Goal: Task Accomplishment & Management: Manage account settings

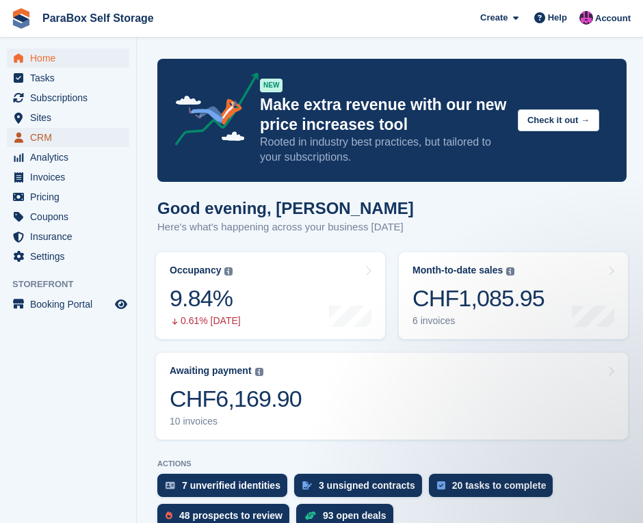
click at [59, 144] on span "CRM" at bounding box center [71, 137] width 82 height 19
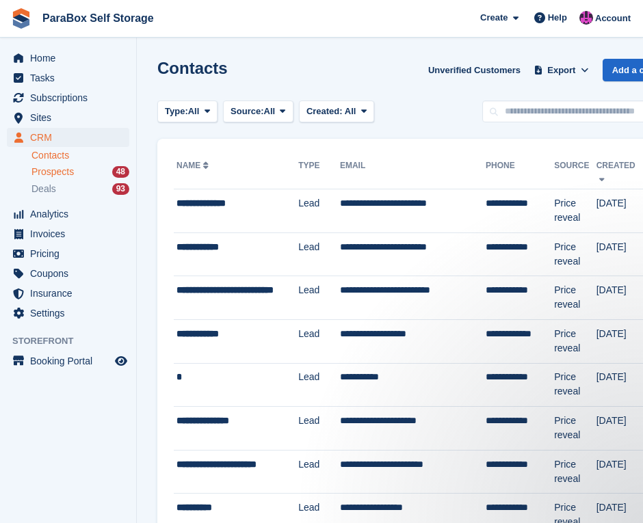
click at [79, 177] on div "Prospects 48" at bounding box center [80, 171] width 98 height 13
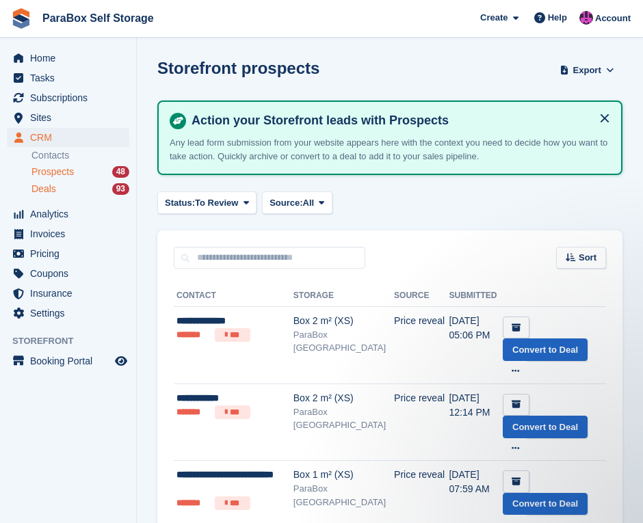
click at [62, 187] on div "Deals 93" at bounding box center [80, 189] width 98 height 13
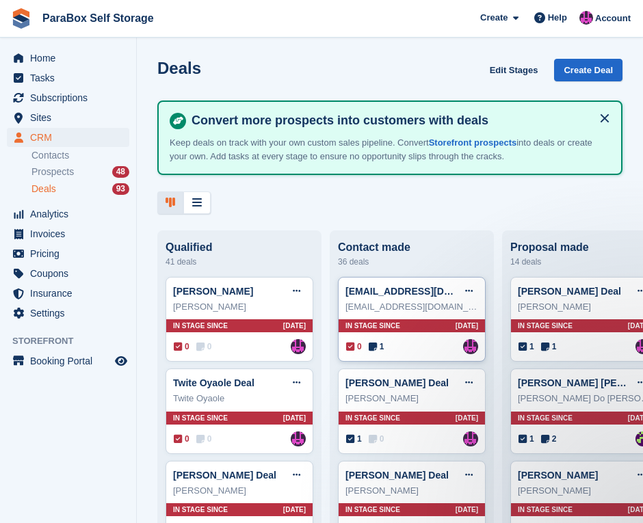
click at [402, 310] on div "ewertonafcanio@gmail.com" at bounding box center [411, 307] width 133 height 14
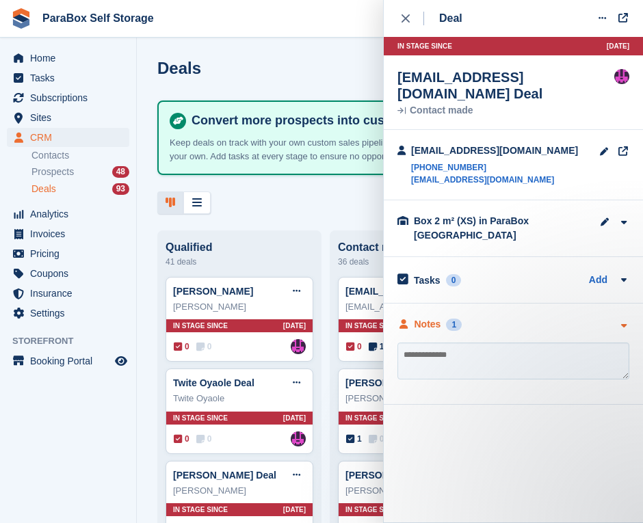
click at [446, 319] on div "1" at bounding box center [454, 325] width 16 height 12
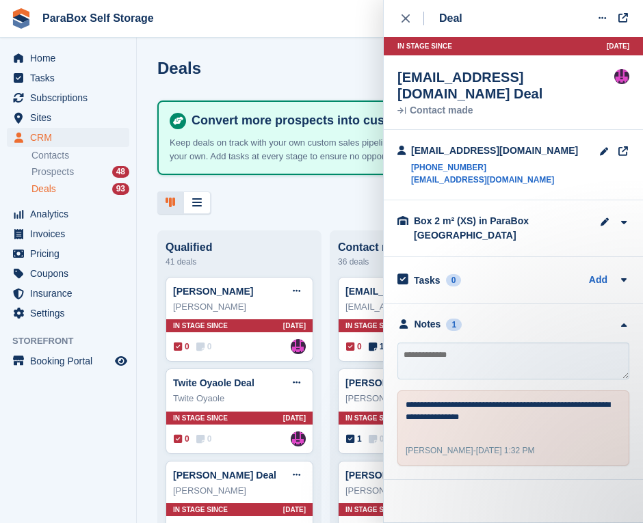
click at [308, 202] on div at bounding box center [389, 202] width 465 height 23
click at [412, 12] on div "close" at bounding box center [412, 19] width 23 height 14
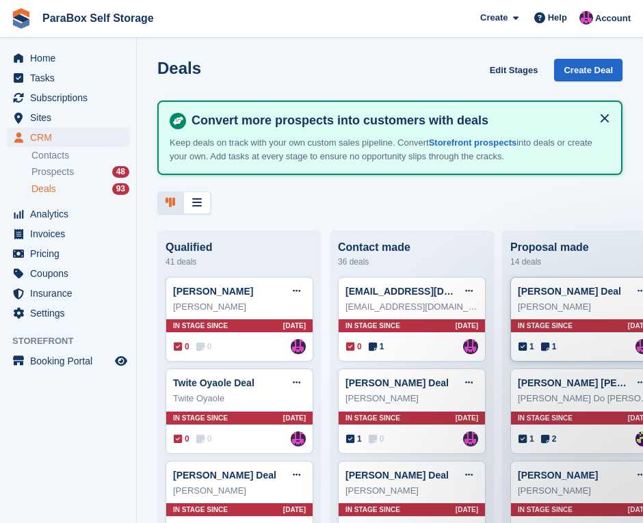
click at [562, 306] on div "Javier Riveiro" at bounding box center [584, 307] width 133 height 14
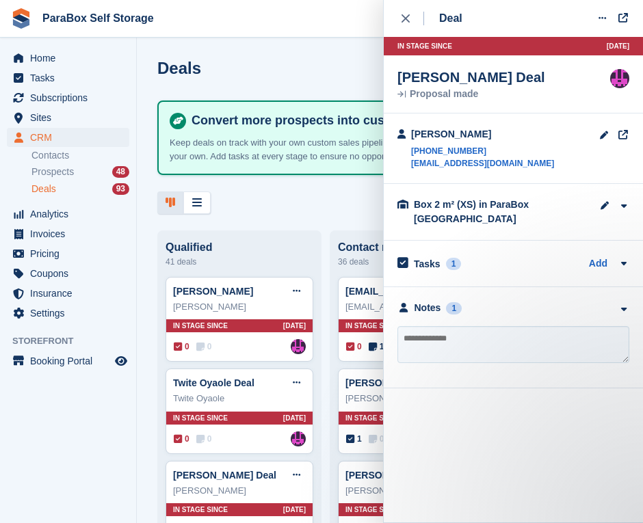
click at [263, 203] on div at bounding box center [389, 202] width 465 height 23
click at [77, 213] on span "Analytics" at bounding box center [71, 213] width 82 height 19
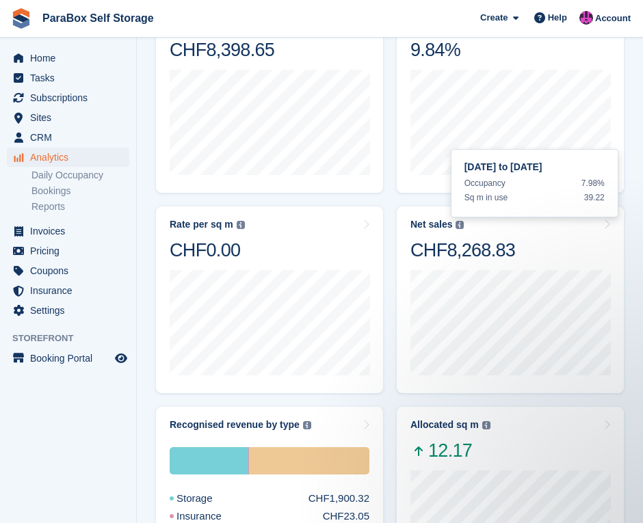
scroll to position [68, 0]
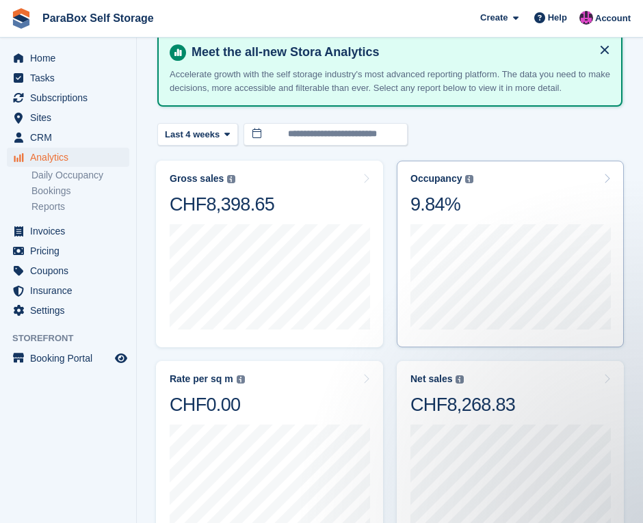
click at [480, 217] on div "21 Jul to 27 Jul Occupancy 7.98% Sq m in use 39.22" at bounding box center [510, 275] width 200 height 119
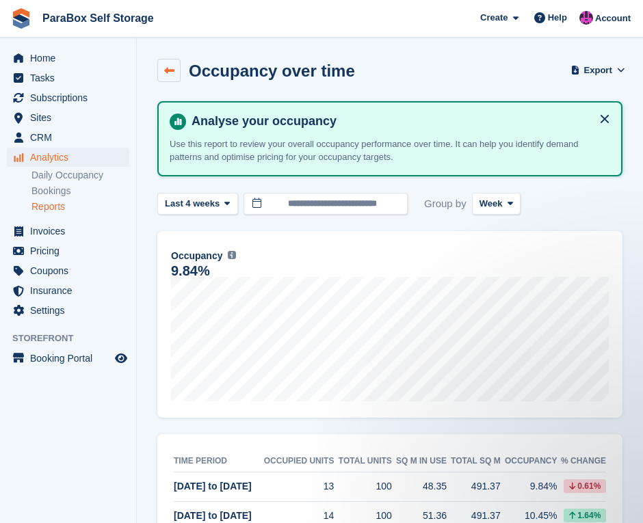
click at [167, 67] on icon at bounding box center [169, 71] width 10 height 10
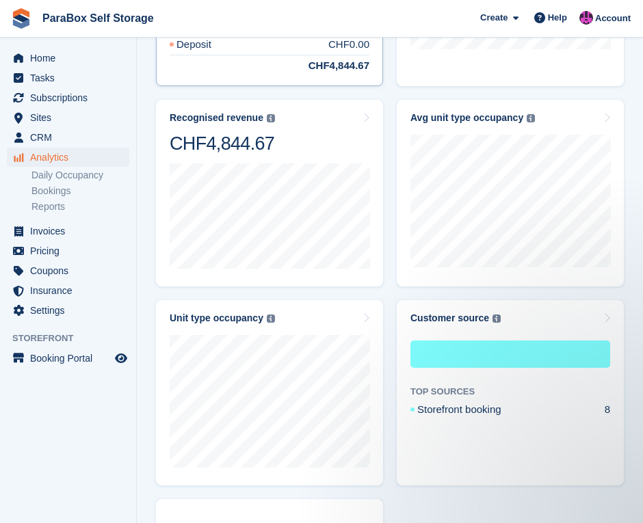
scroll to position [752, 0]
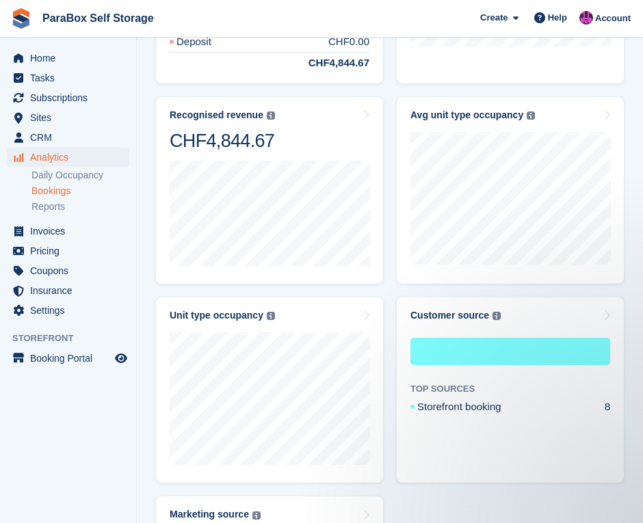
click at [78, 187] on link "Bookings" at bounding box center [80, 191] width 98 height 13
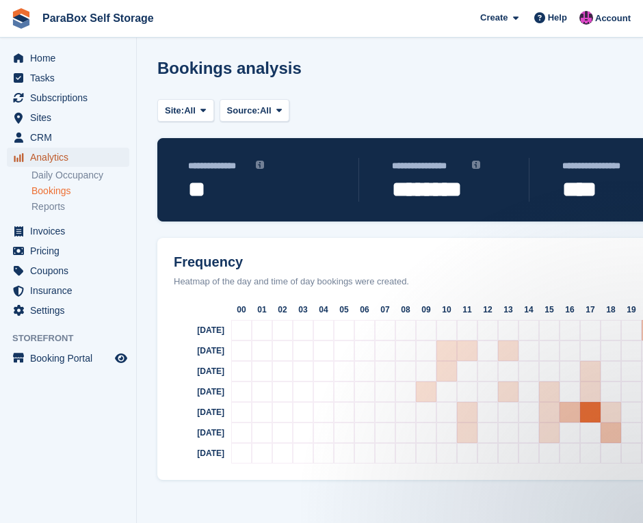
click at [70, 155] on span "Analytics" at bounding box center [71, 157] width 82 height 19
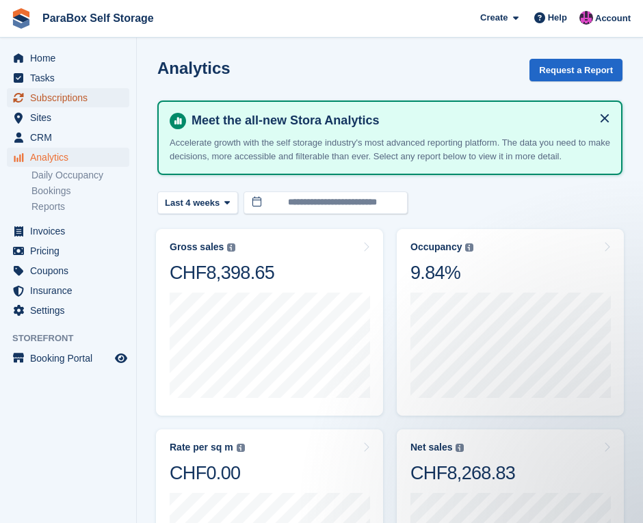
click at [38, 97] on span "Subscriptions" at bounding box center [71, 97] width 82 height 19
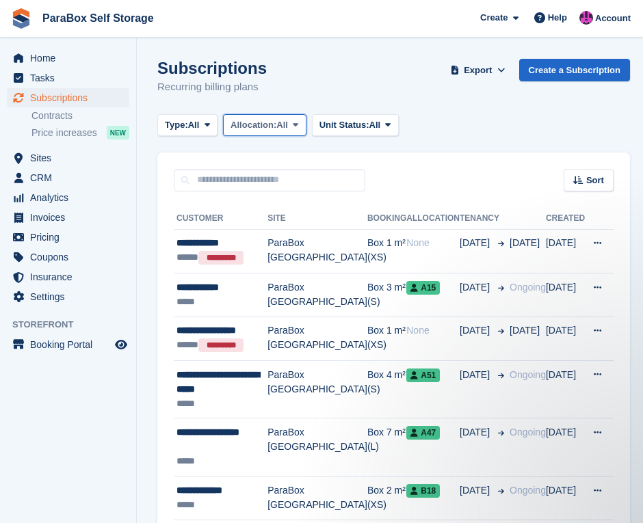
click at [280, 118] on span "All" at bounding box center [282, 125] width 12 height 14
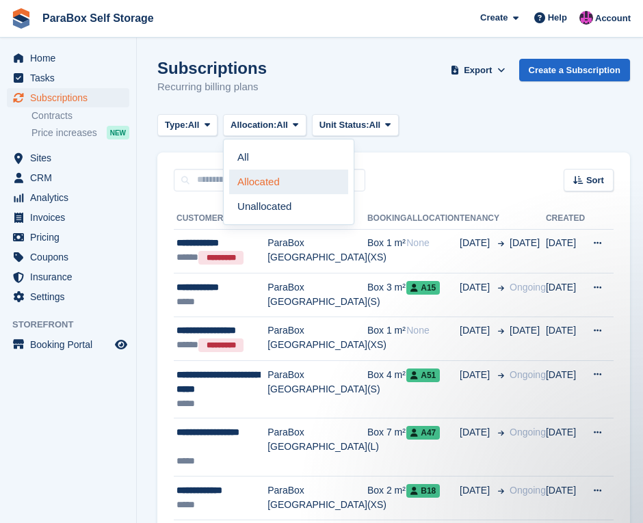
click at [300, 187] on link "Allocated" at bounding box center [288, 182] width 119 height 25
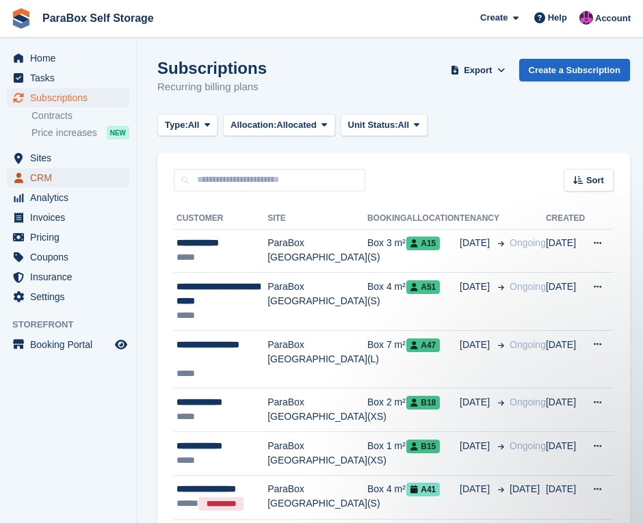
click at [68, 174] on span "CRM" at bounding box center [71, 177] width 82 height 19
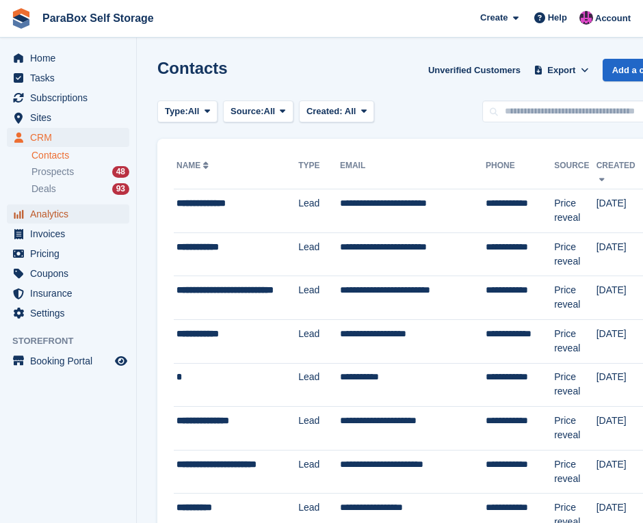
click at [85, 219] on span "Analytics" at bounding box center [71, 213] width 82 height 19
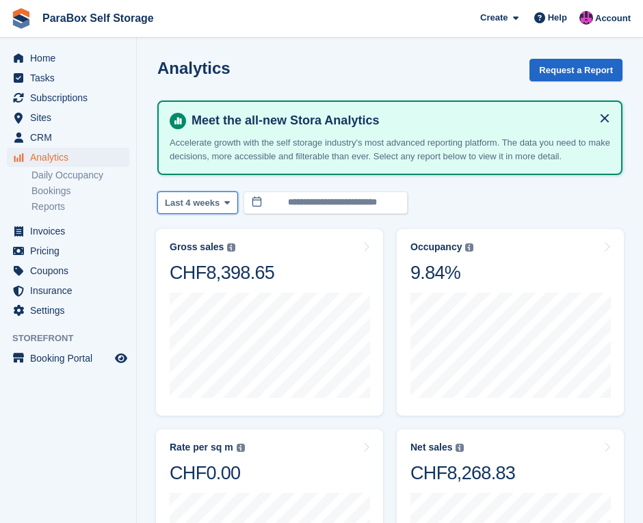
click at [205, 202] on span "Last 4 weeks" at bounding box center [192, 203] width 55 height 14
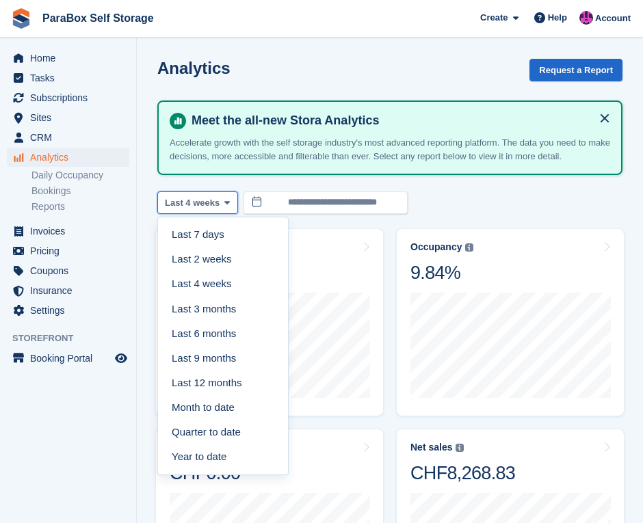
click at [207, 199] on span "Last 4 weeks" at bounding box center [192, 203] width 55 height 14
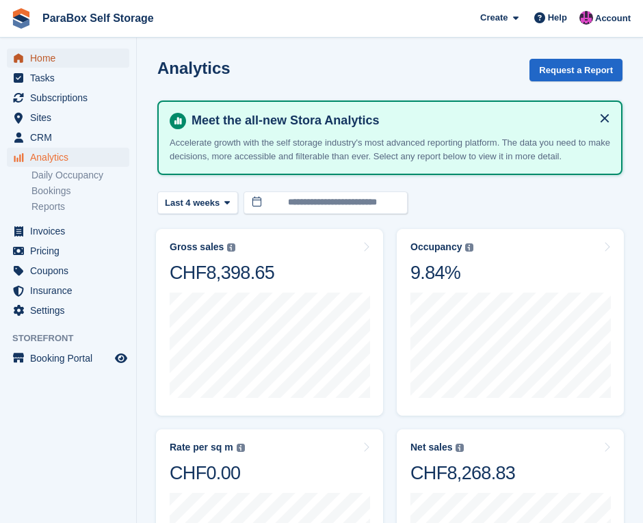
click at [60, 62] on span "Home" at bounding box center [71, 58] width 82 height 19
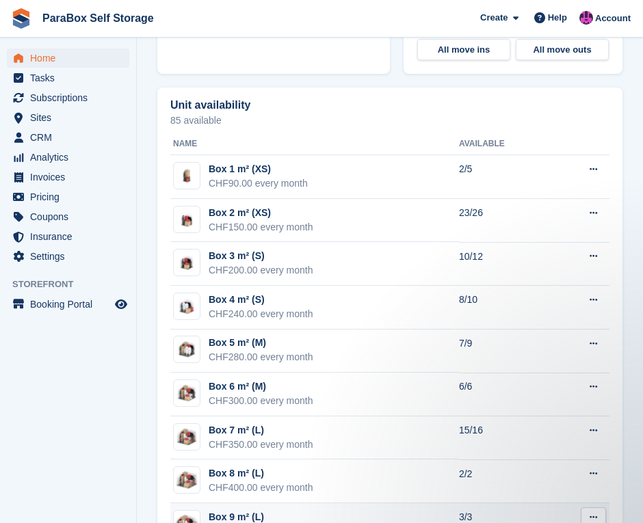
scroll to position [868, 0]
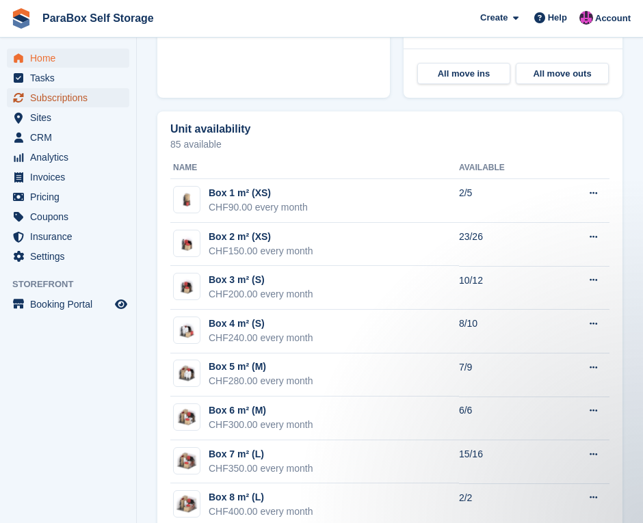
click at [66, 103] on span "Subscriptions" at bounding box center [71, 97] width 82 height 19
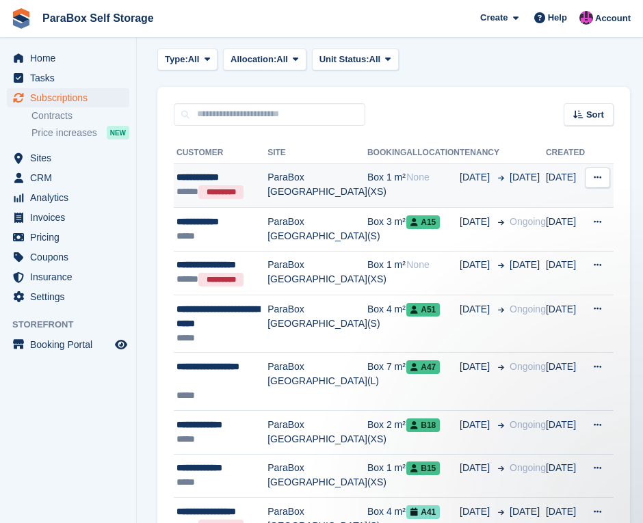
scroll to position [68, 0]
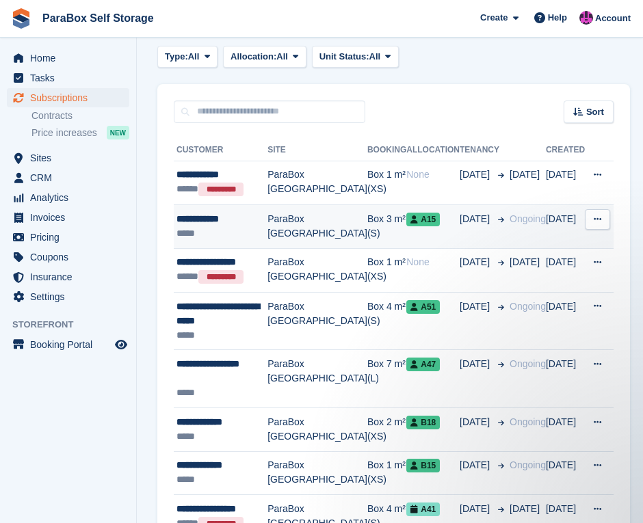
click at [523, 226] on td "Ongoing" at bounding box center [525, 226] width 42 height 44
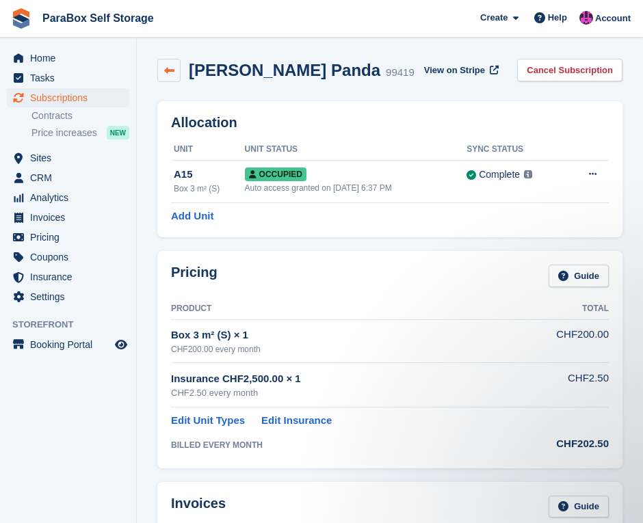
click at [168, 70] on icon at bounding box center [169, 71] width 10 height 10
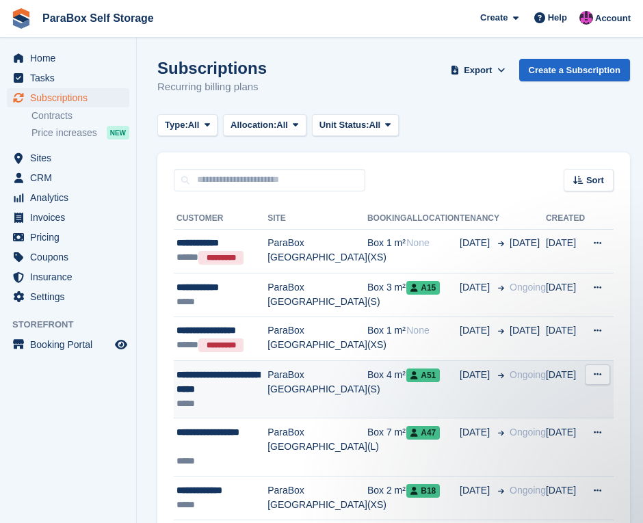
click at [367, 390] on td "Box 4 m² (S)" at bounding box center [386, 389] width 39 height 58
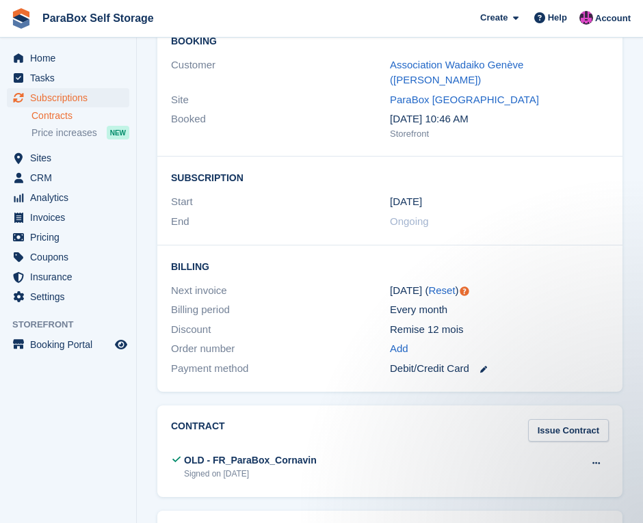
scroll to position [1367, 0]
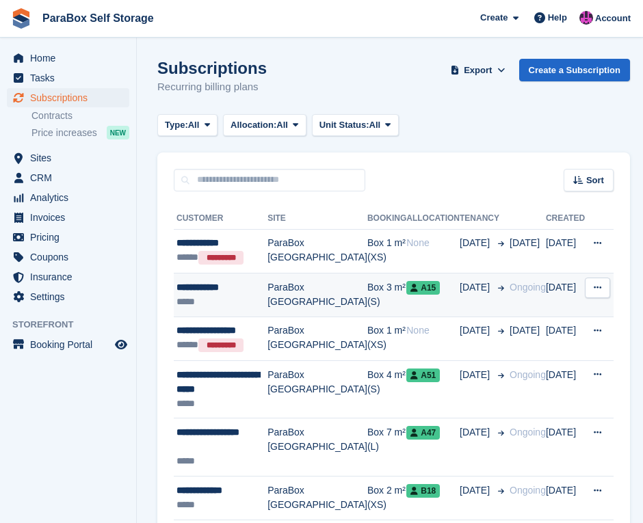
click at [235, 293] on div "**********" at bounding box center [221, 287] width 91 height 14
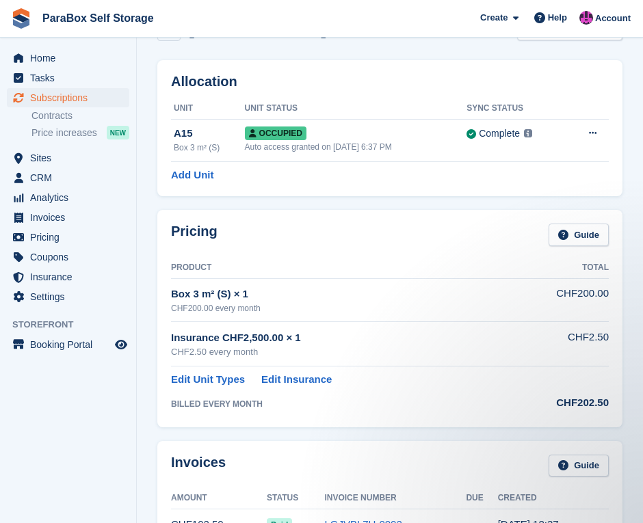
scroll to position [34, 0]
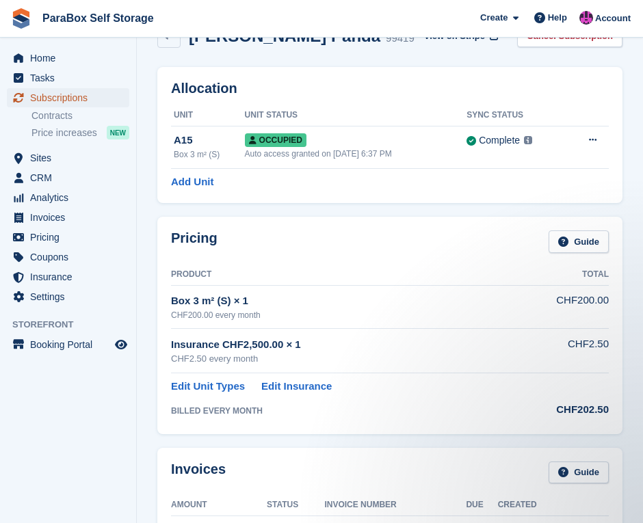
click at [78, 90] on span "Subscriptions" at bounding box center [71, 97] width 82 height 19
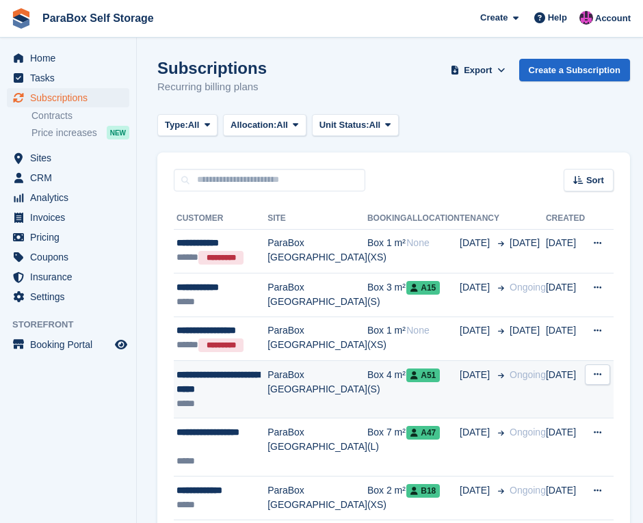
click at [298, 378] on td "ParaBox [GEOGRAPHIC_DATA]" at bounding box center [317, 389] width 100 height 58
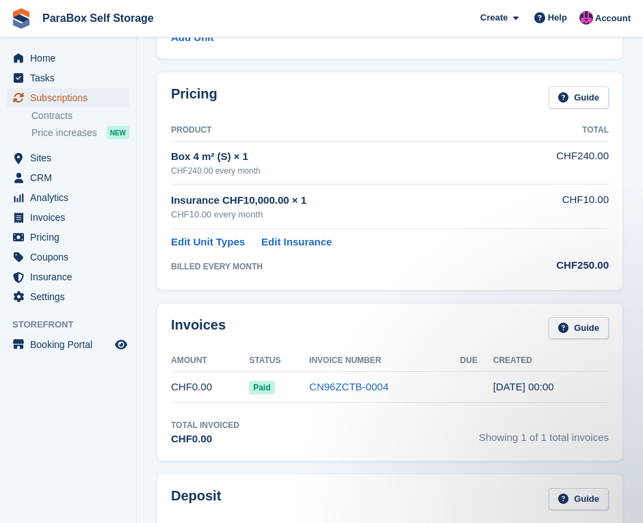
click at [115, 97] on link "Subscriptions" at bounding box center [68, 97] width 122 height 19
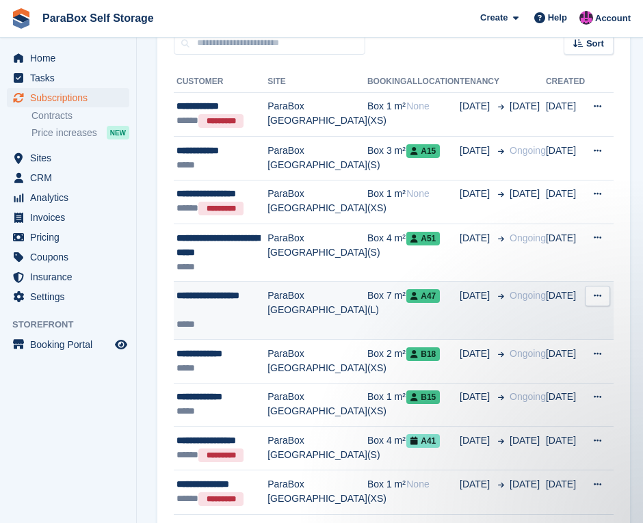
click at [314, 322] on td "ParaBox [GEOGRAPHIC_DATA]" at bounding box center [317, 311] width 100 height 58
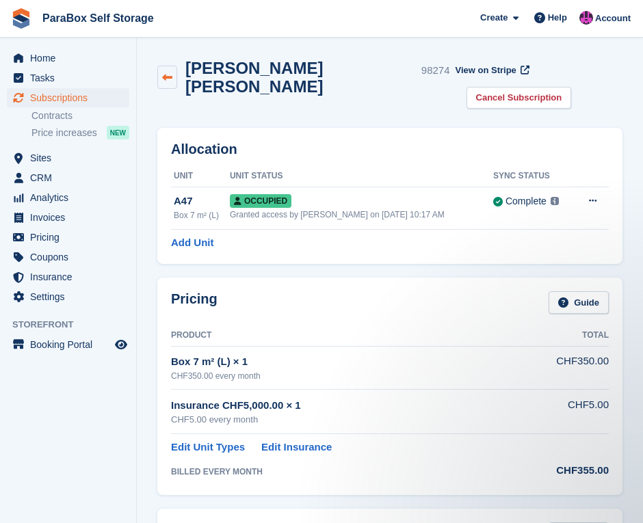
click at [166, 72] on icon at bounding box center [167, 77] width 10 height 10
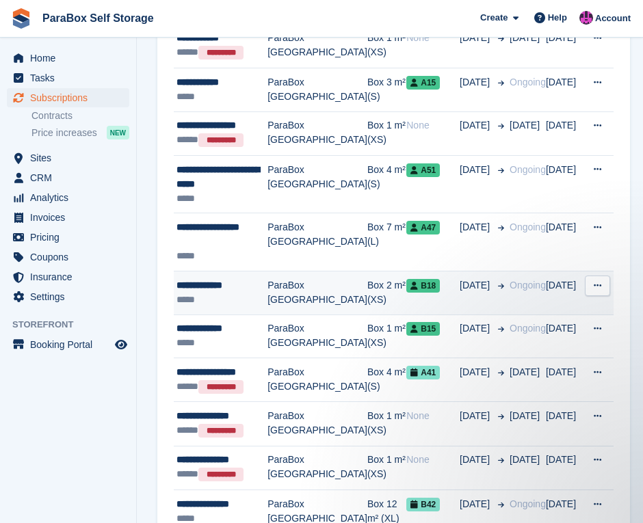
click at [251, 294] on div "*****" at bounding box center [221, 300] width 91 height 14
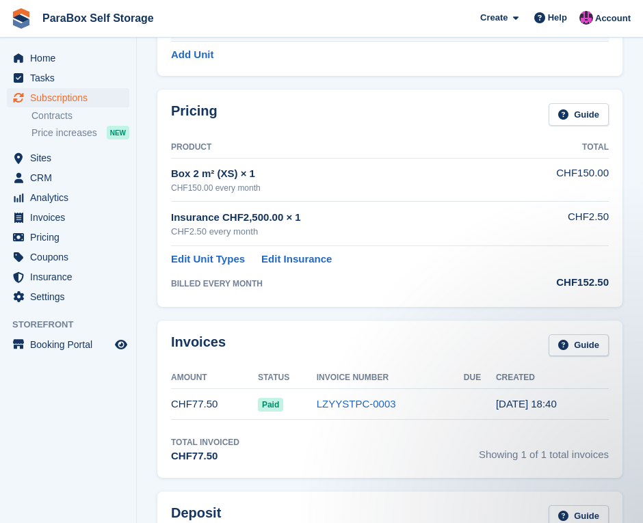
scroll to position [68, 0]
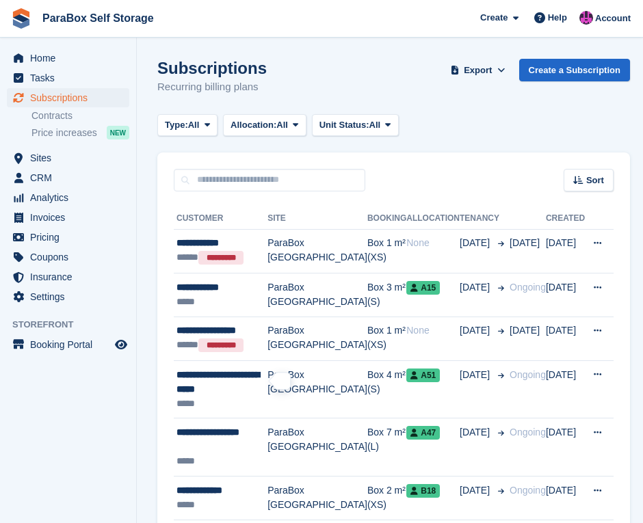
scroll to position [205, 0]
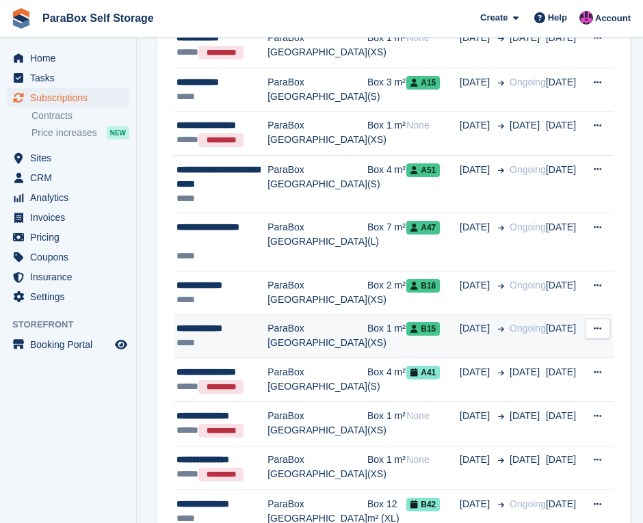
click at [238, 332] on div "**********" at bounding box center [221, 328] width 91 height 14
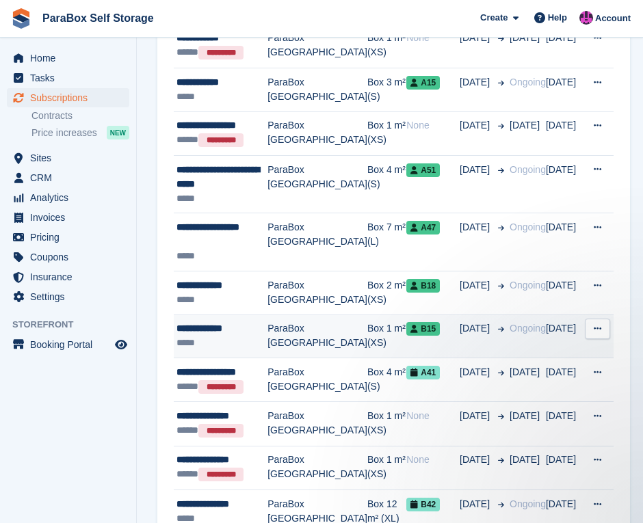
scroll to position [0, 0]
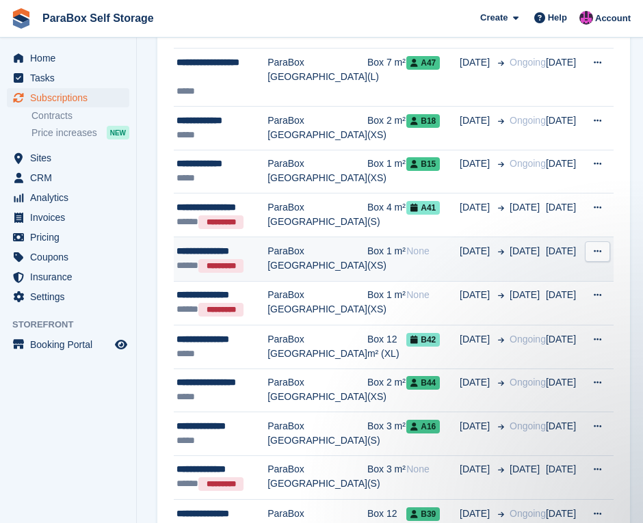
scroll to position [410, 0]
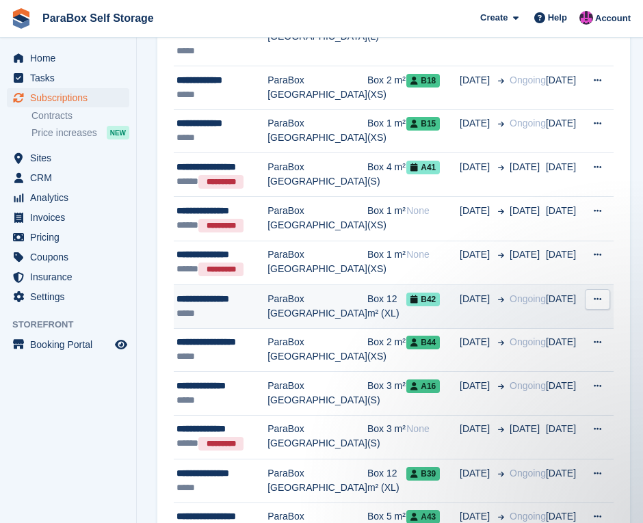
click at [262, 298] on div "**********" at bounding box center [221, 299] width 91 height 14
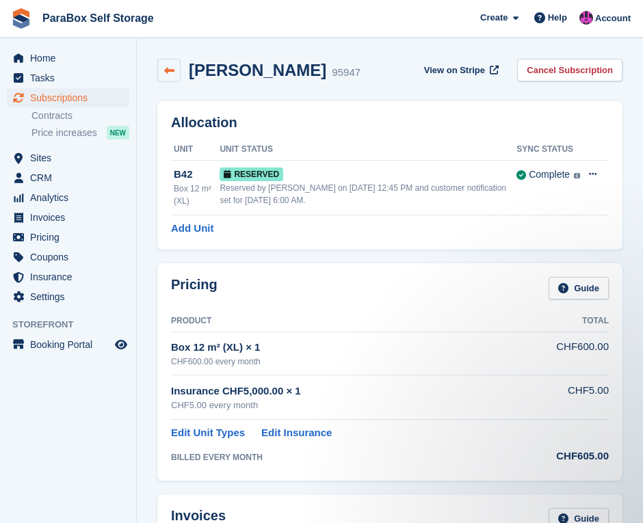
click at [173, 68] on icon at bounding box center [169, 71] width 10 height 10
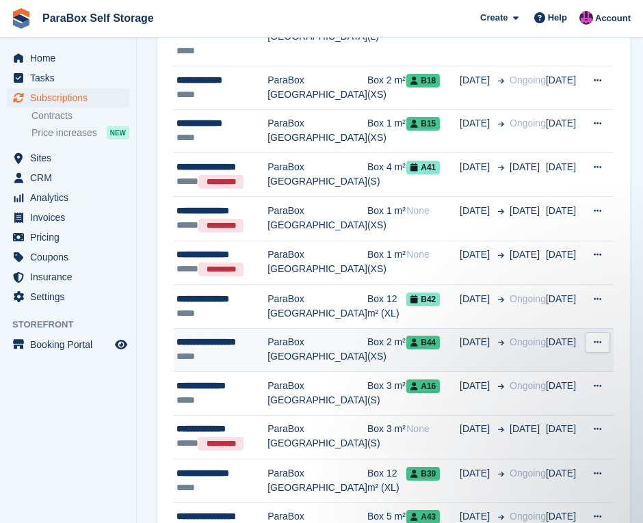
click at [249, 349] on div "*****" at bounding box center [221, 356] width 91 height 14
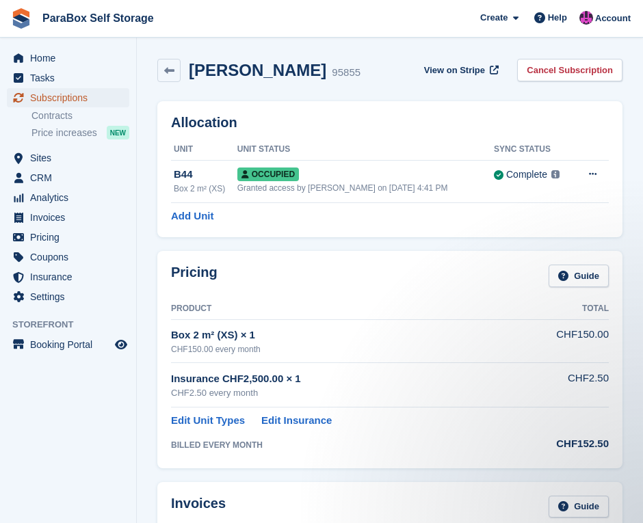
click at [89, 98] on span "Subscriptions" at bounding box center [71, 97] width 82 height 19
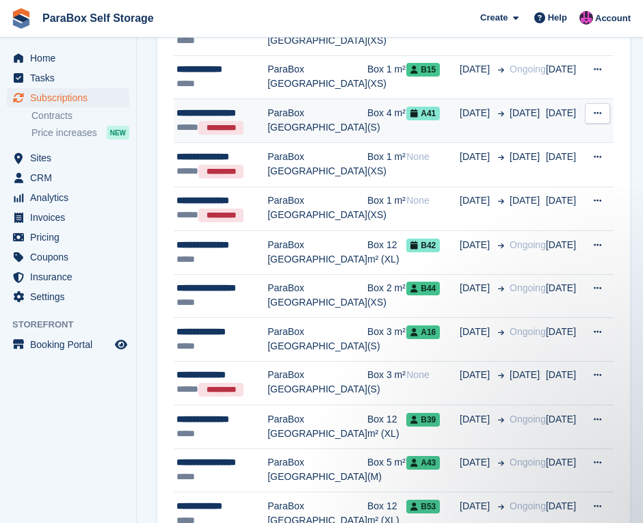
scroll to position [479, 0]
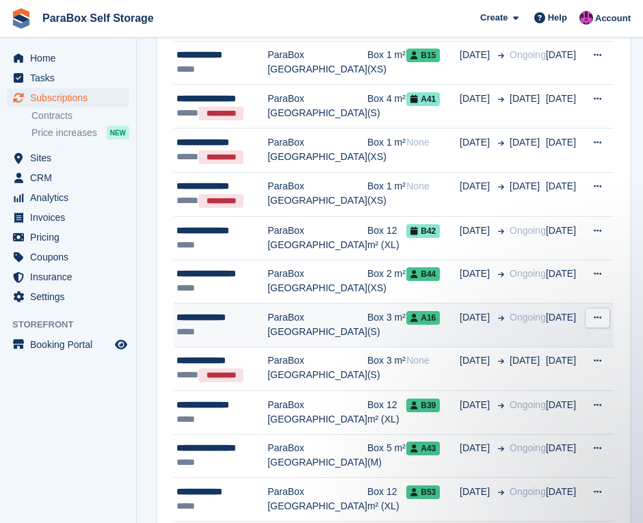
click at [245, 325] on div "*****" at bounding box center [221, 332] width 91 height 14
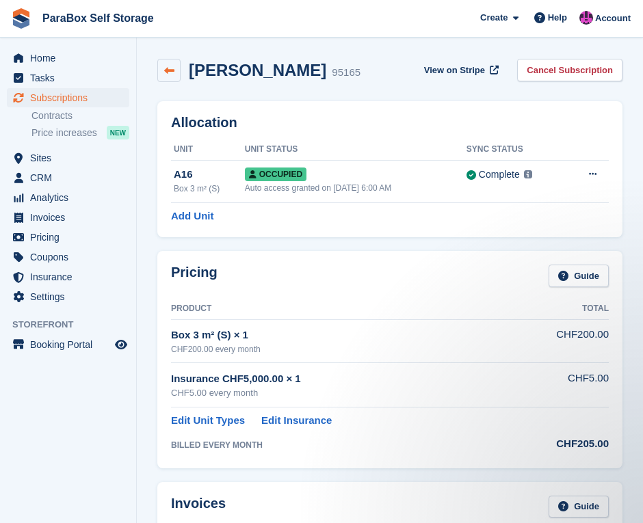
click at [170, 77] on link at bounding box center [168, 70] width 23 height 23
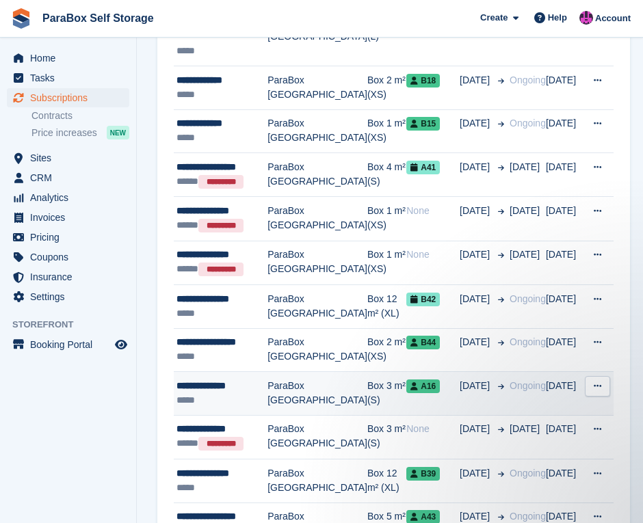
click at [250, 384] on div "**********" at bounding box center [221, 386] width 91 height 14
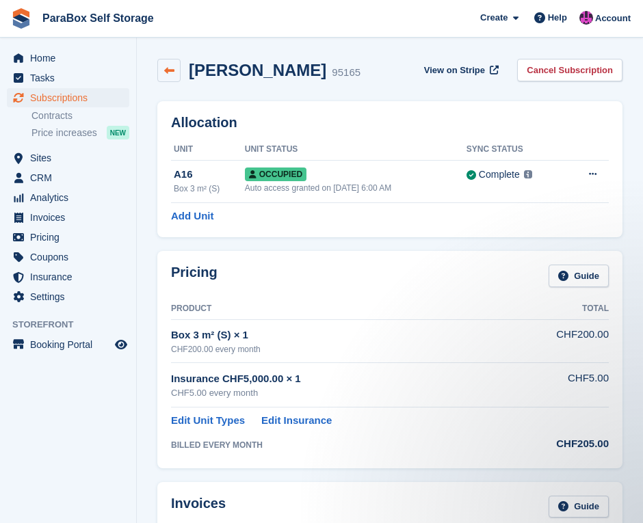
click at [170, 64] on link at bounding box center [168, 70] width 23 height 23
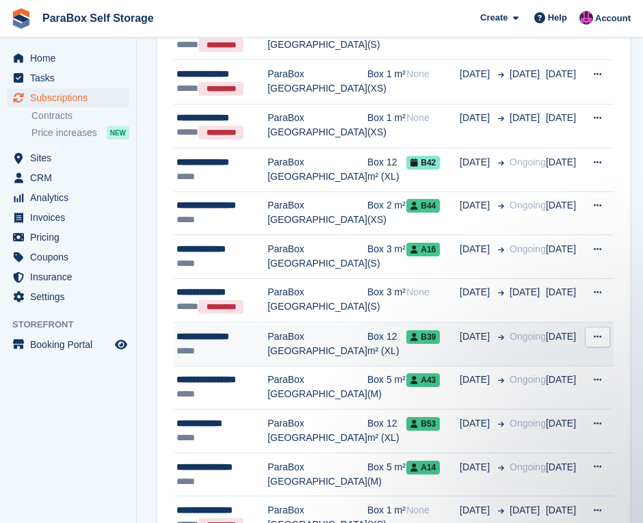
click at [237, 344] on div "*****" at bounding box center [221, 351] width 91 height 14
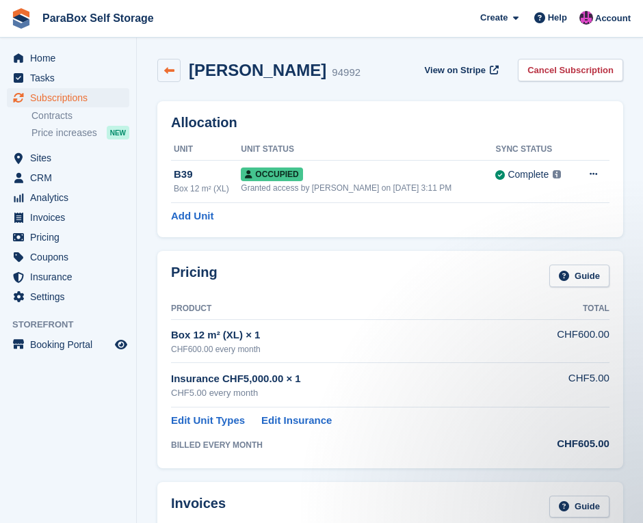
click at [167, 72] on icon at bounding box center [169, 71] width 10 height 10
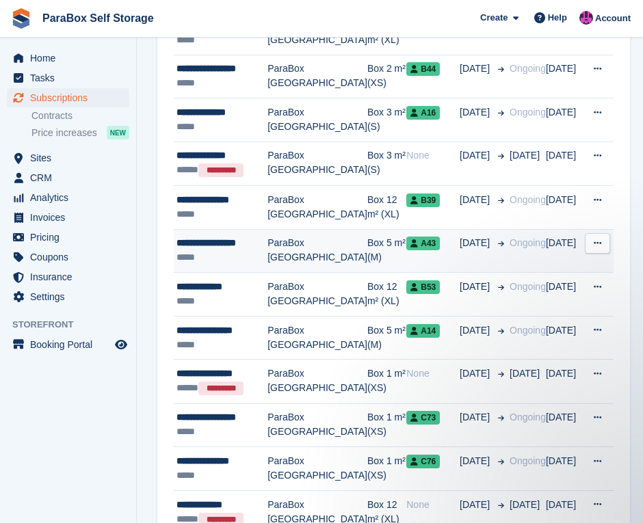
click at [239, 250] on div "*****" at bounding box center [221, 257] width 91 height 14
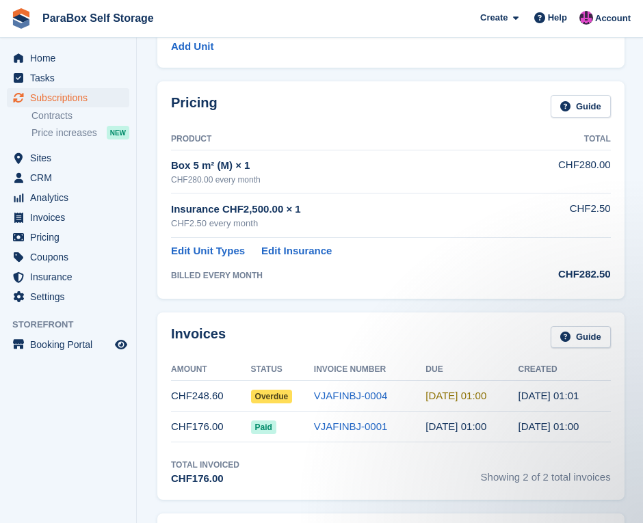
scroll to position [159, 0]
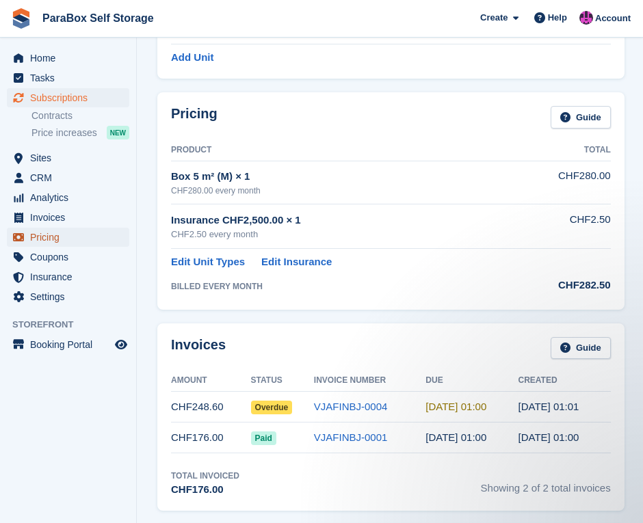
click at [80, 238] on span "Pricing" at bounding box center [71, 237] width 82 height 19
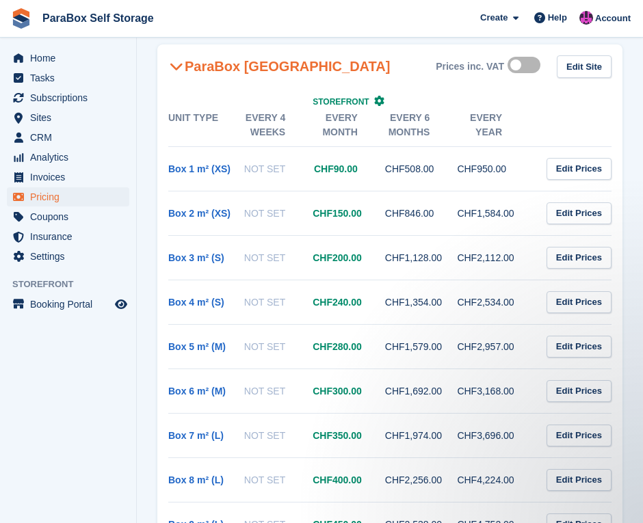
scroll to position [137, 0]
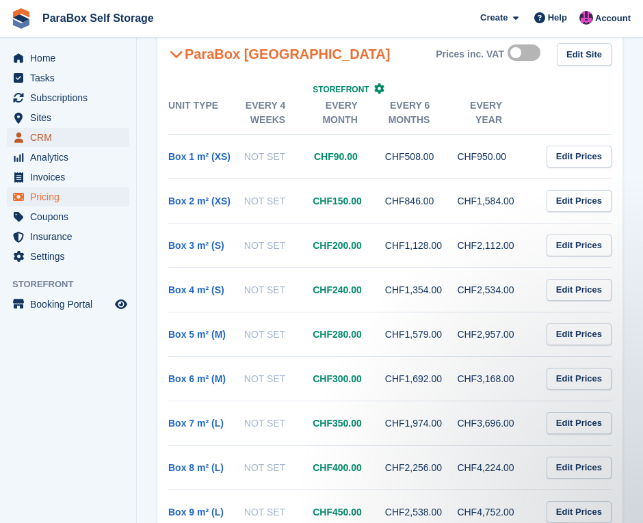
click at [71, 144] on span "CRM" at bounding box center [71, 137] width 82 height 19
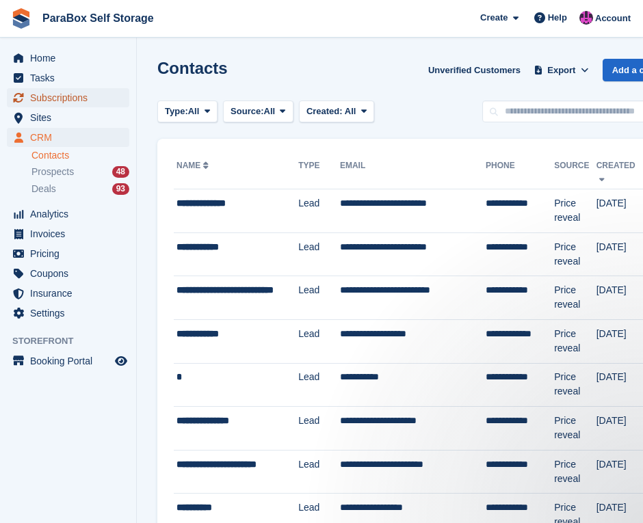
click at [64, 92] on span "Subscriptions" at bounding box center [71, 97] width 82 height 19
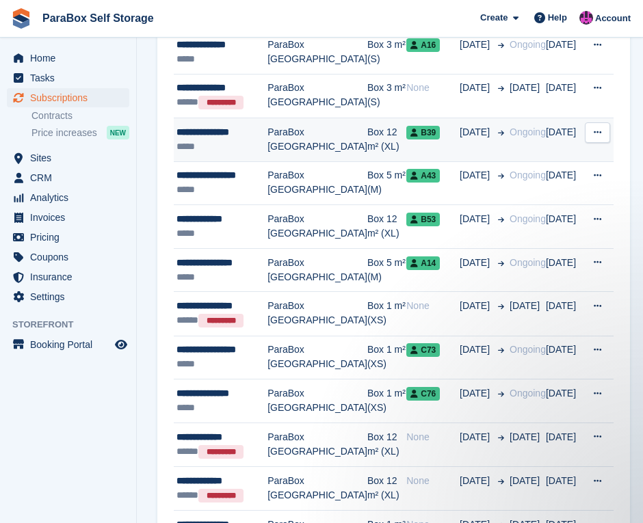
scroll to position [752, 0]
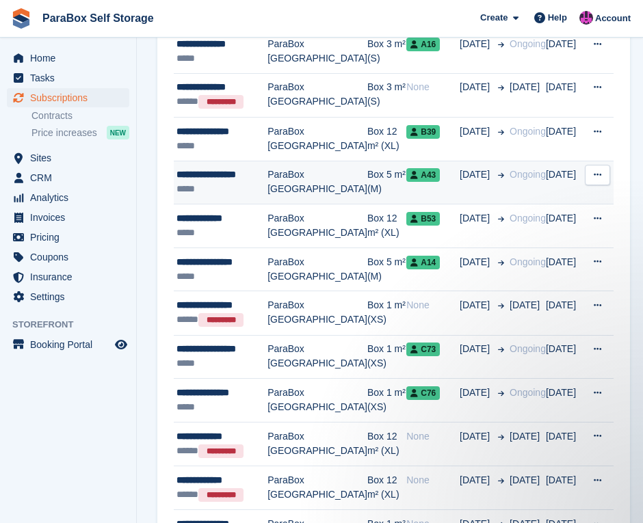
click at [279, 174] on td "ParaBox [GEOGRAPHIC_DATA]" at bounding box center [317, 183] width 100 height 44
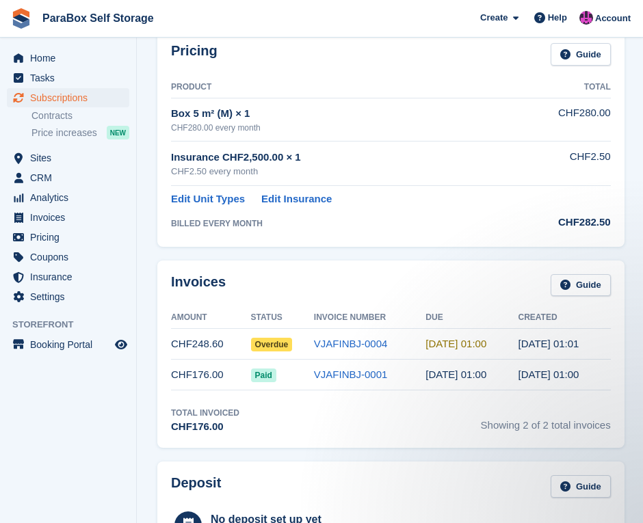
scroll to position [273, 0]
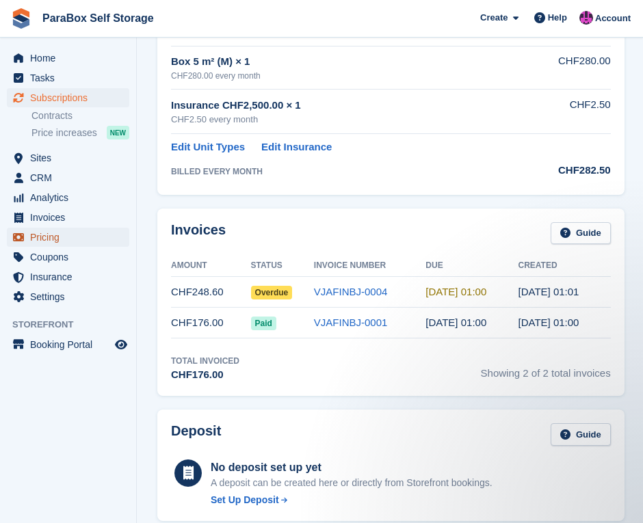
click at [98, 228] on span "Pricing" at bounding box center [71, 237] width 82 height 19
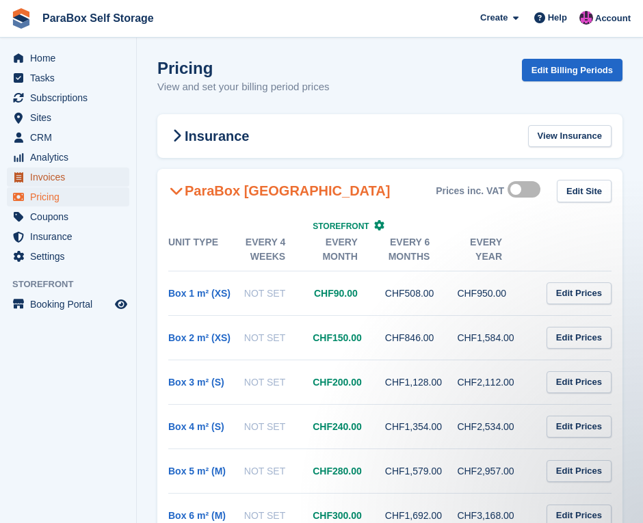
click at [88, 185] on span "Invoices" at bounding box center [71, 177] width 82 height 19
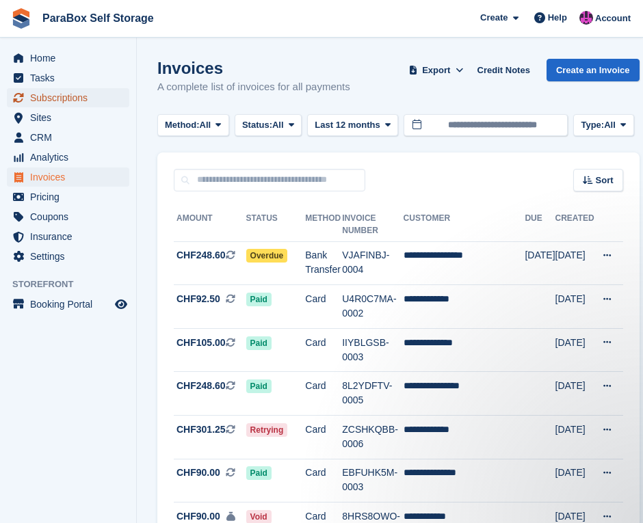
click at [55, 98] on span "Subscriptions" at bounding box center [71, 97] width 82 height 19
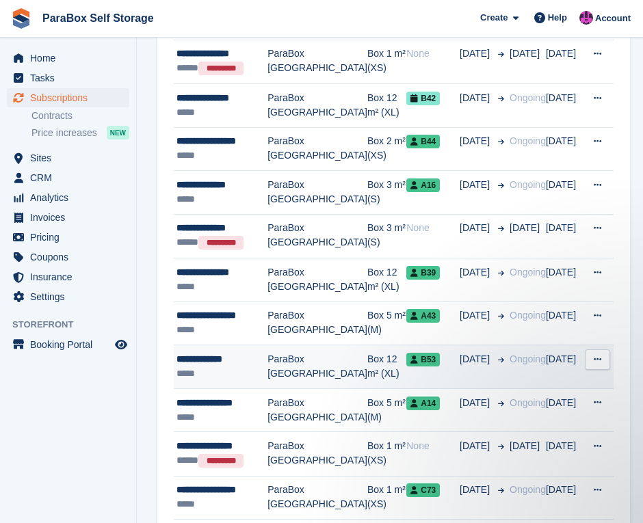
scroll to position [615, 0]
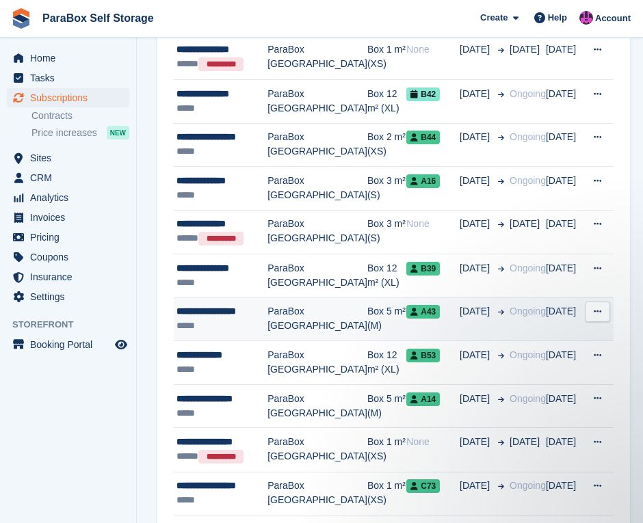
click at [237, 327] on div "*****" at bounding box center [221, 326] width 91 height 14
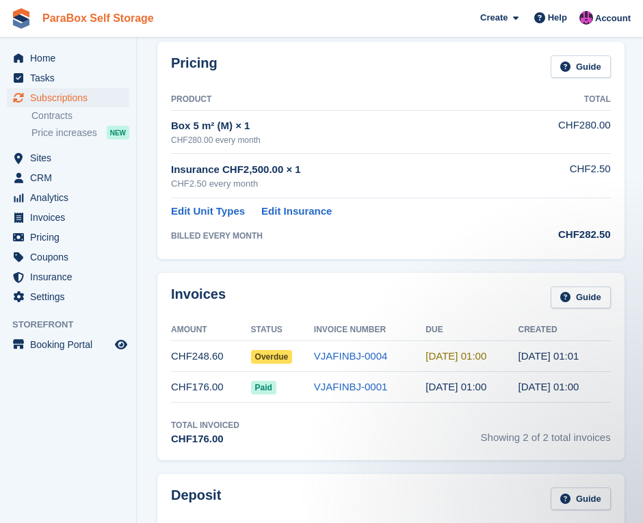
scroll to position [206, 0]
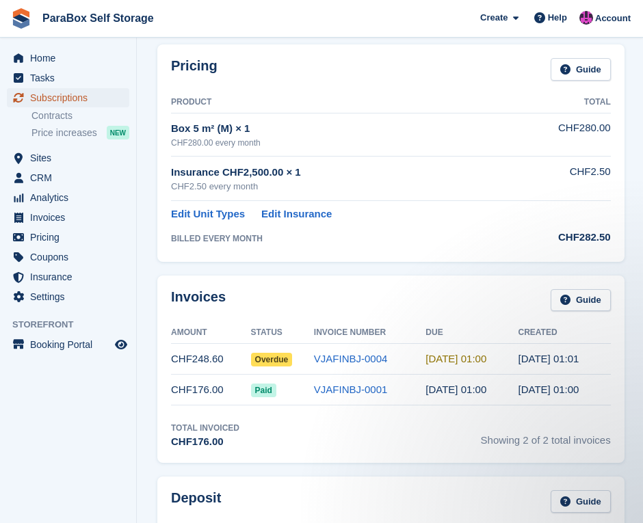
click at [98, 98] on span "Subscriptions" at bounding box center [71, 97] width 82 height 19
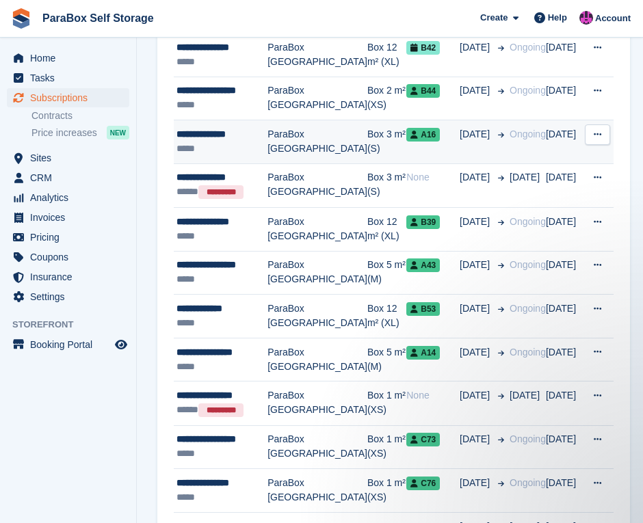
scroll to position [684, 0]
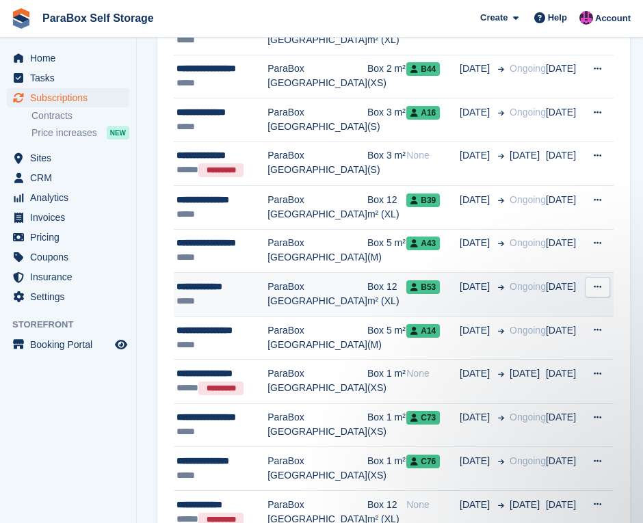
click at [253, 280] on div "**********" at bounding box center [221, 287] width 91 height 14
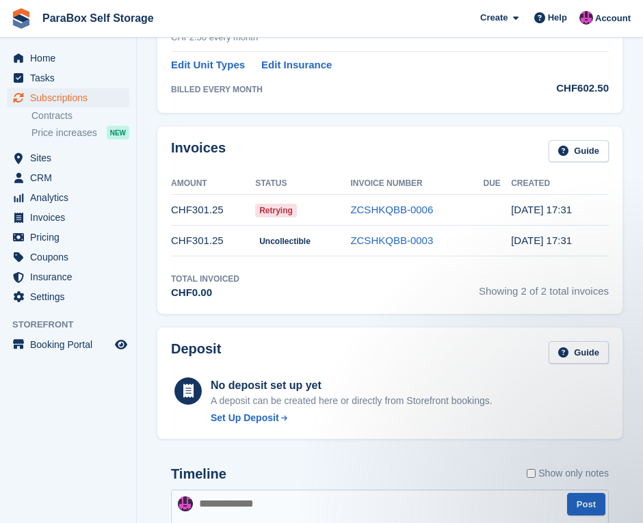
scroll to position [410, 0]
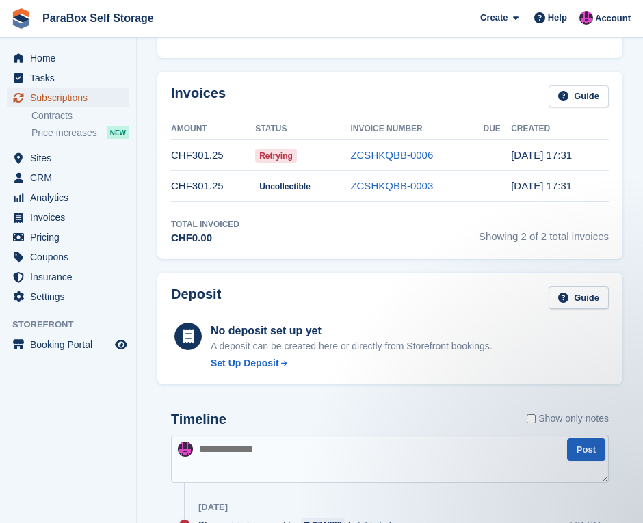
click at [78, 95] on span "Subscriptions" at bounding box center [71, 97] width 82 height 19
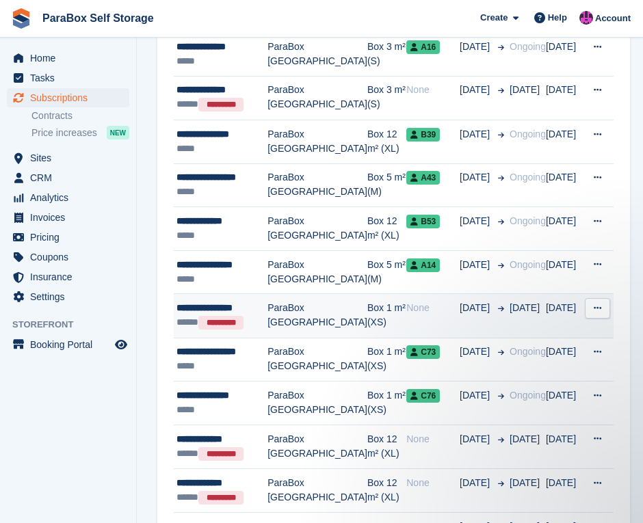
scroll to position [752, 0]
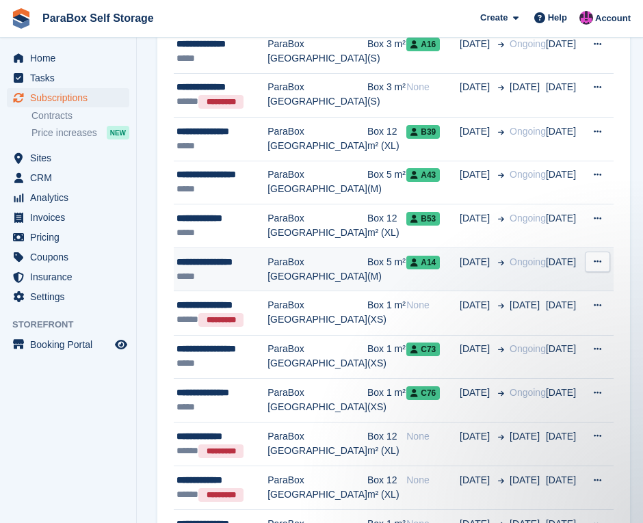
click at [230, 264] on div "**********" at bounding box center [221, 262] width 91 height 14
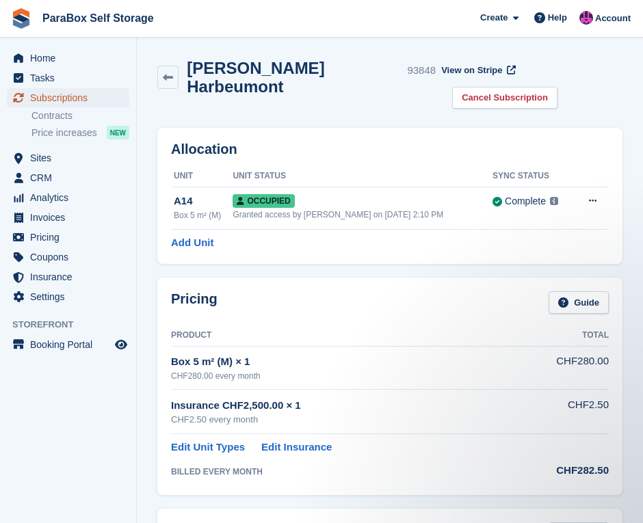
click at [57, 94] on span "Subscriptions" at bounding box center [71, 97] width 82 height 19
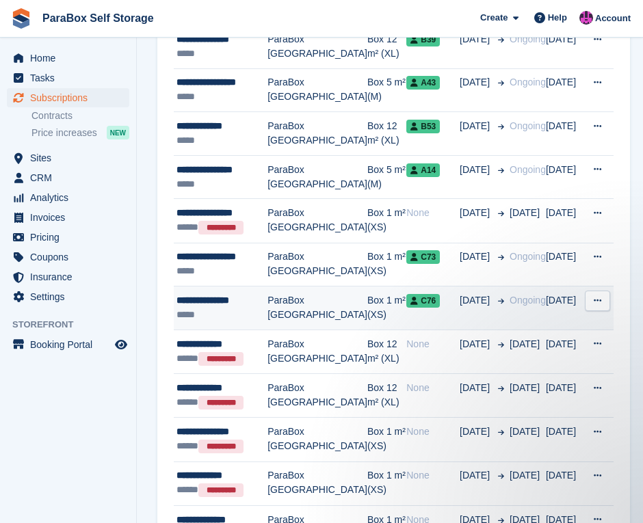
scroll to position [889, 0]
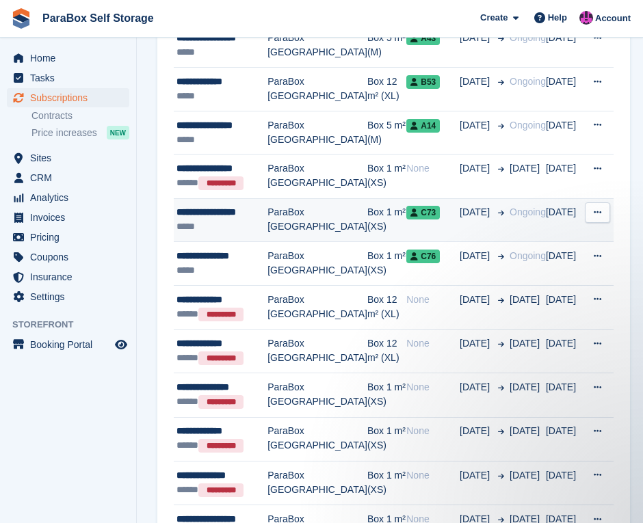
click at [232, 219] on div "*****" at bounding box center [221, 226] width 91 height 14
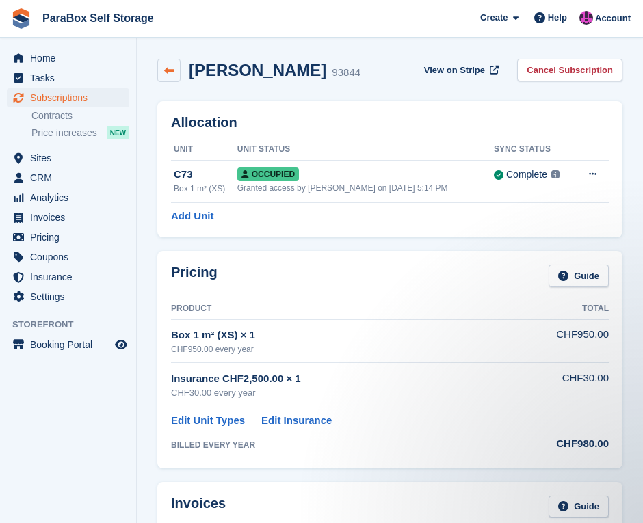
click at [174, 73] on link at bounding box center [168, 70] width 23 height 23
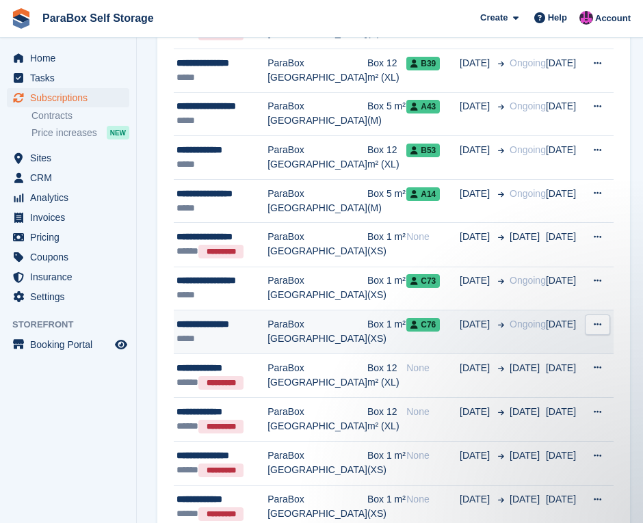
click at [242, 321] on div "**********" at bounding box center [221, 324] width 91 height 14
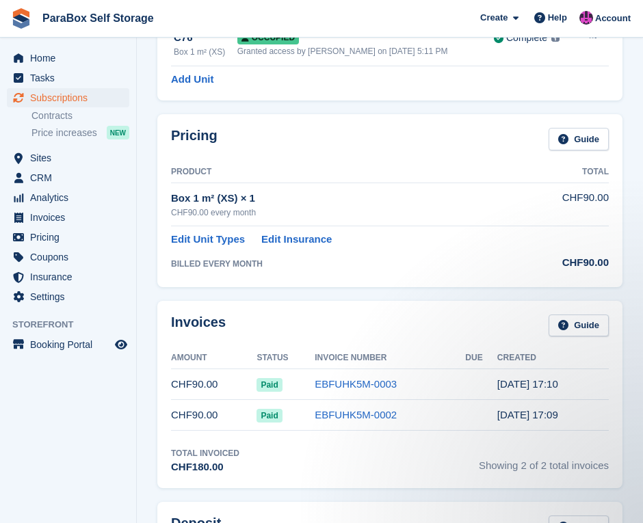
drag, startPoint x: 641, startPoint y: 164, endPoint x: 644, endPoint y: 265, distance: 100.5
click at [642, 279] on html "ParaBox Self Storage Create Subscription Invoice Contact Deal Discount Page Hel…" at bounding box center [321, 124] width 643 height 523
drag, startPoint x: 641, startPoint y: 174, endPoint x: 643, endPoint y: 208, distance: 34.2
click at [642, 254] on html "ParaBox Self Storage Create Subscription Invoice Contact Deal Discount Page Hel…" at bounding box center [321, 124] width 643 height 523
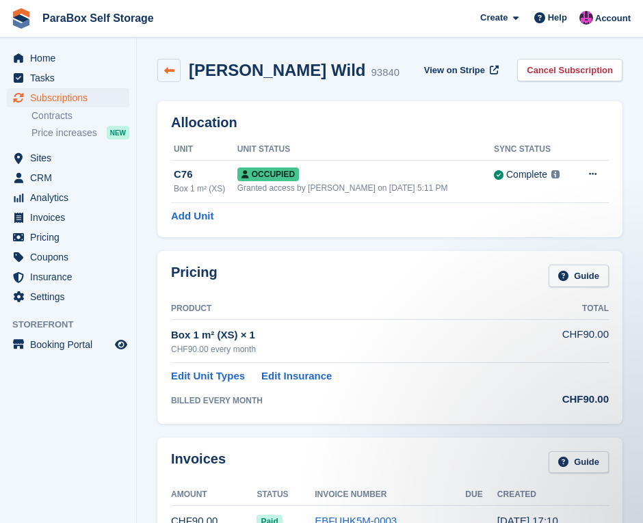
click at [175, 77] on link at bounding box center [168, 70] width 23 height 23
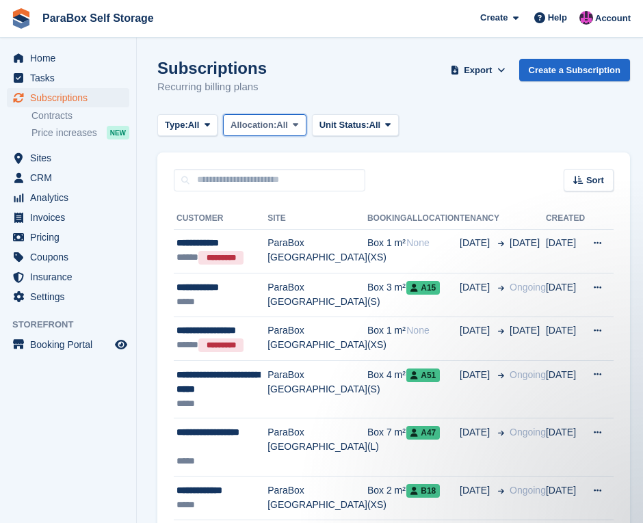
click at [284, 128] on span "All" at bounding box center [282, 125] width 12 height 14
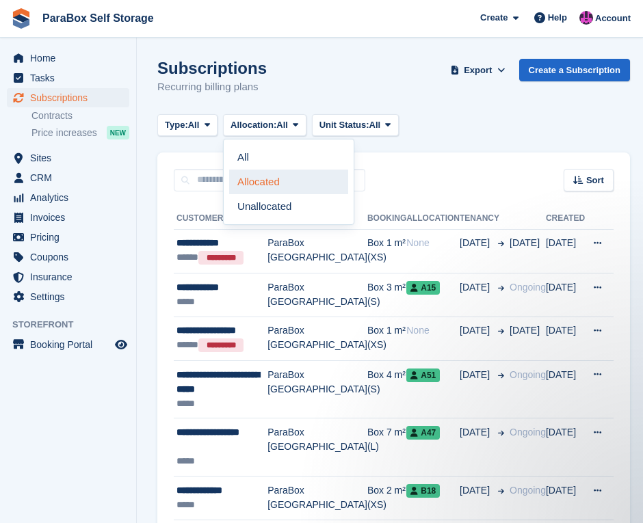
click at [316, 177] on link "Allocated" at bounding box center [288, 182] width 119 height 25
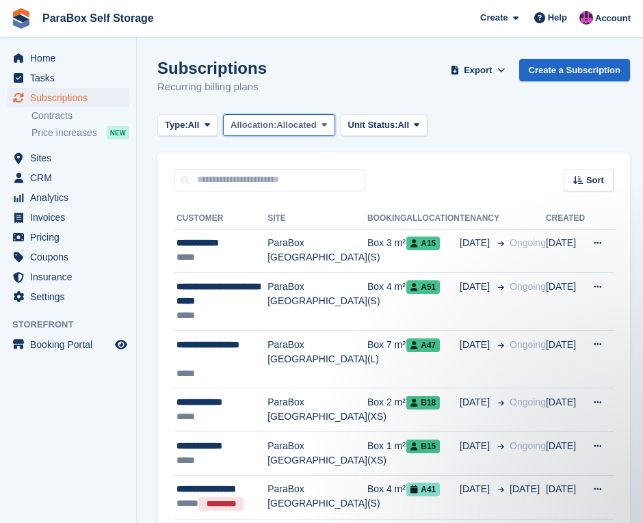
click at [300, 129] on span "Allocated" at bounding box center [296, 125] width 40 height 14
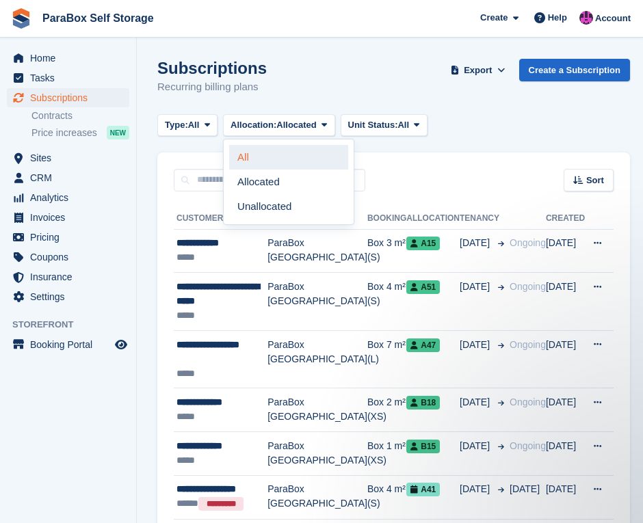
click at [299, 159] on link "All" at bounding box center [288, 157] width 119 height 25
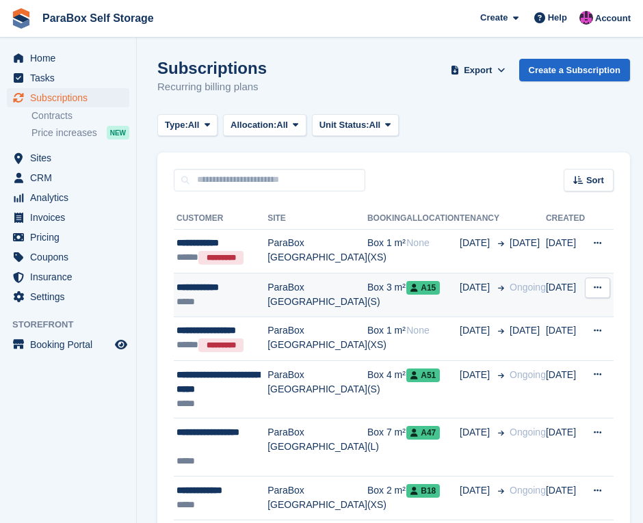
click at [245, 295] on div "*****" at bounding box center [221, 302] width 91 height 14
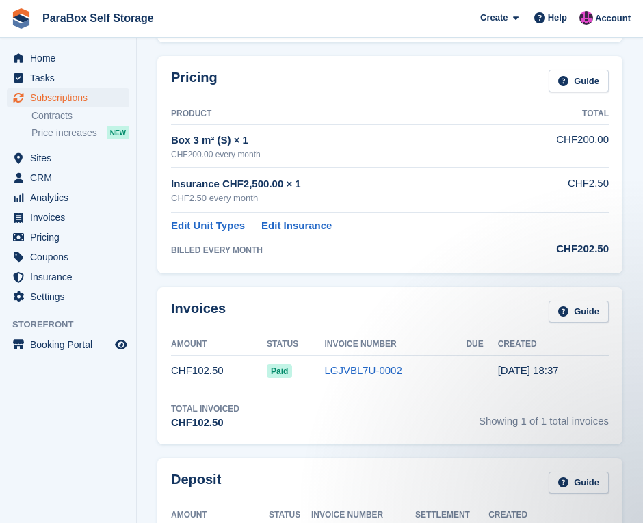
scroll to position [205, 0]
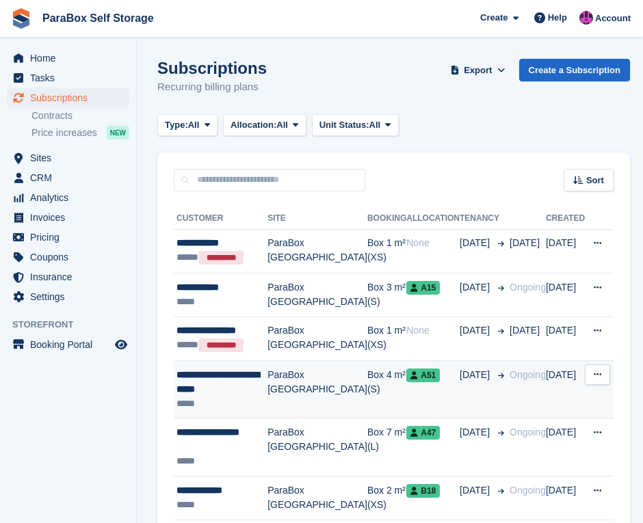
click at [286, 379] on td "ParaBox [GEOGRAPHIC_DATA]" at bounding box center [317, 389] width 100 height 58
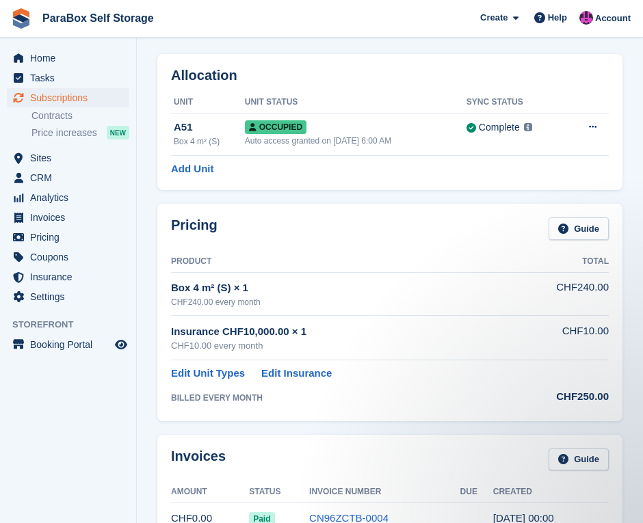
scroll to position [53, 0]
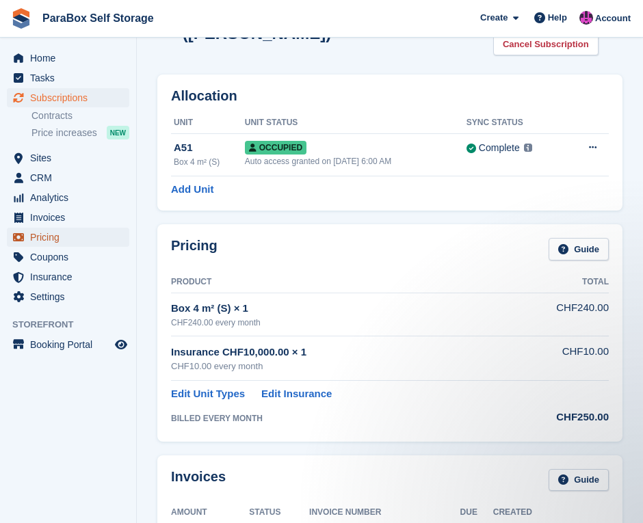
click at [89, 237] on span "Pricing" at bounding box center [71, 237] width 82 height 19
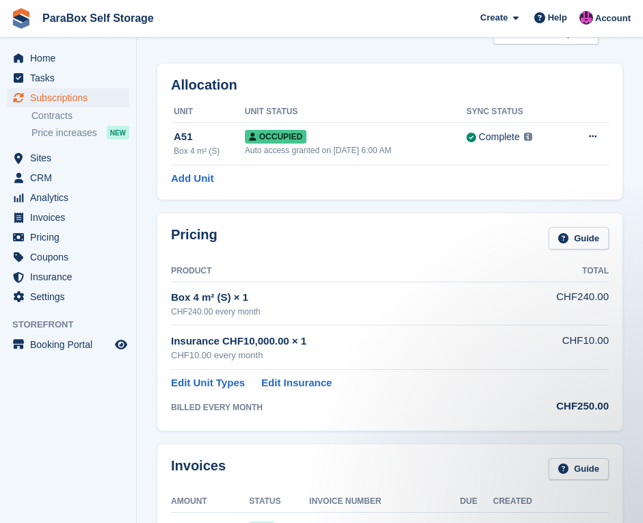
scroll to position [68, 0]
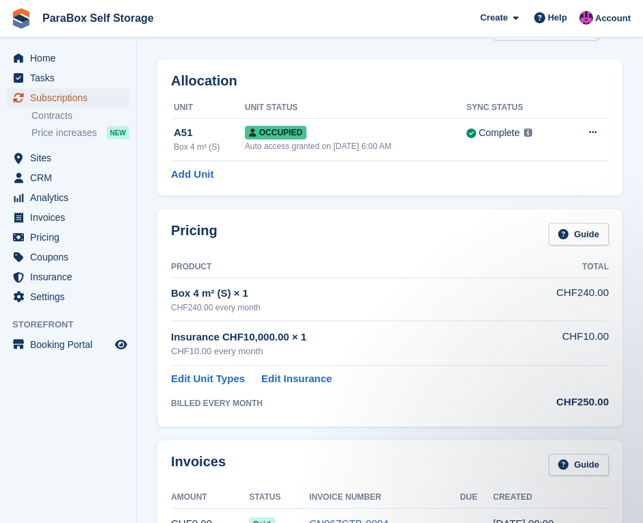
click at [93, 98] on span "Subscriptions" at bounding box center [71, 97] width 82 height 19
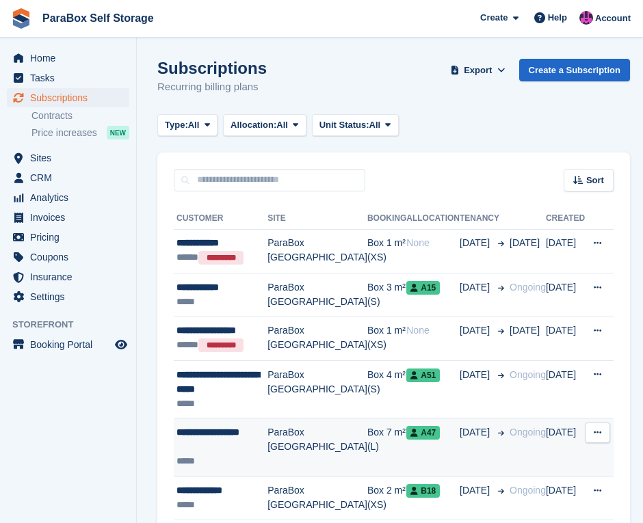
click at [245, 438] on div "**********" at bounding box center [221, 439] width 91 height 29
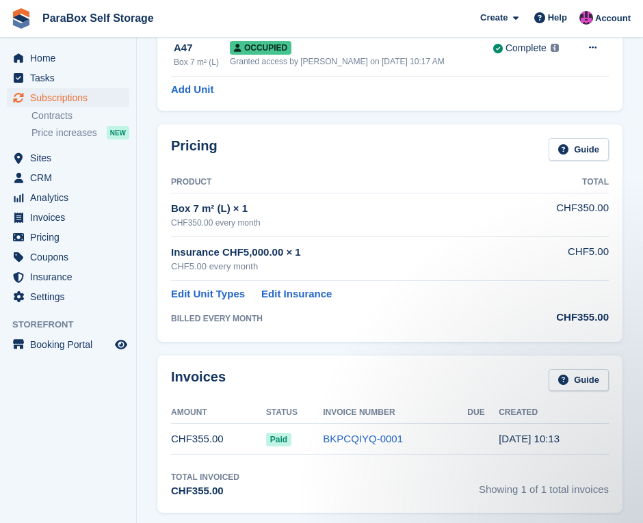
scroll to position [142, 0]
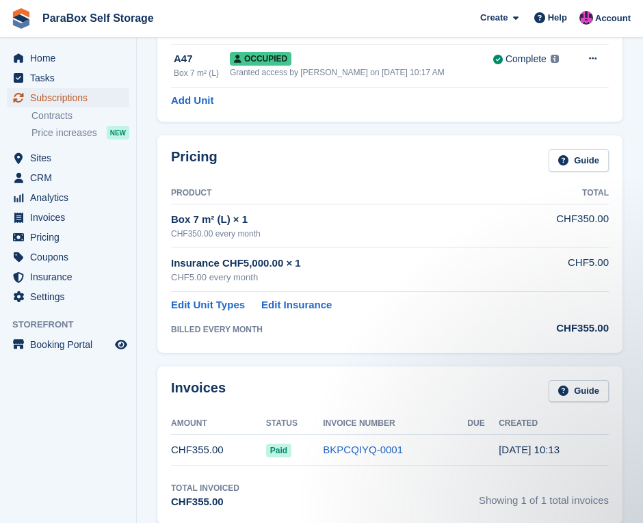
click at [73, 92] on span "Subscriptions" at bounding box center [71, 97] width 82 height 19
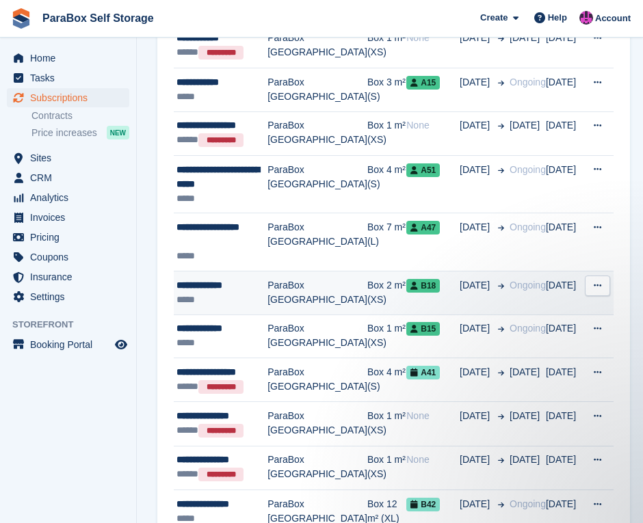
click at [250, 281] on div "**********" at bounding box center [221, 285] width 91 height 14
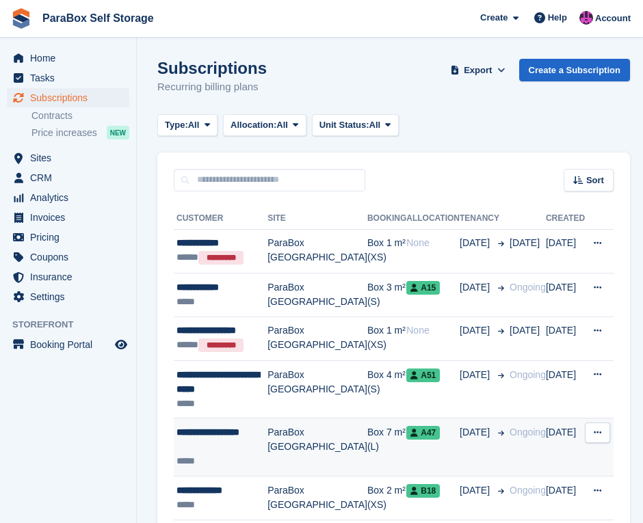
scroll to position [205, 0]
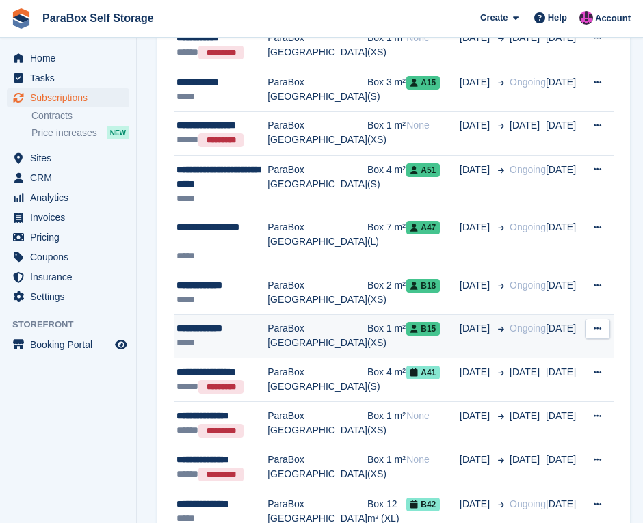
click at [235, 336] on div "*****" at bounding box center [221, 343] width 91 height 14
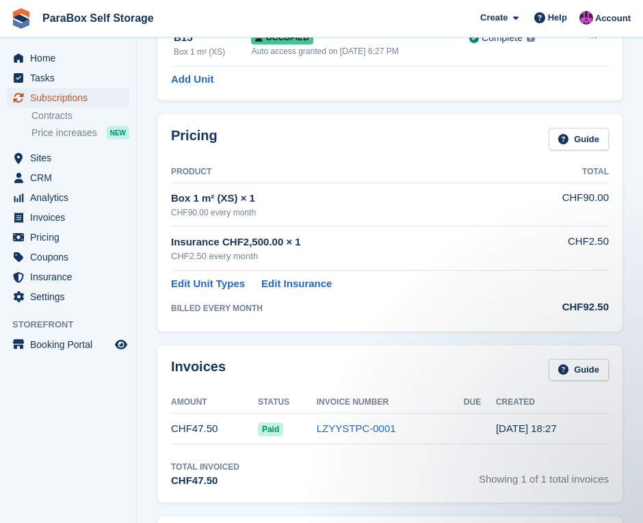
click at [68, 101] on span "Subscriptions" at bounding box center [71, 97] width 82 height 19
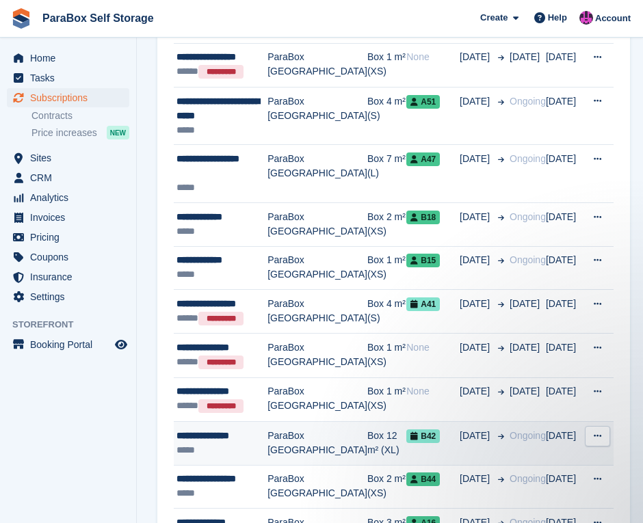
click at [245, 440] on div "**********" at bounding box center [221, 436] width 91 height 14
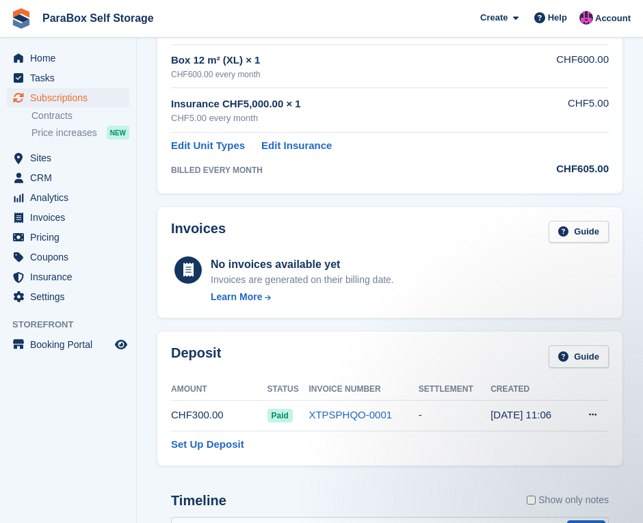
scroll to position [284, 0]
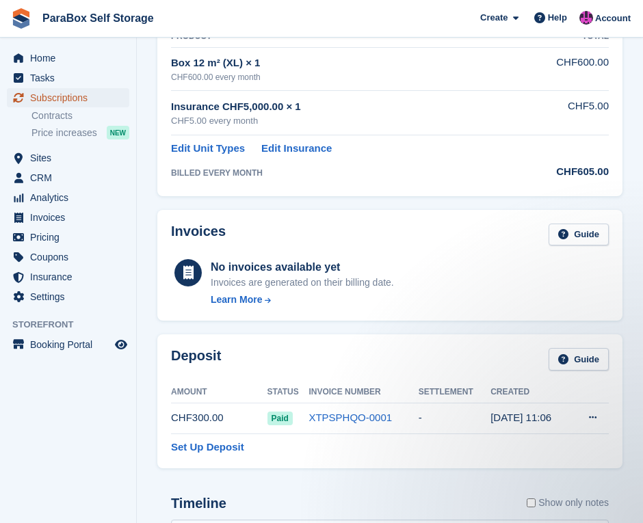
click at [75, 97] on span "Subscriptions" at bounding box center [71, 97] width 82 height 19
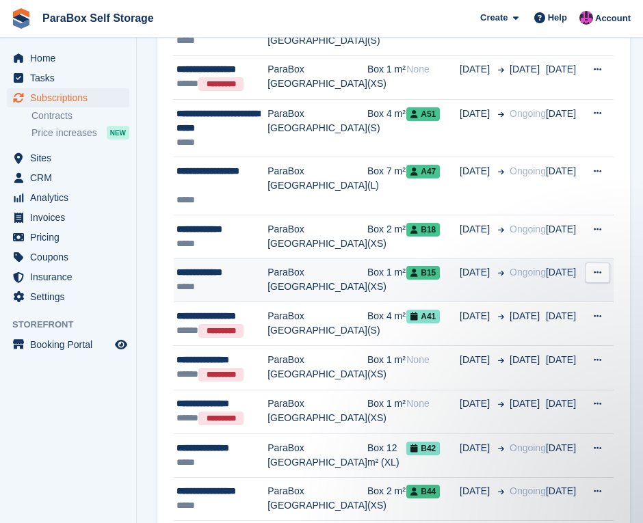
scroll to position [479, 0]
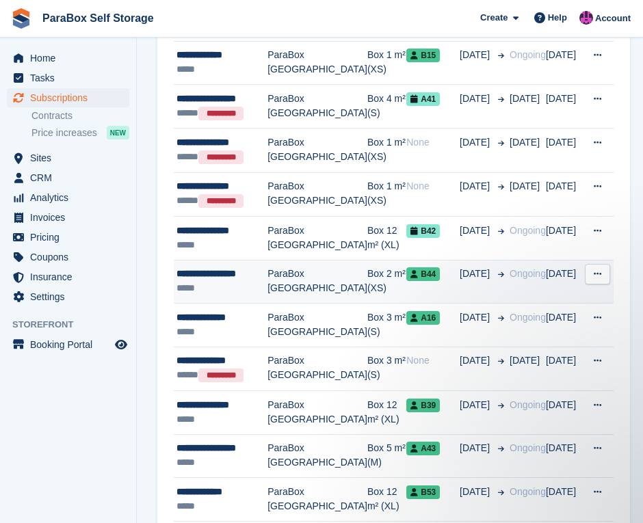
click at [232, 285] on div "*****" at bounding box center [221, 288] width 91 height 14
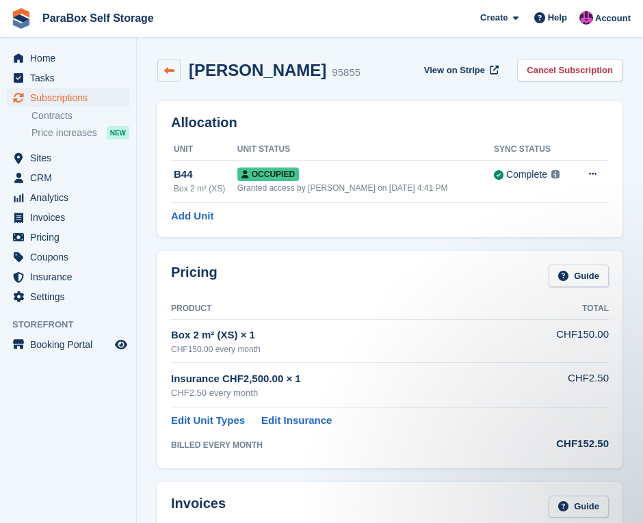
click at [160, 65] on link at bounding box center [168, 70] width 23 height 23
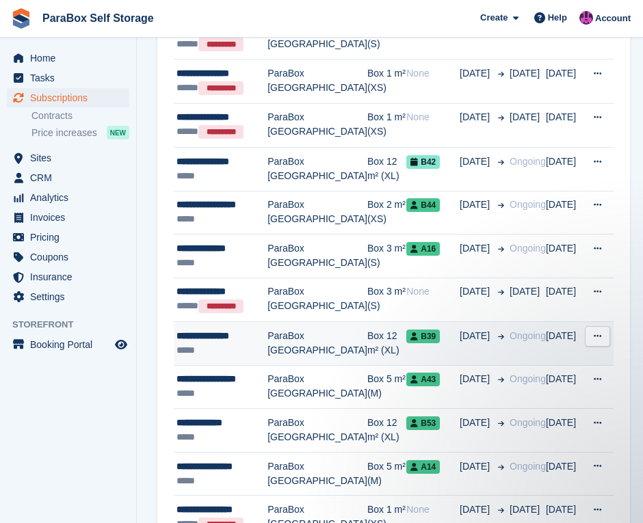
scroll to position [541, 0]
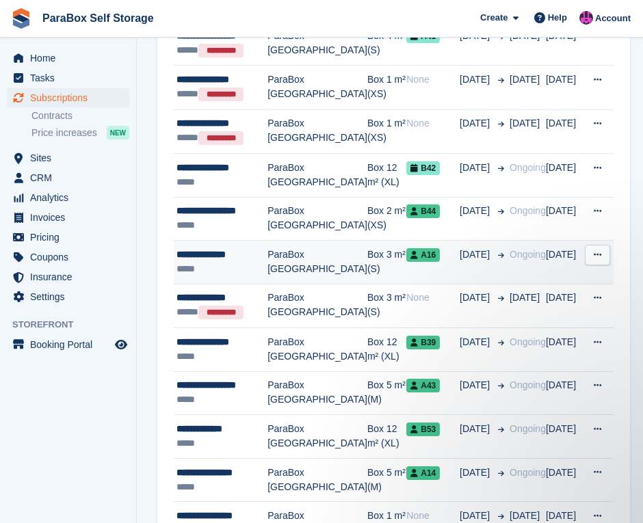
click at [239, 262] on div "*****" at bounding box center [221, 269] width 91 height 14
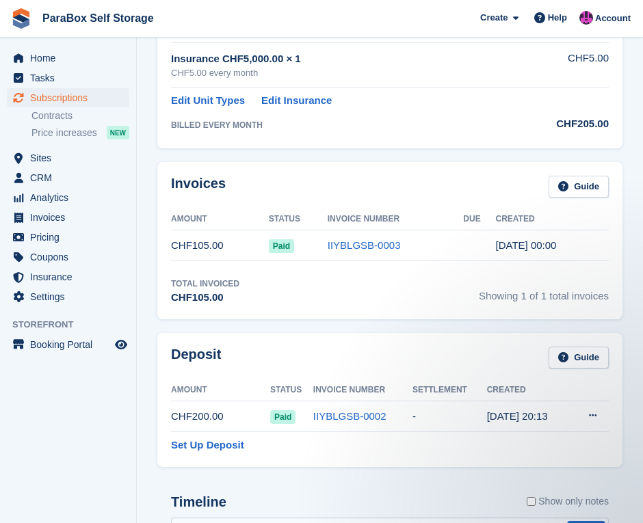
scroll to position [342, 0]
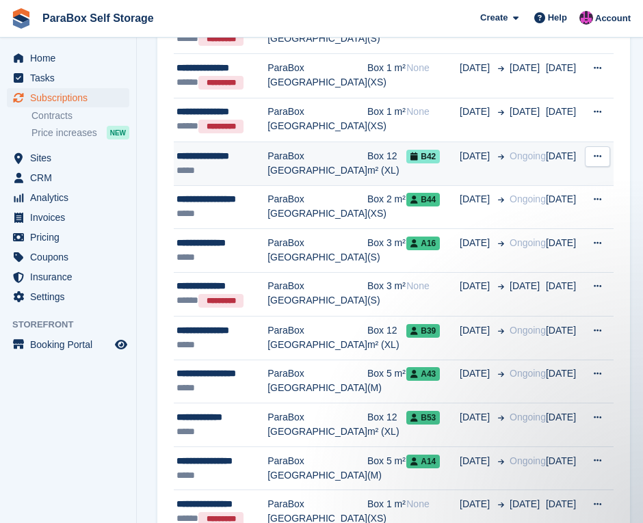
scroll to position [541, 0]
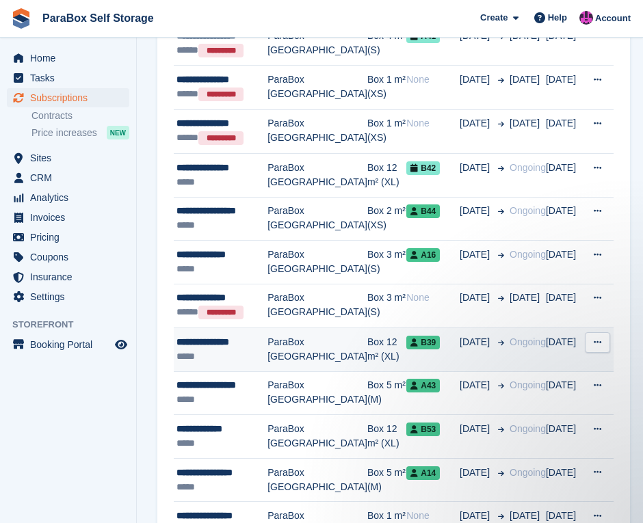
click at [238, 358] on div "*****" at bounding box center [221, 356] width 91 height 14
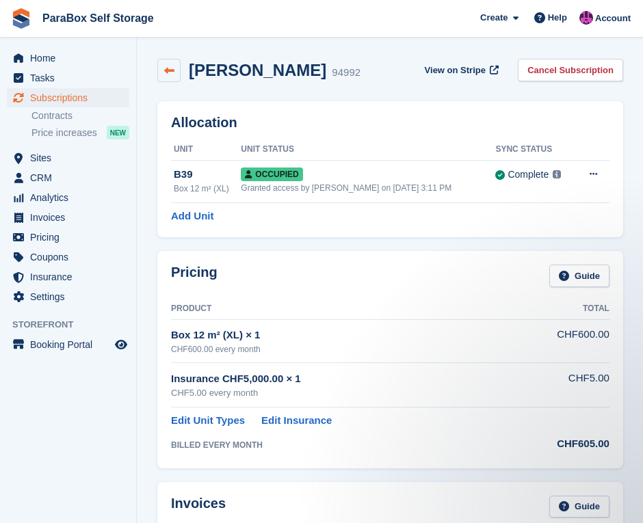
click at [170, 75] on icon at bounding box center [169, 71] width 10 height 10
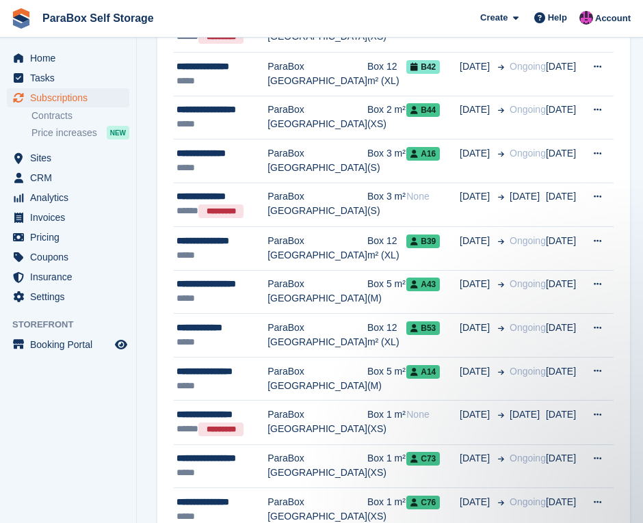
scroll to position [645, 0]
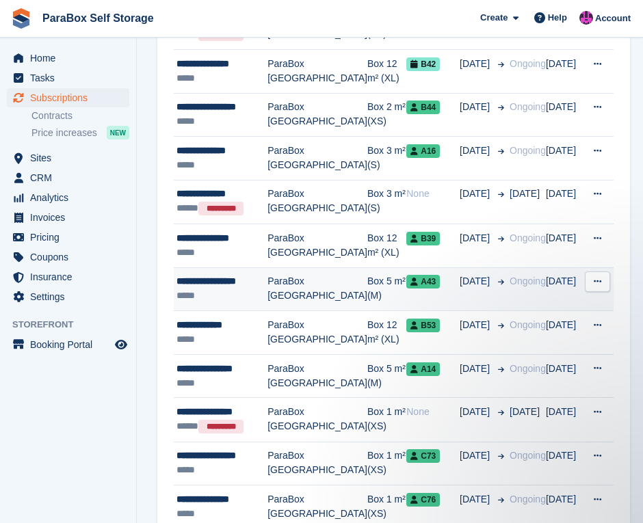
click at [249, 291] on div "*****" at bounding box center [221, 296] width 91 height 14
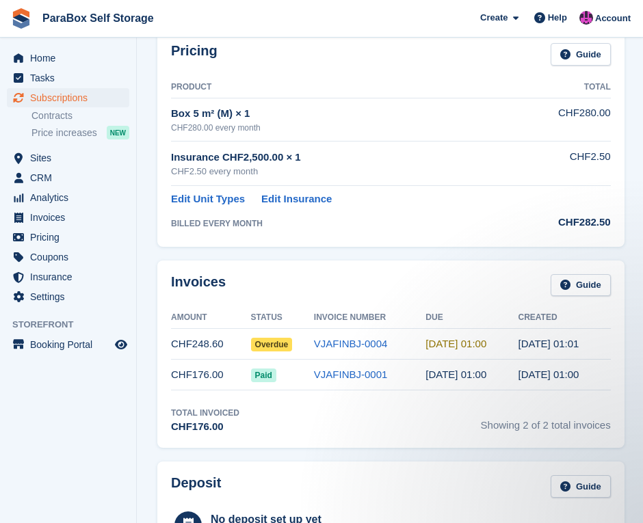
scroll to position [224, 0]
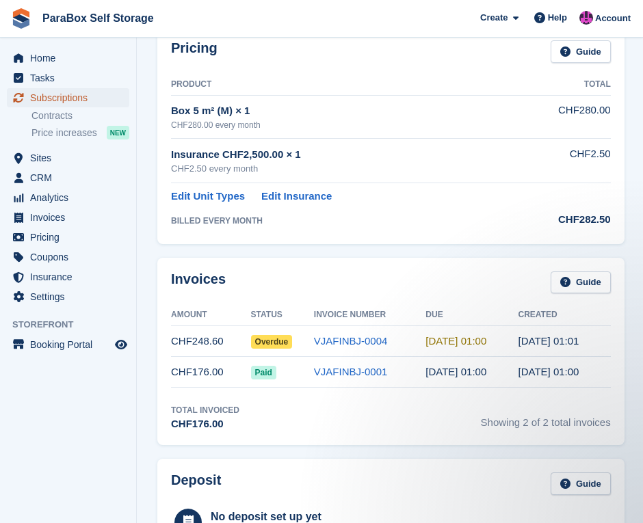
click at [97, 99] on span "Subscriptions" at bounding box center [71, 97] width 82 height 19
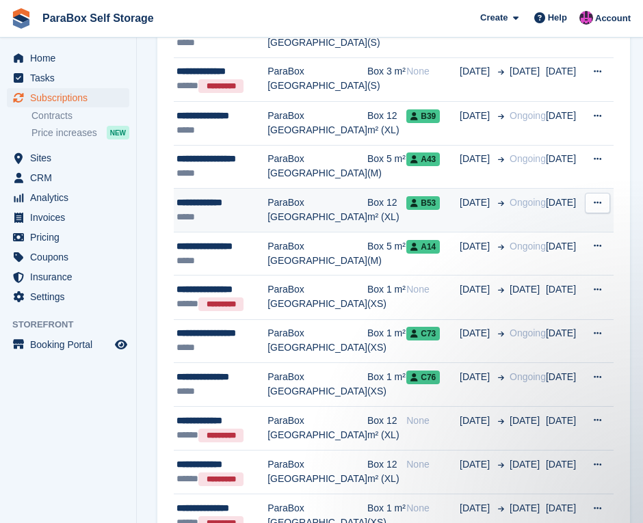
scroll to position [752, 0]
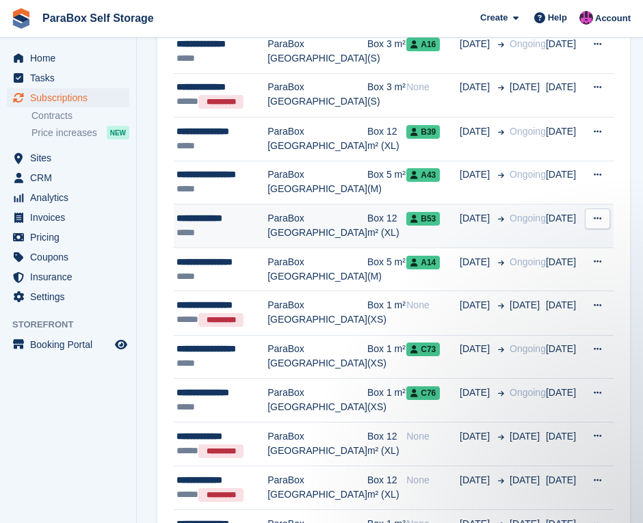
click at [230, 226] on div "*****" at bounding box center [221, 233] width 91 height 14
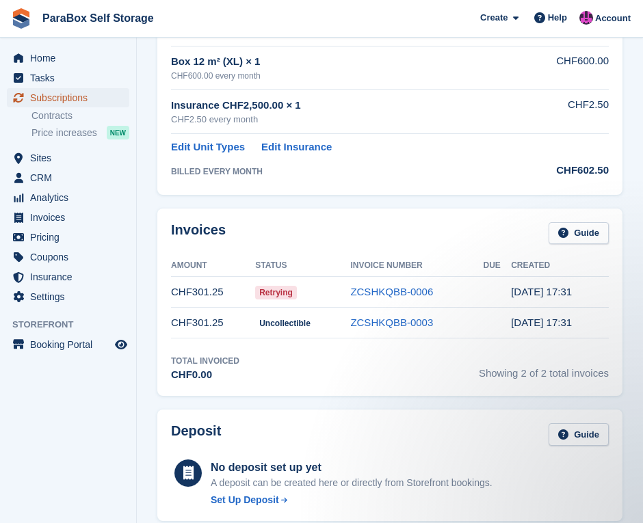
click at [91, 97] on span "Subscriptions" at bounding box center [71, 97] width 82 height 19
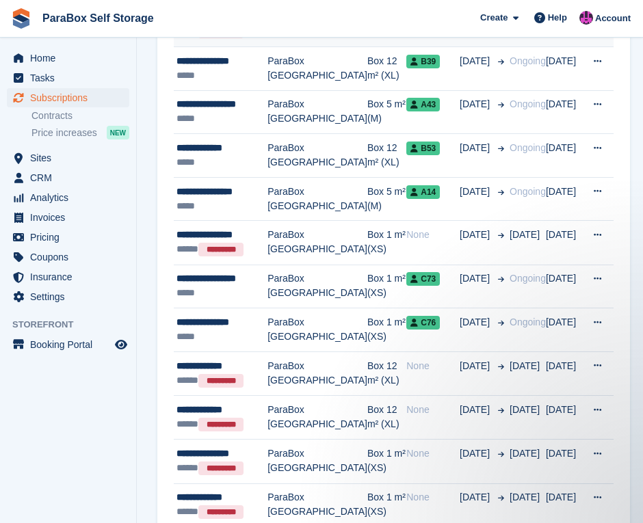
scroll to position [820, 0]
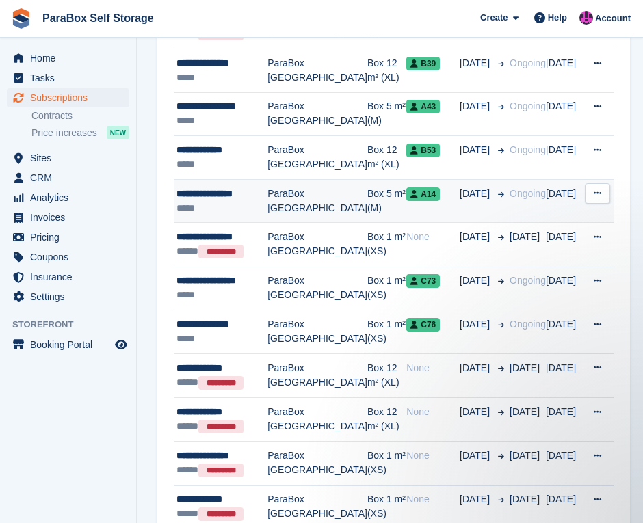
click at [242, 192] on div "**********" at bounding box center [221, 194] width 91 height 14
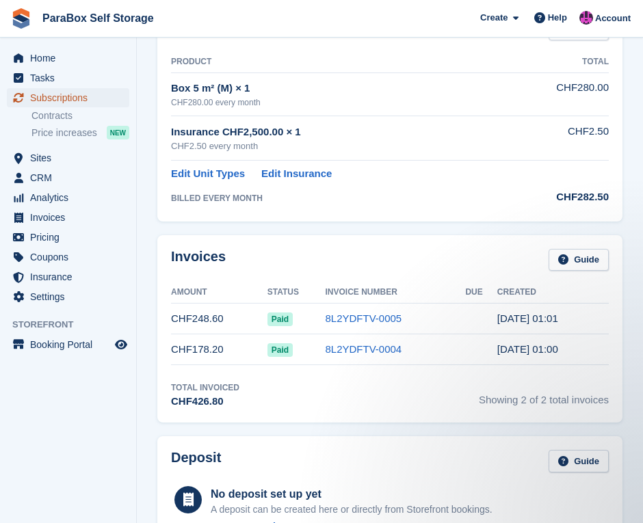
click at [81, 98] on span "Subscriptions" at bounding box center [71, 97] width 82 height 19
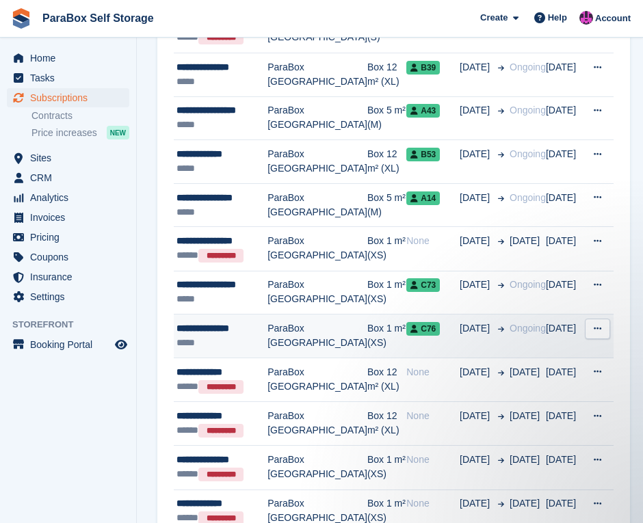
scroll to position [820, 0]
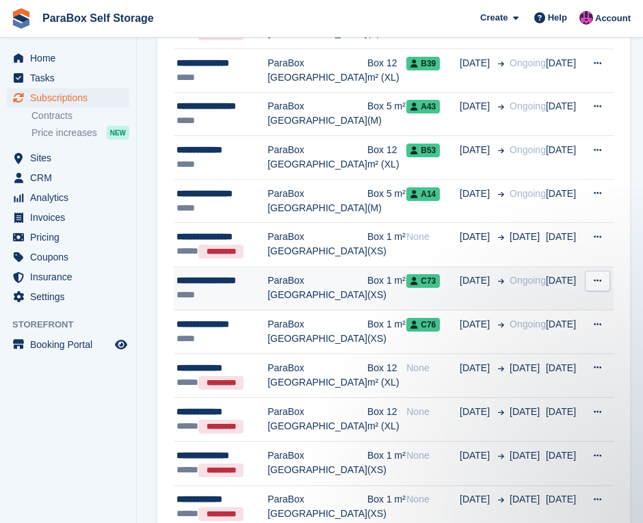
click at [233, 296] on div "*****" at bounding box center [221, 295] width 91 height 14
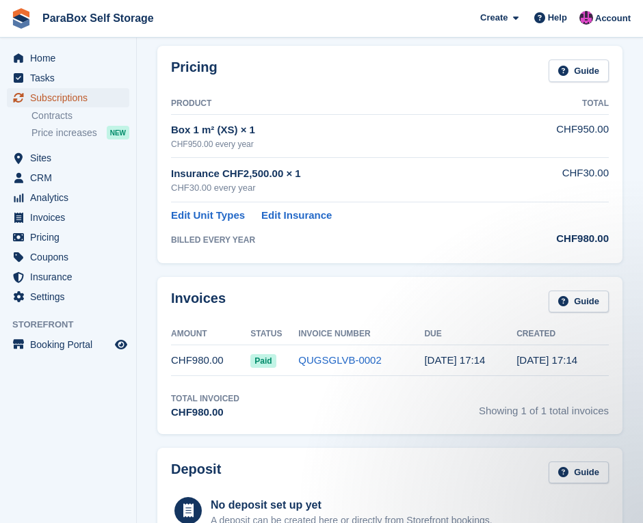
click at [86, 93] on span "Subscriptions" at bounding box center [71, 97] width 82 height 19
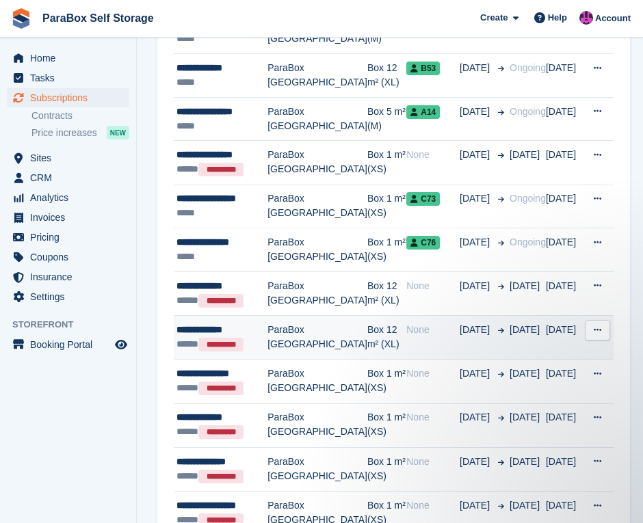
scroll to position [883, 0]
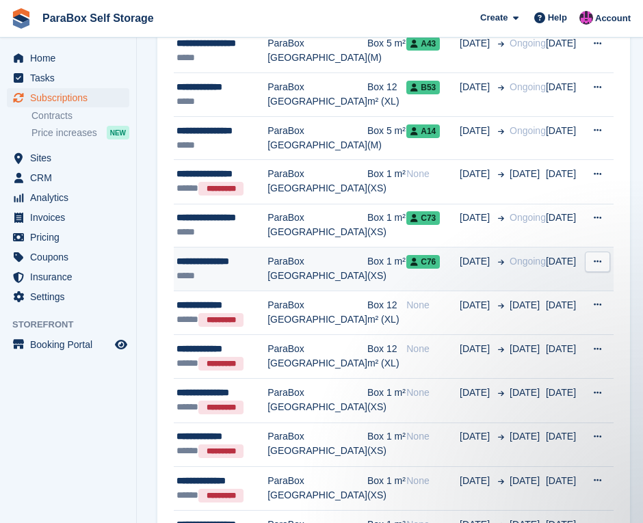
click at [260, 273] on div "*****" at bounding box center [221, 276] width 91 height 14
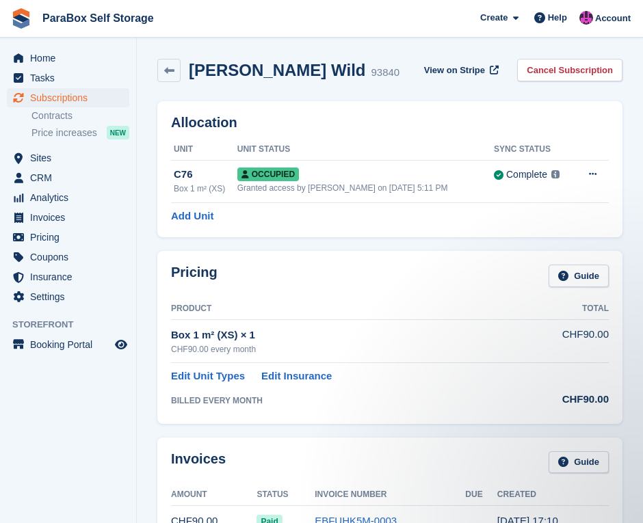
click at [92, 207] on ul "Analytics Analytics" at bounding box center [68, 198] width 136 height 20
click at [86, 199] on span "Analytics" at bounding box center [71, 197] width 82 height 19
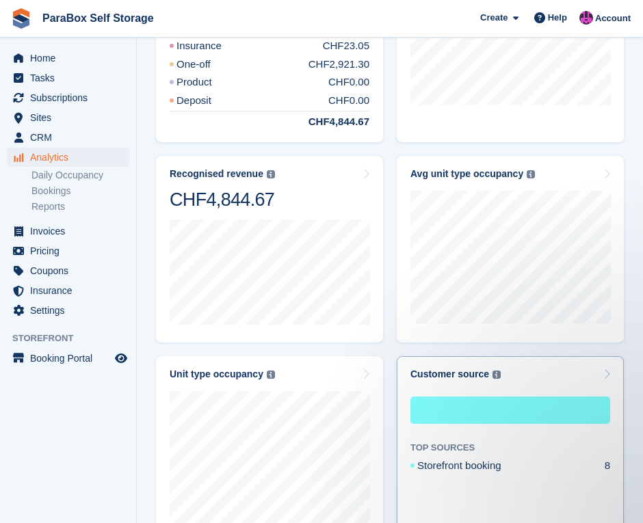
scroll to position [684, 0]
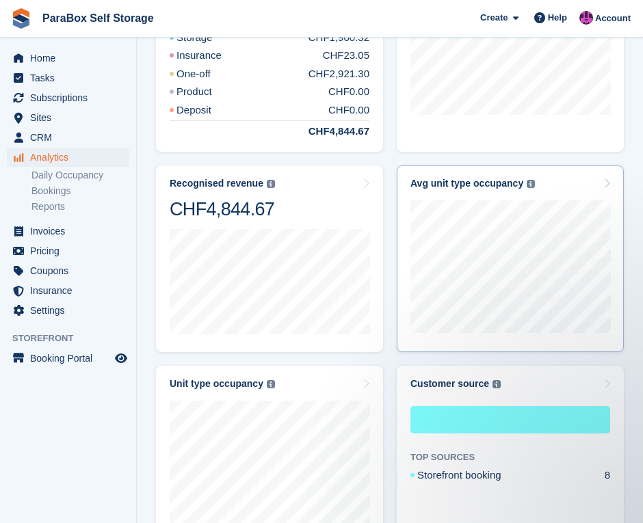
click at [484, 192] on div "Box 12 m² (XL) Unavailable 0 sq m Vacant 40,72 sq m In use 17,23 sq m" at bounding box center [510, 264] width 200 height 150
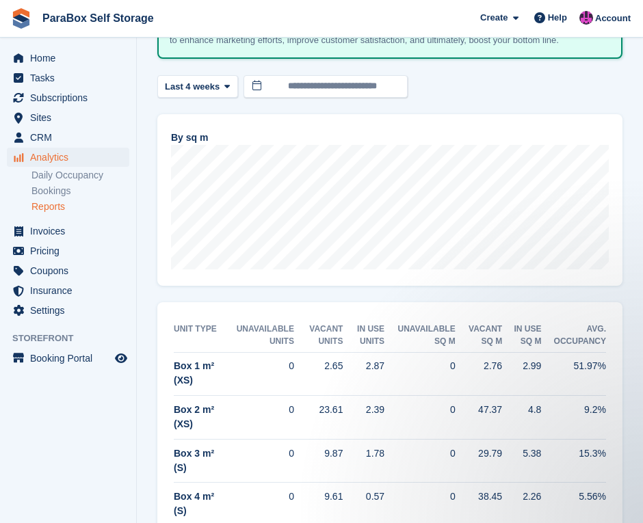
scroll to position [137, 0]
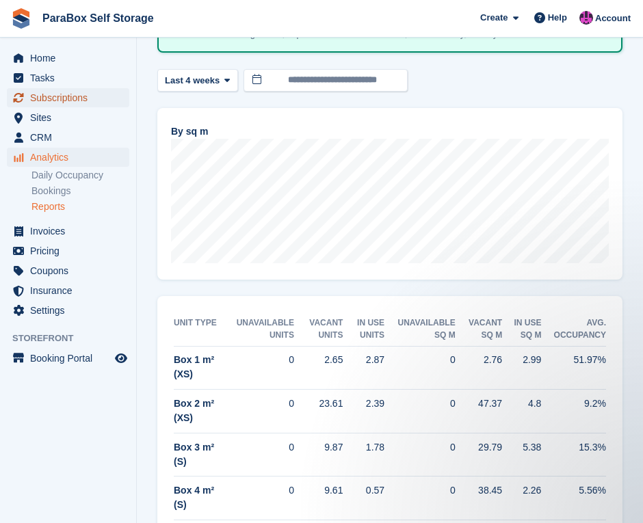
click at [80, 104] on span "Subscriptions" at bounding box center [71, 97] width 82 height 19
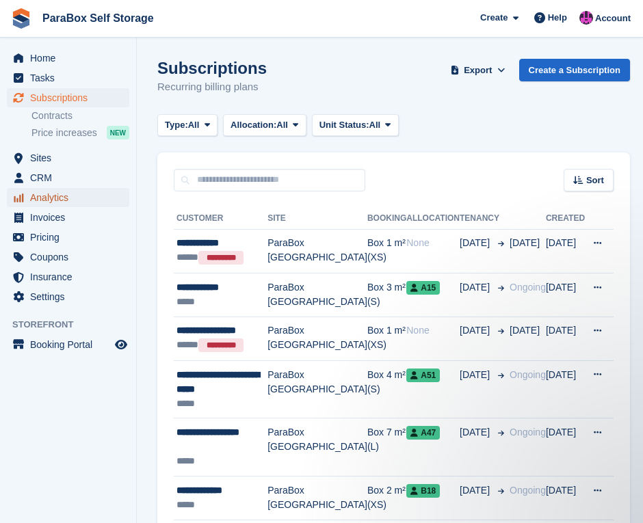
click at [62, 203] on span "Analytics" at bounding box center [71, 197] width 82 height 19
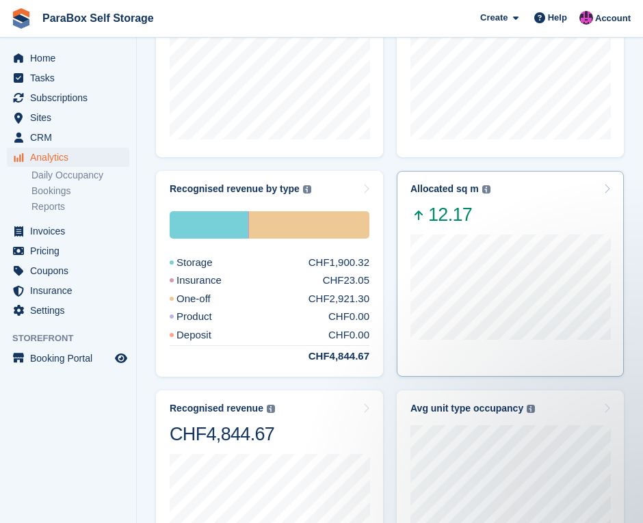
scroll to position [479, 0]
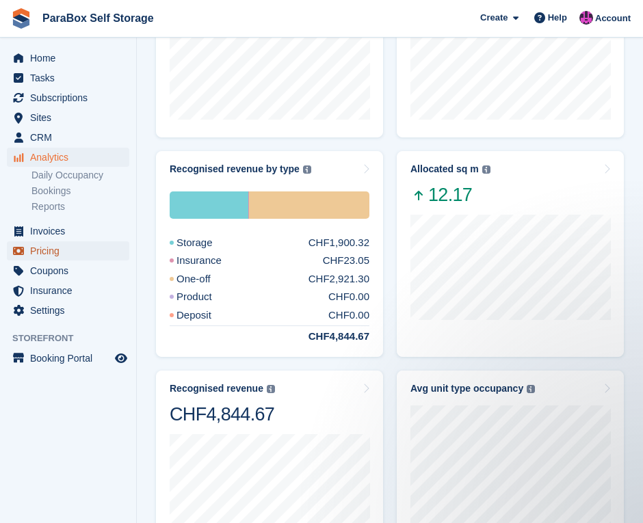
click at [81, 250] on span "Pricing" at bounding box center [71, 250] width 82 height 19
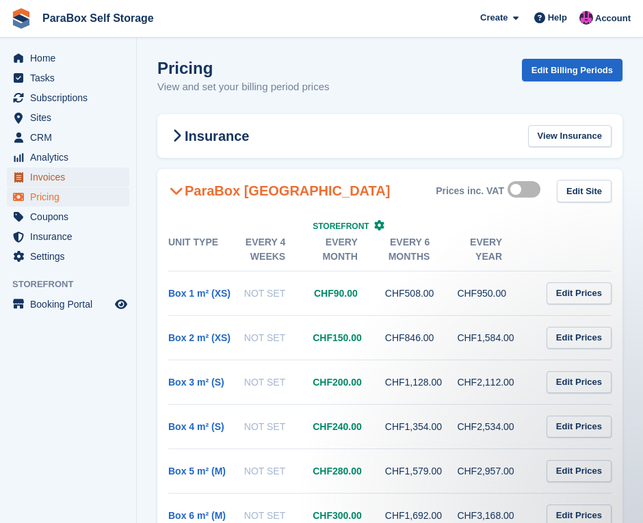
click at [88, 181] on span "Invoices" at bounding box center [71, 177] width 82 height 19
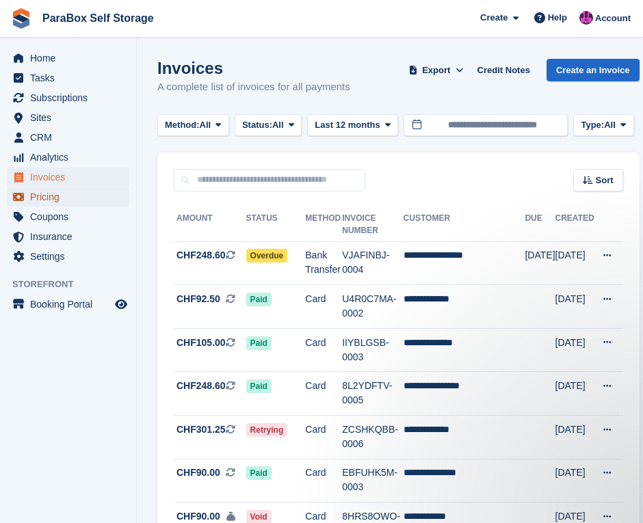
click at [55, 196] on span "Pricing" at bounding box center [71, 196] width 82 height 19
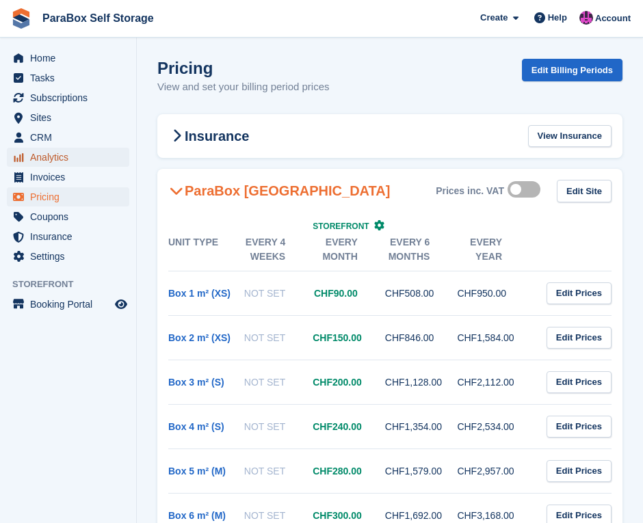
click at [68, 162] on span "Analytics" at bounding box center [71, 157] width 82 height 19
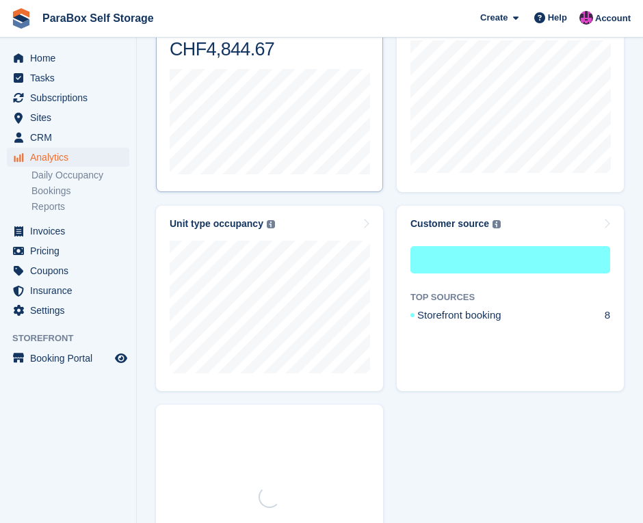
scroll to position [889, 0]
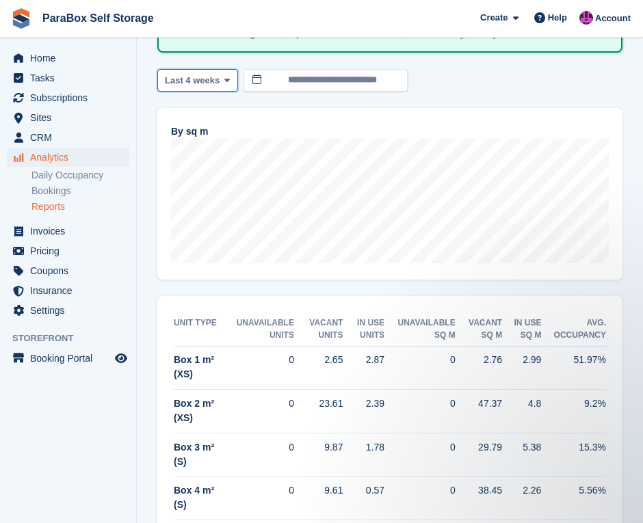
click at [210, 80] on span "Last 4 weeks" at bounding box center [192, 81] width 55 height 14
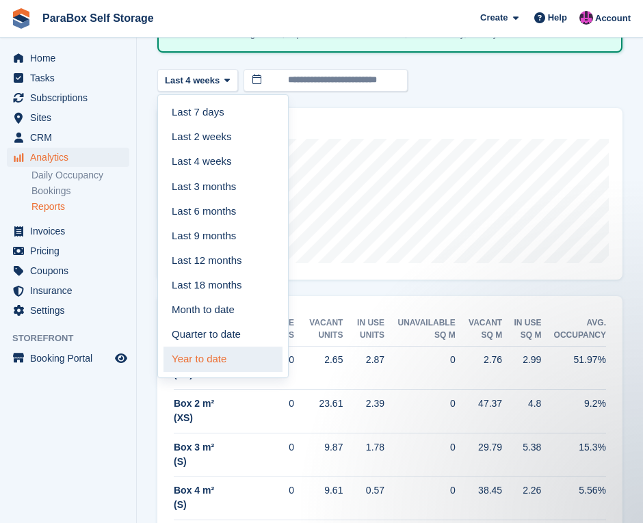
click at [245, 348] on link "Year to date" at bounding box center [222, 359] width 119 height 25
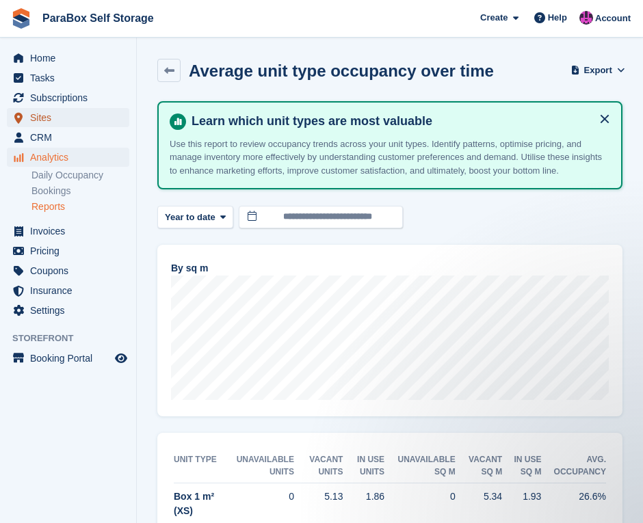
click at [67, 117] on span "Sites" at bounding box center [71, 117] width 82 height 19
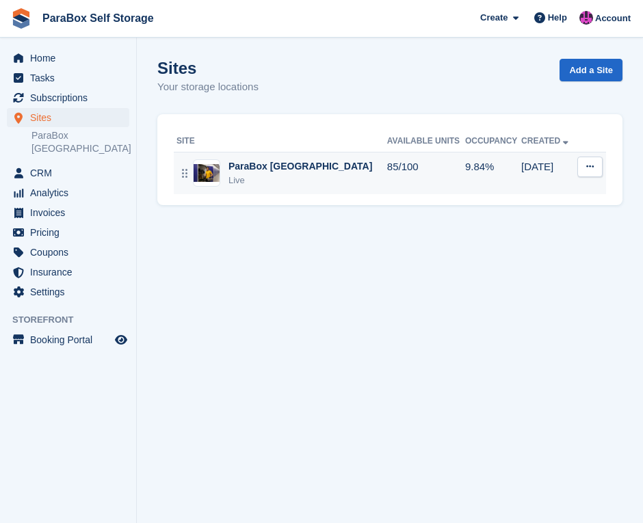
click at [283, 175] on div "Live" at bounding box center [300, 181] width 144 height 14
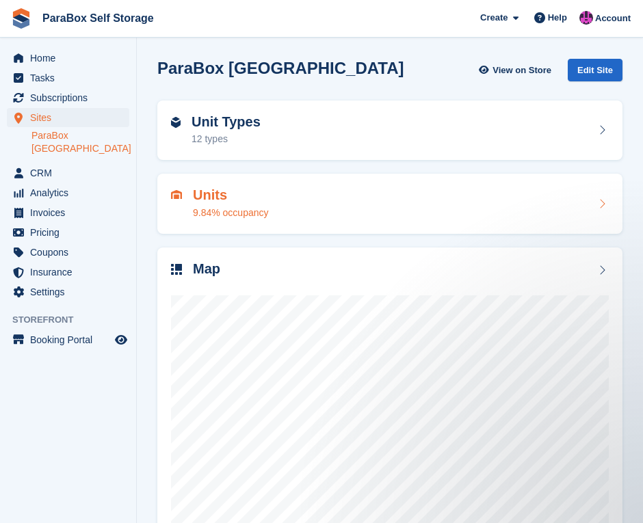
click at [319, 213] on div "Units 9.84% occupancy" at bounding box center [390, 203] width 438 height 33
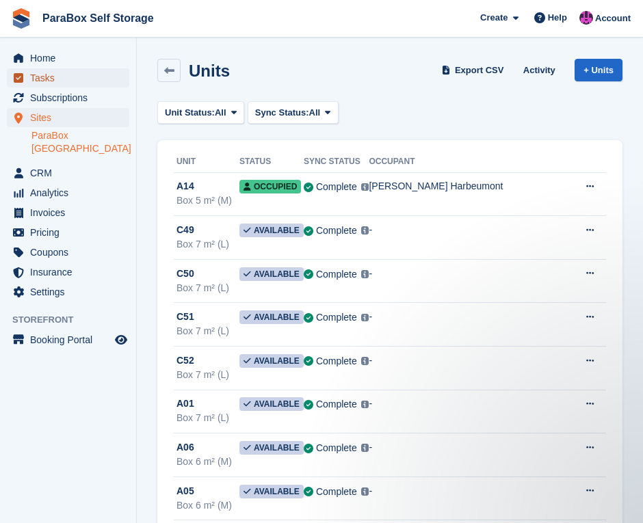
click at [81, 79] on span "Tasks" at bounding box center [71, 77] width 82 height 19
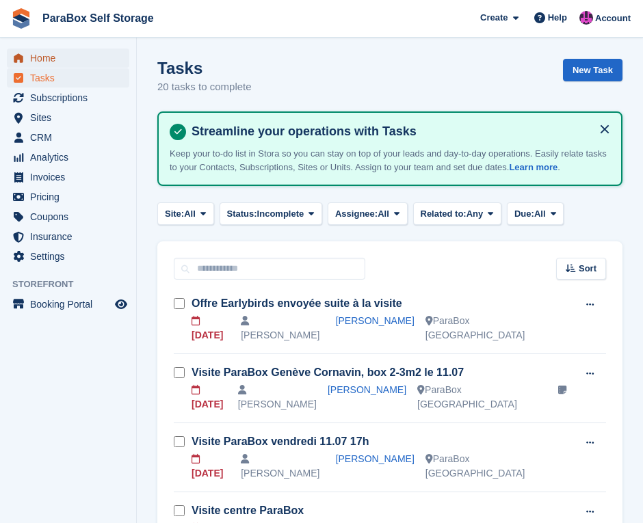
click at [77, 60] on span "Home" at bounding box center [71, 58] width 82 height 19
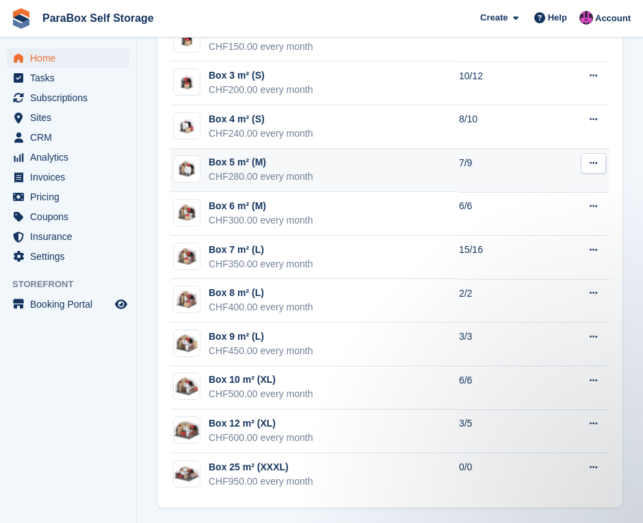
scroll to position [1073, 0]
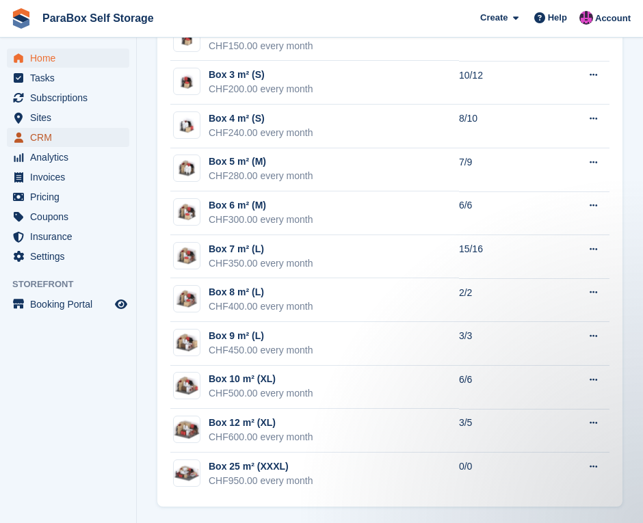
click at [85, 139] on span "CRM" at bounding box center [71, 137] width 82 height 19
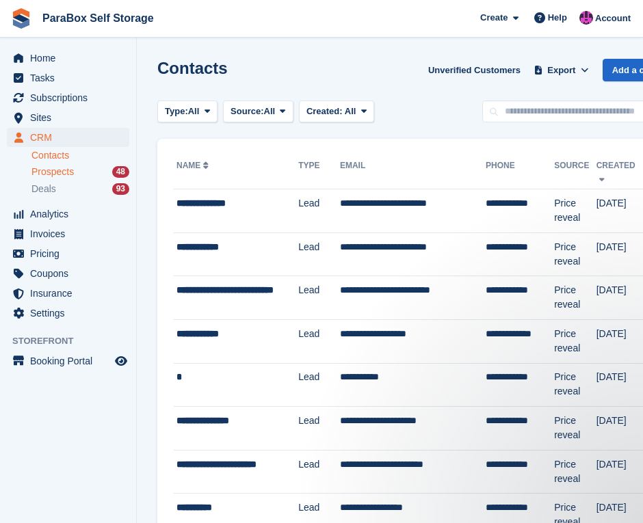
click at [92, 171] on div "Prospects 48" at bounding box center [80, 171] width 98 height 13
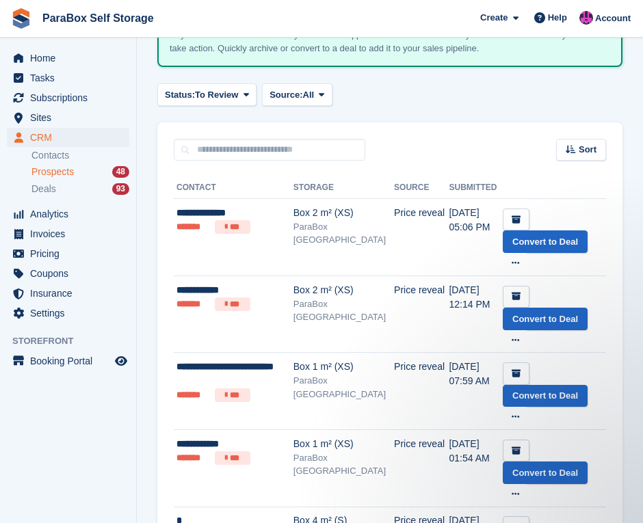
scroll to position [68, 0]
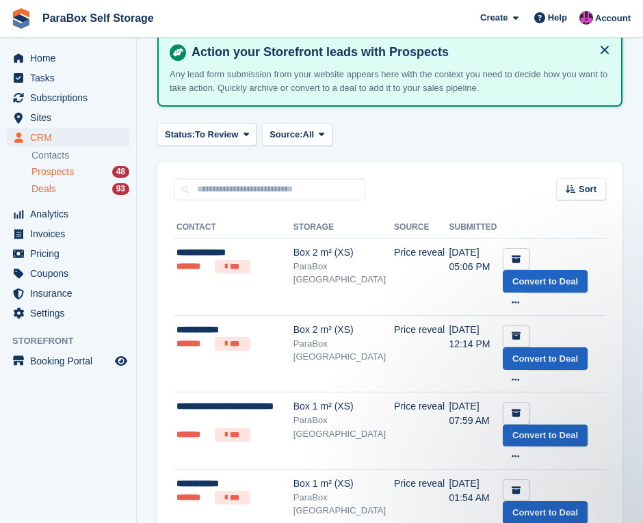
click at [90, 189] on div "Deals 93" at bounding box center [80, 189] width 98 height 13
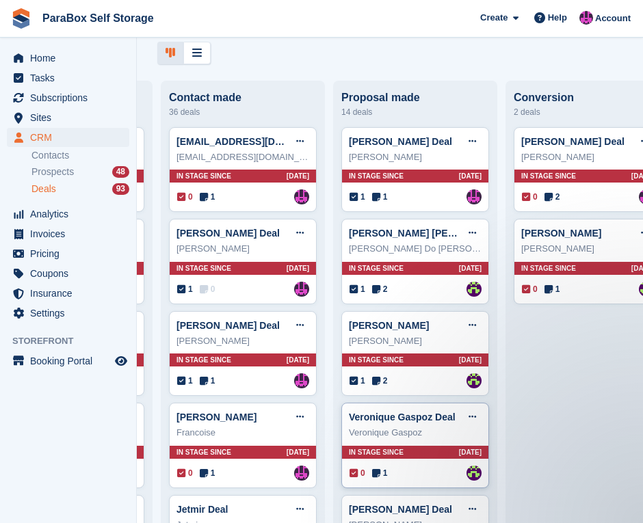
scroll to position [137, 0]
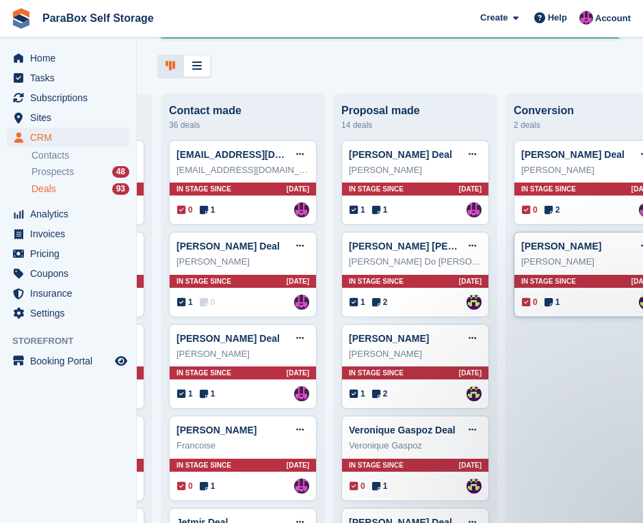
click at [583, 258] on div "[PERSON_NAME]" at bounding box center [587, 262] width 133 height 14
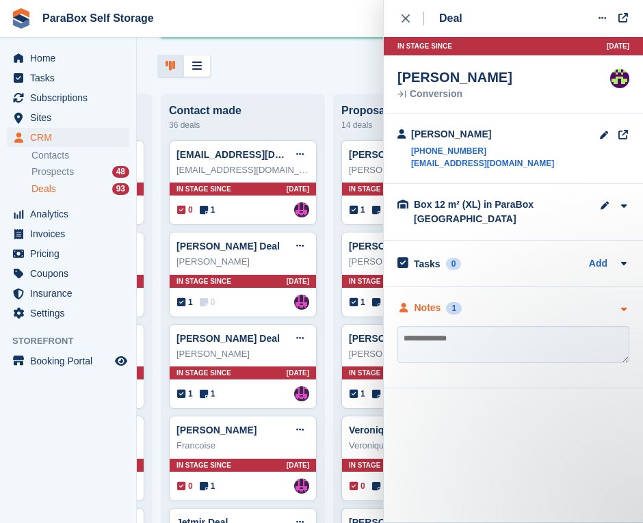
click at [455, 310] on div "1" at bounding box center [454, 308] width 16 height 12
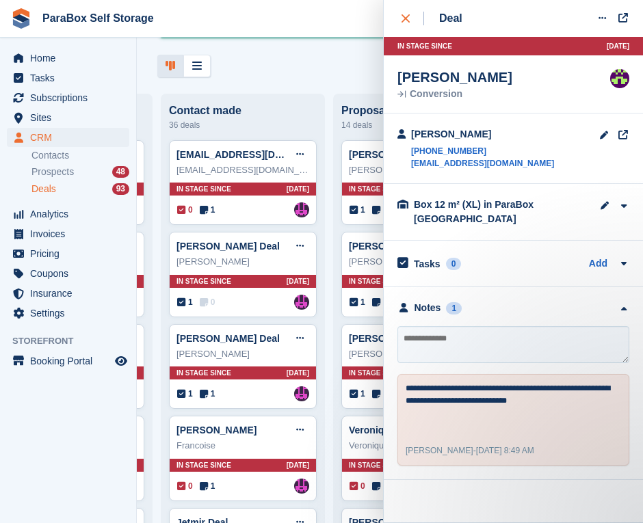
click at [405, 26] on button "close" at bounding box center [412, 18] width 31 height 37
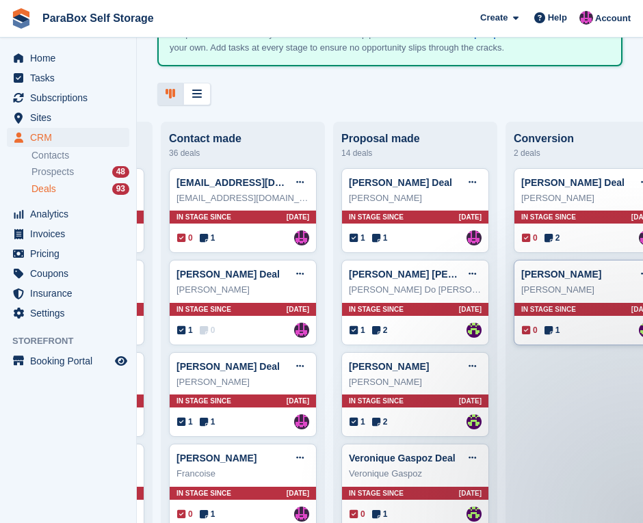
scroll to position [68, 0]
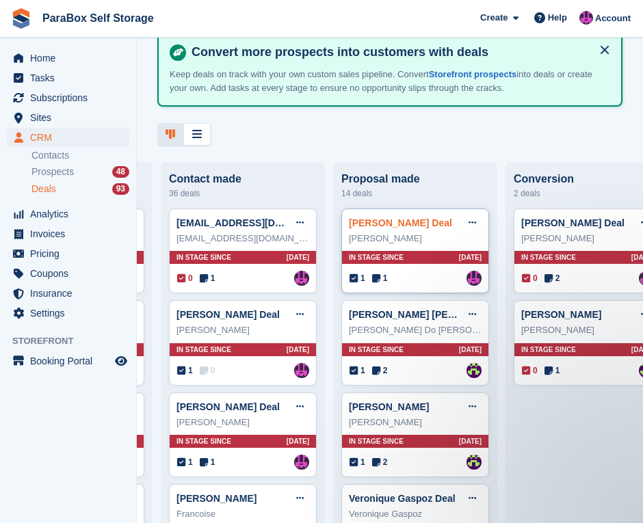
click at [413, 228] on link "[PERSON_NAME] Deal" at bounding box center [400, 222] width 103 height 11
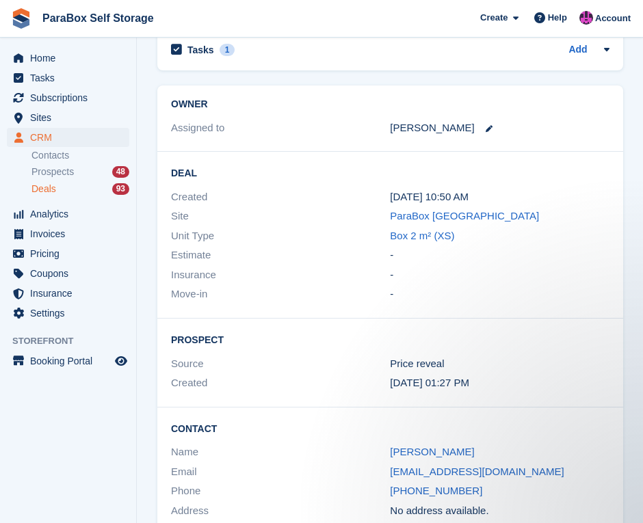
scroll to position [535, 0]
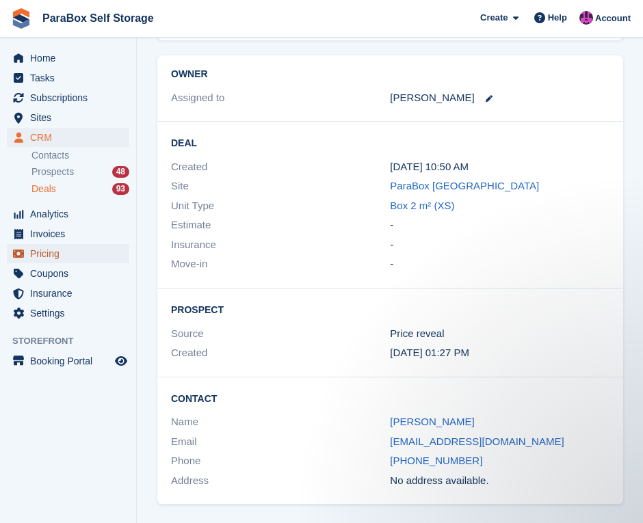
click at [78, 259] on span "Pricing" at bounding box center [71, 253] width 82 height 19
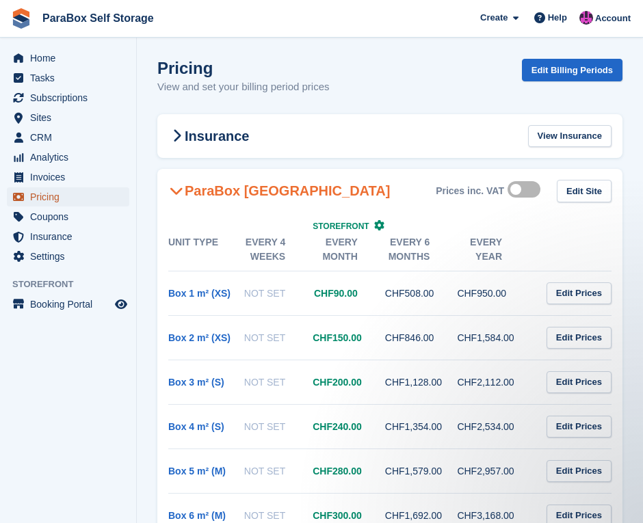
click at [83, 195] on span "Pricing" at bounding box center [71, 196] width 82 height 19
click at [86, 131] on span "CRM" at bounding box center [71, 137] width 82 height 19
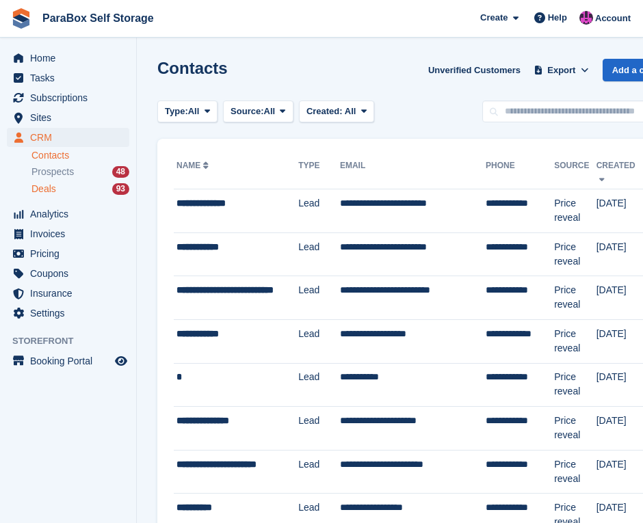
click at [105, 188] on div "Deals 93" at bounding box center [80, 189] width 98 height 13
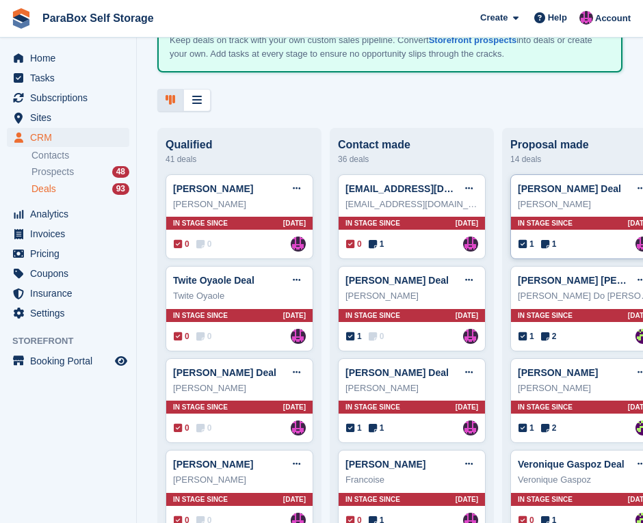
scroll to position [68, 0]
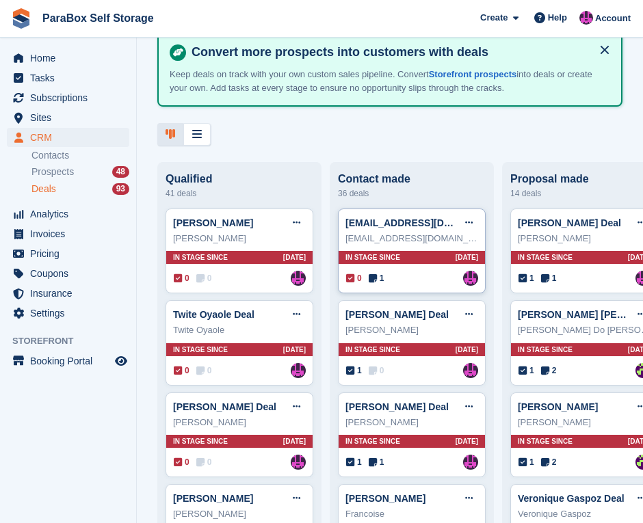
click at [418, 232] on div "[EMAIL_ADDRESS][DOMAIN_NAME] Deal Edit deal [PERSON_NAME] as won [PERSON_NAME] …" at bounding box center [411, 223] width 133 height 21
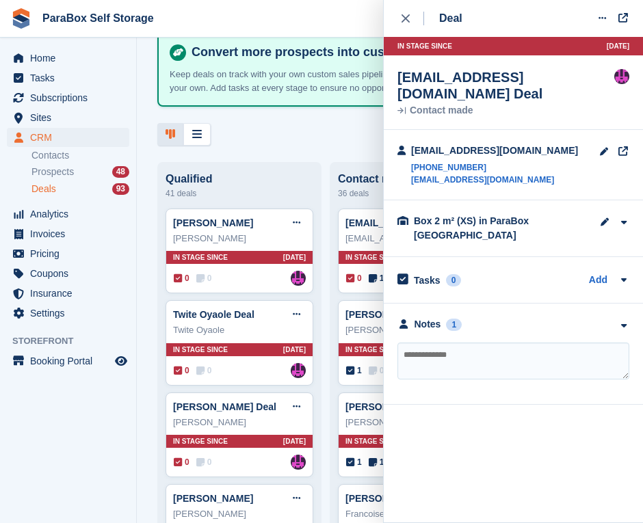
click at [314, 129] on div at bounding box center [389, 134] width 465 height 23
click at [402, 22] on icon "close" at bounding box center [405, 18] width 8 height 8
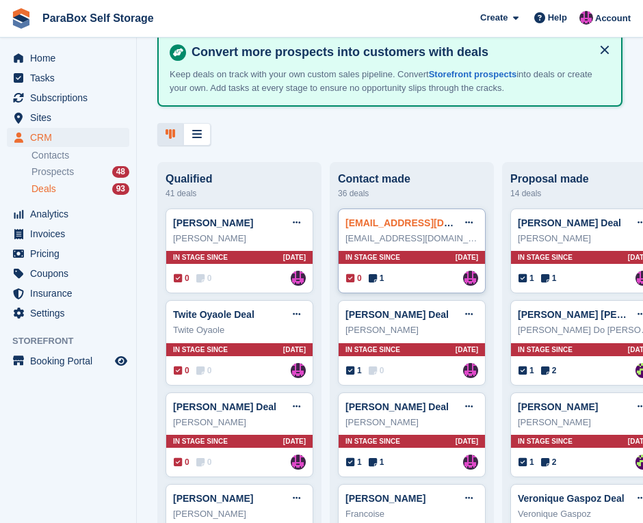
click at [386, 224] on link "[EMAIL_ADDRESS][DOMAIN_NAME] Deal" at bounding box center [440, 222] width 190 height 11
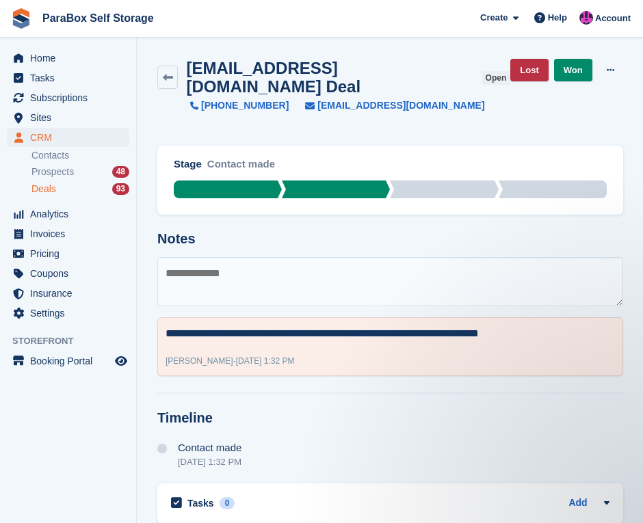
click at [152, 70] on div "[EMAIL_ADDRESS][DOMAIN_NAME] Deal open [PHONE_NUMBER] [EMAIL_ADDRESS][DOMAIN_NA…" at bounding box center [390, 94] width 482 height 87
click at [159, 69] on link at bounding box center [167, 77] width 21 height 23
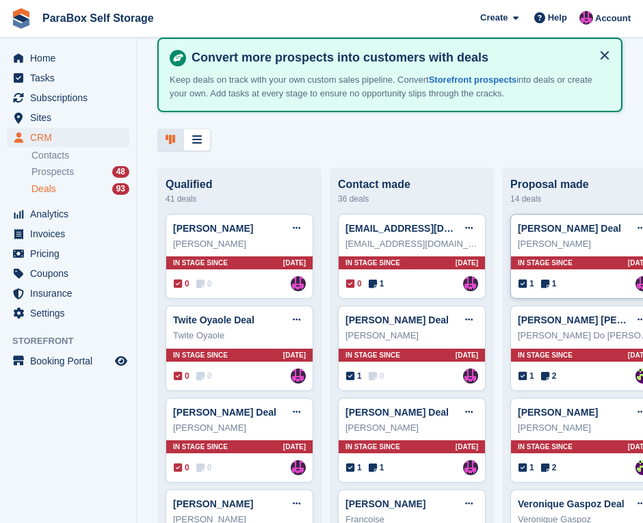
scroll to position [68, 0]
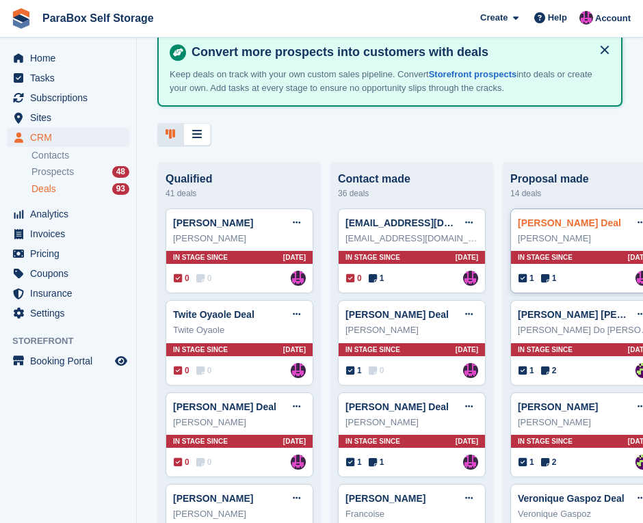
click at [548, 228] on link "[PERSON_NAME] Deal" at bounding box center [569, 222] width 103 height 11
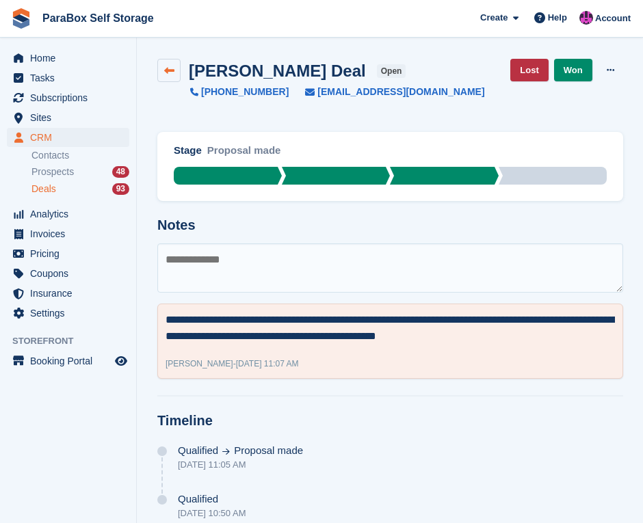
click at [177, 70] on link at bounding box center [168, 70] width 23 height 23
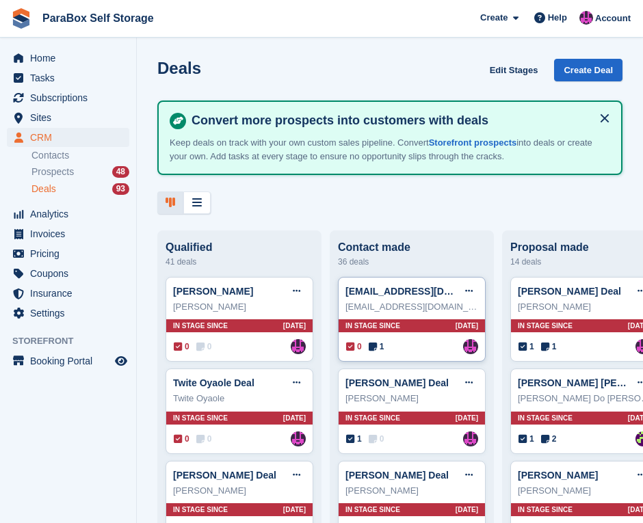
click at [388, 304] on div "[EMAIL_ADDRESS][DOMAIN_NAME]" at bounding box center [411, 307] width 133 height 14
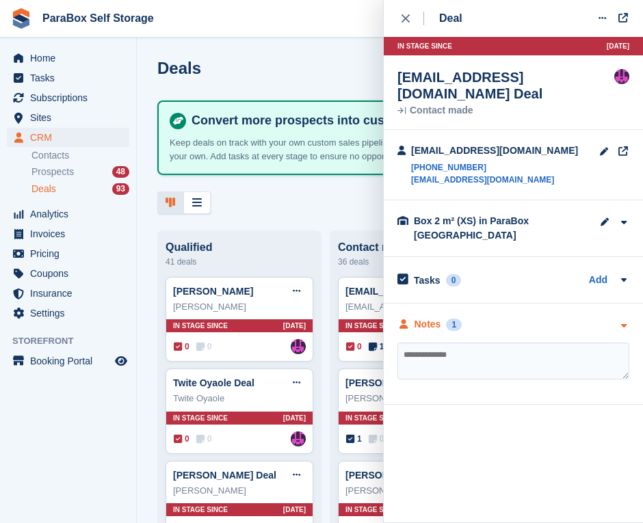
click at [434, 317] on div "Notes" at bounding box center [427, 324] width 27 height 14
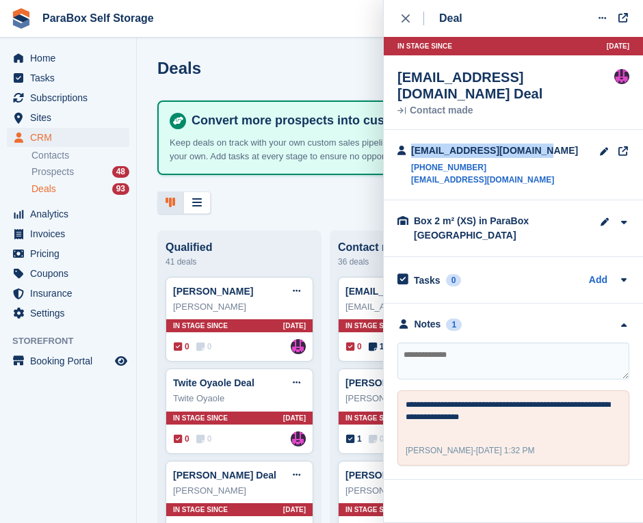
drag, startPoint x: 539, startPoint y: 133, endPoint x: 394, endPoint y: 140, distance: 144.4
click at [394, 140] on div "[EMAIL_ADDRESS][DOMAIN_NAME] [PHONE_NUMBER] [EMAIL_ADDRESS][DOMAIN_NAME]" at bounding box center [513, 165] width 259 height 70
copy div "[EMAIL_ADDRESS][DOMAIN_NAME]"
click at [543, 132] on div "[EMAIL_ADDRESS][DOMAIN_NAME] [PHONE_NUMBER] [EMAIL_ADDRESS][DOMAIN_NAME]" at bounding box center [513, 165] width 259 height 70
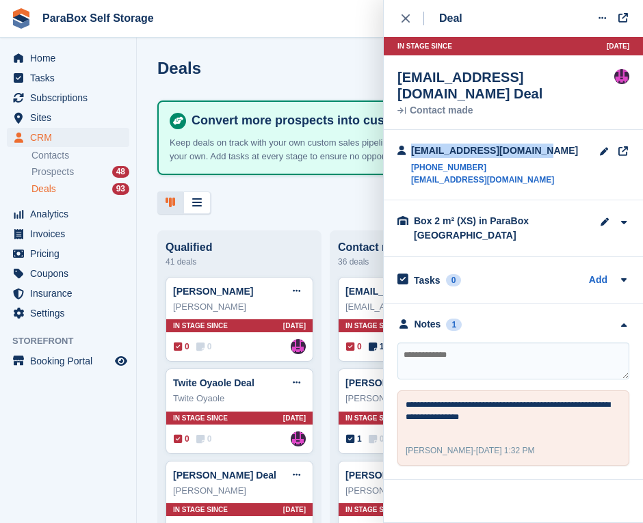
click at [533, 133] on div "[EMAIL_ADDRESS][DOMAIN_NAME] [PHONE_NUMBER] [EMAIL_ADDRESS][DOMAIN_NAME]" at bounding box center [513, 165] width 259 height 70
copy div "[EMAIL_ADDRESS][DOMAIN_NAME]"
click at [532, 144] on div "[EMAIL_ADDRESS][DOMAIN_NAME]" at bounding box center [494, 151] width 167 height 14
drag, startPoint x: 533, startPoint y: 131, endPoint x: 407, endPoint y: 132, distance: 126.5
click at [407, 132] on div "[EMAIL_ADDRESS][DOMAIN_NAME] [PHONE_NUMBER] [EMAIL_ADDRESS][DOMAIN_NAME]" at bounding box center [513, 165] width 259 height 70
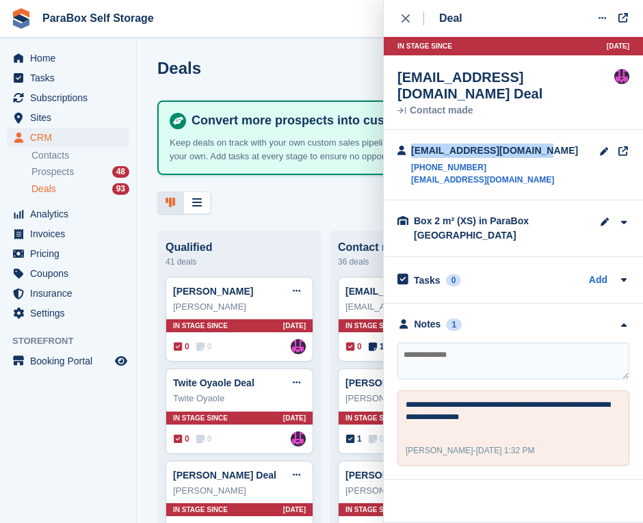
copy div "[EMAIL_ADDRESS][DOMAIN_NAME]"
click at [473, 343] on textarea at bounding box center [513, 361] width 232 height 37
click at [584, 271] on div "Tasks 0 Add" at bounding box center [513, 280] width 232 height 18
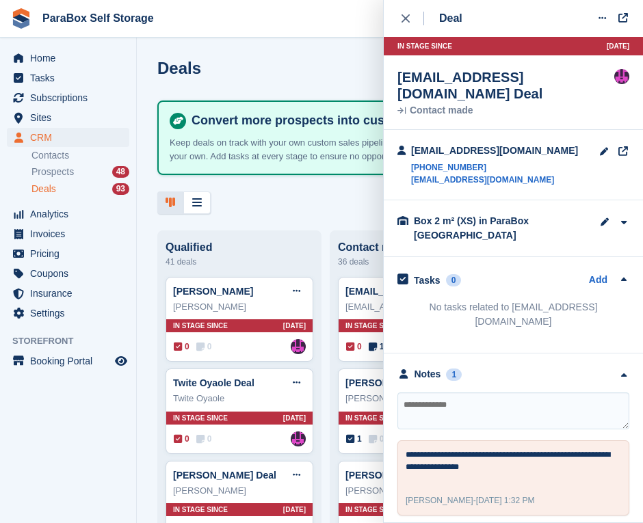
drag, startPoint x: 484, startPoint y: 353, endPoint x: 480, endPoint y: 365, distance: 12.3
click at [483, 358] on div "**********" at bounding box center [513, 441] width 259 height 176
click at [481, 392] on textarea at bounding box center [513, 410] width 232 height 37
type textarea "**********"
drag, startPoint x: 491, startPoint y: 386, endPoint x: 387, endPoint y: 366, distance: 105.9
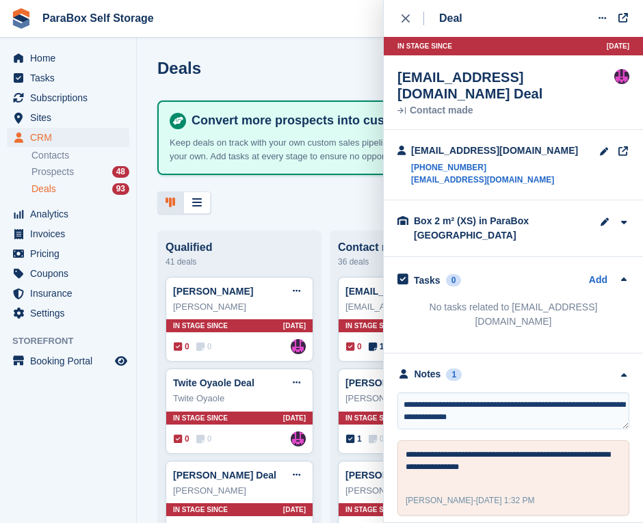
click at [387, 366] on div "**********" at bounding box center [513, 441] width 259 height 176
click at [433, 274] on h2 "Tasks" at bounding box center [427, 280] width 27 height 12
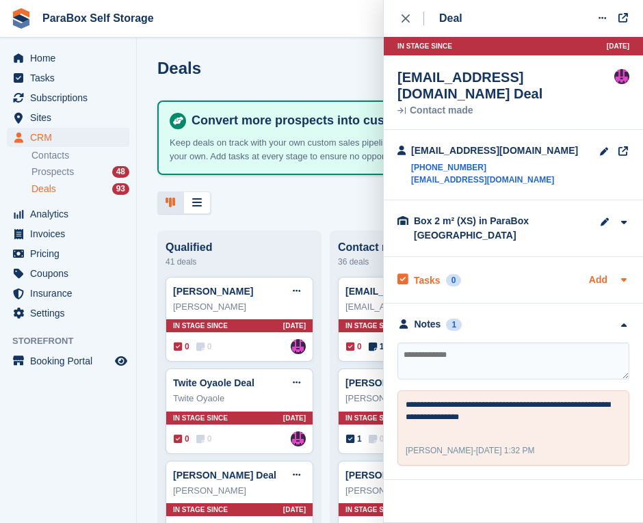
click at [602, 273] on link "Add" at bounding box center [598, 281] width 18 height 16
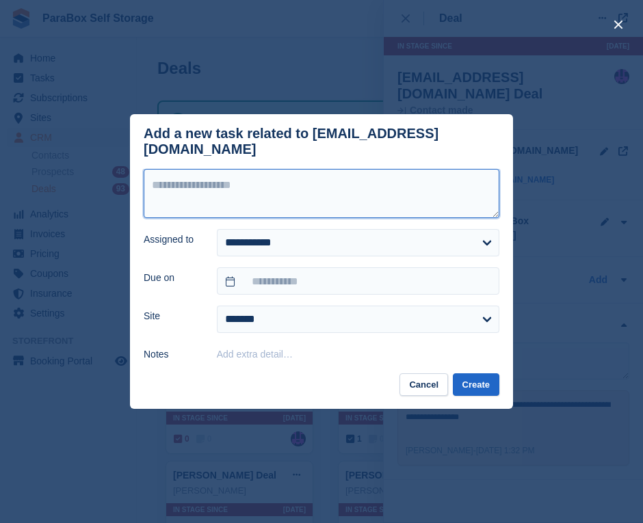
click at [294, 183] on textarea at bounding box center [322, 193] width 356 height 49
paste textarea "**********"
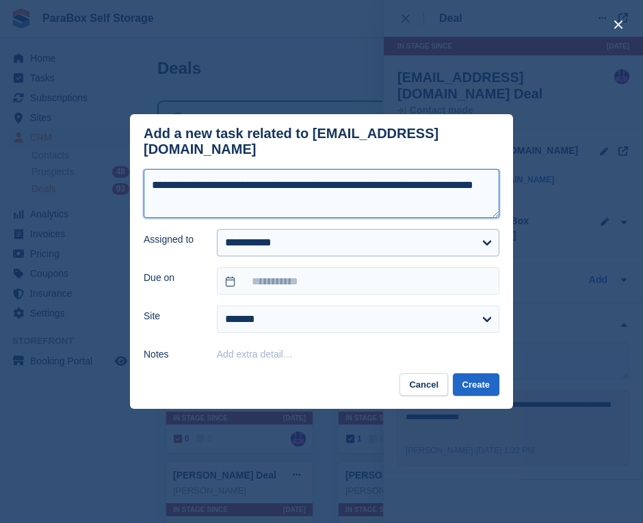
type textarea "**********"
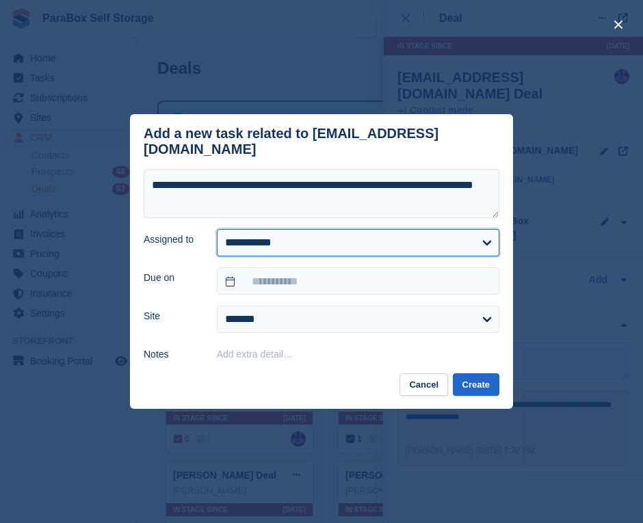
click at [334, 241] on select "**********" at bounding box center [358, 242] width 282 height 27
select select "****"
click at [217, 229] on select "**********" at bounding box center [358, 242] width 282 height 27
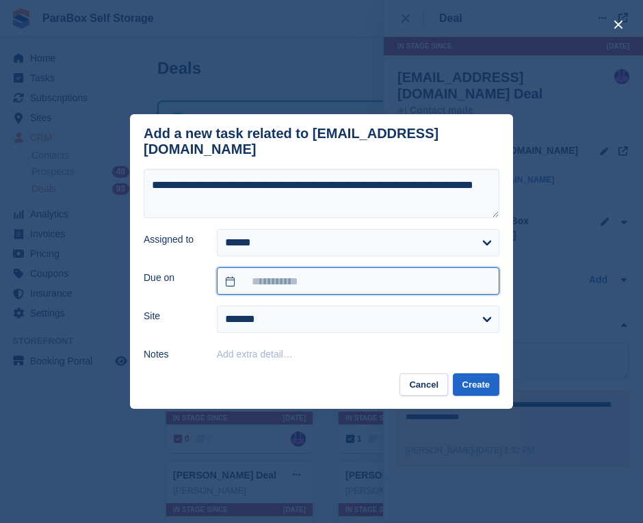
click at [330, 275] on input "text" at bounding box center [358, 280] width 282 height 27
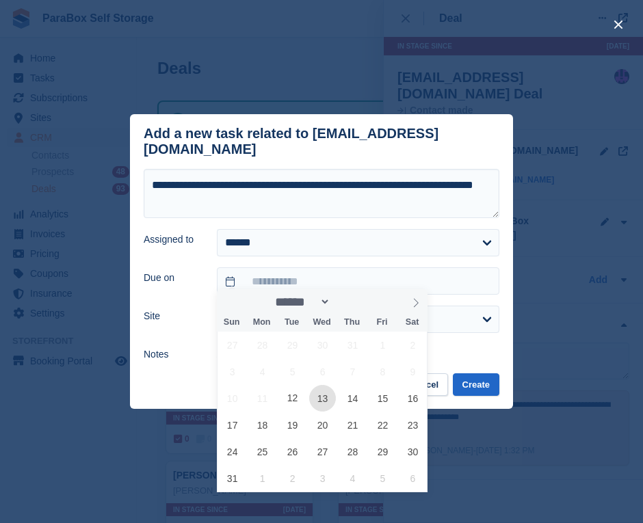
click at [317, 401] on span "13" at bounding box center [322, 398] width 27 height 27
type input "**********"
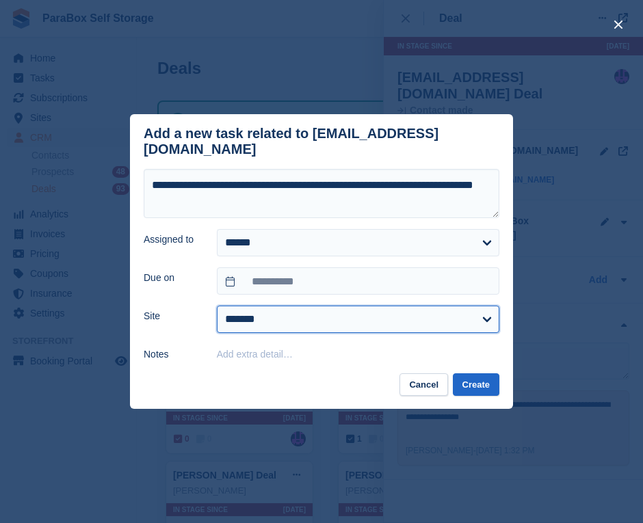
click at [373, 318] on select "**********" at bounding box center [358, 319] width 282 height 27
select select "****"
click at [217, 306] on select "**********" at bounding box center [358, 319] width 282 height 27
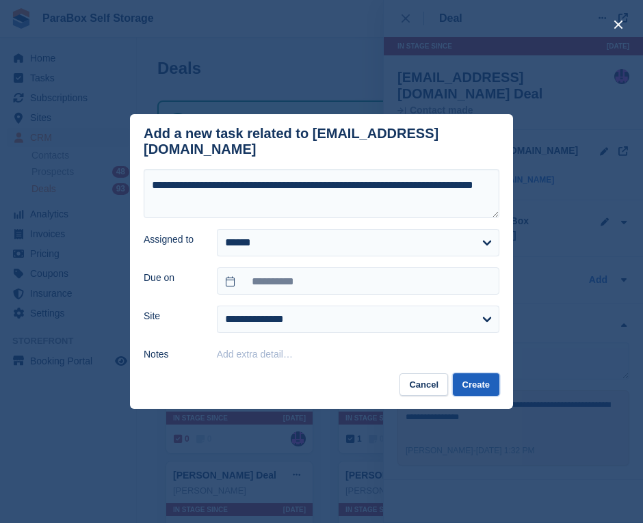
click at [485, 373] on button "Create" at bounding box center [476, 384] width 46 height 23
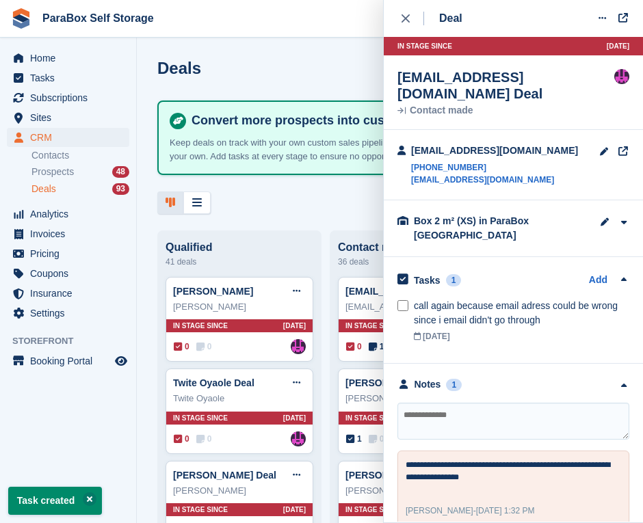
click at [285, 206] on div at bounding box center [389, 202] width 465 height 23
click at [406, 25] on button "close" at bounding box center [412, 18] width 31 height 37
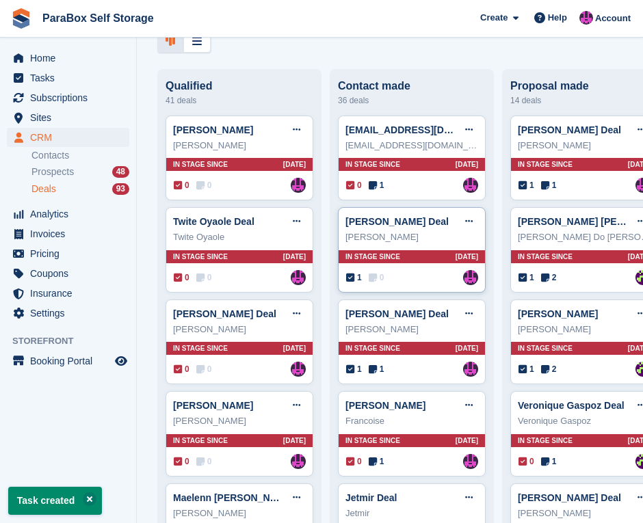
scroll to position [205, 0]
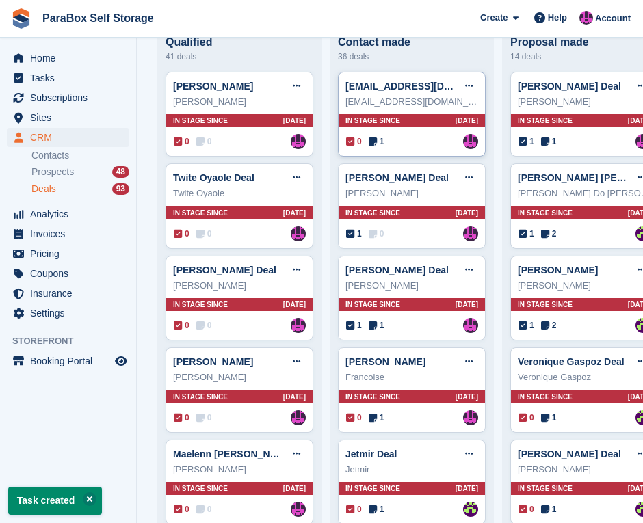
click at [394, 107] on div "[EMAIL_ADDRESS][DOMAIN_NAME]" at bounding box center [411, 102] width 133 height 14
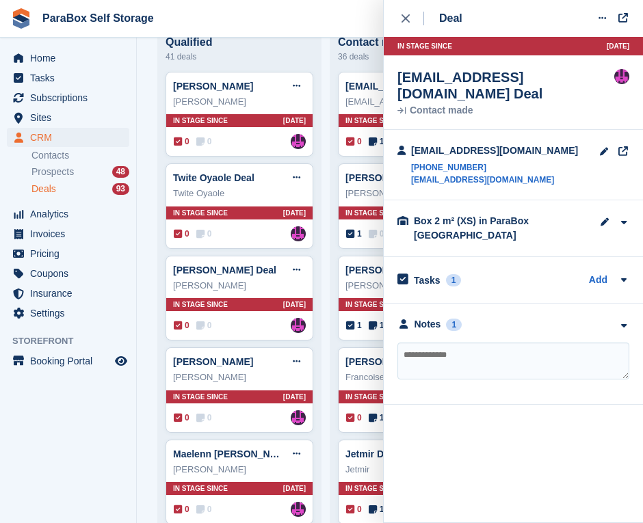
click at [108, 412] on aside "Home Tasks Subscriptions Subscriptions Subscriptions Contracts Price increases …" at bounding box center [68, 265] width 136 height 455
click at [398, 28] on button "close" at bounding box center [412, 18] width 31 height 37
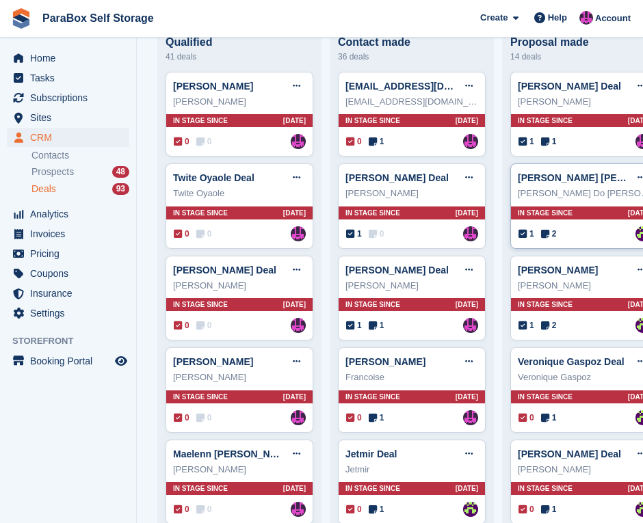
click at [560, 172] on div "[PERSON_NAME] [PERSON_NAME] Deal Edit deal [PERSON_NAME] as won [PERSON_NAME] a…" at bounding box center [584, 178] width 133 height 21
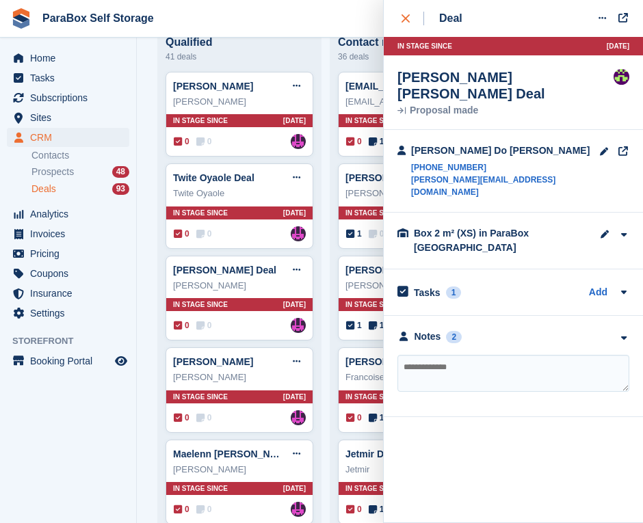
click at [405, 24] on div "close" at bounding box center [412, 19] width 23 height 14
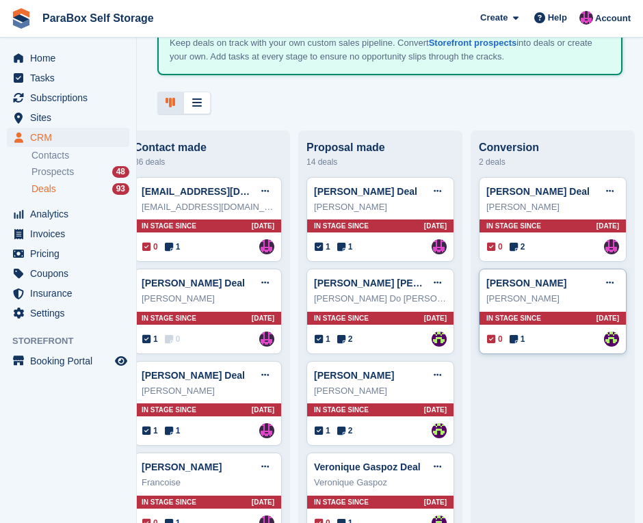
scroll to position [68, 0]
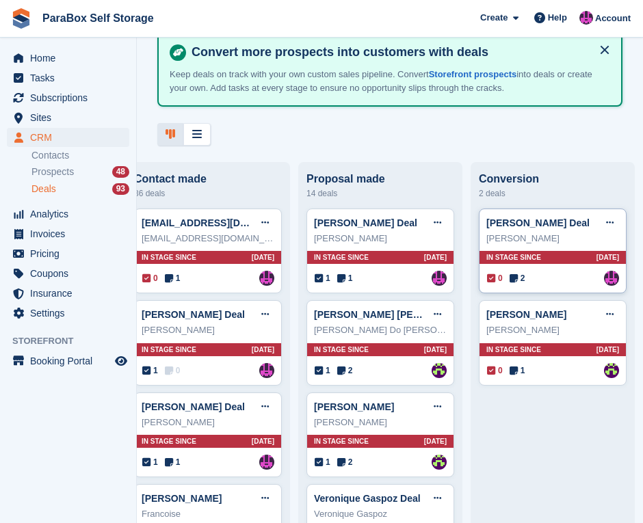
click at [535, 242] on div "[PERSON_NAME]" at bounding box center [552, 239] width 133 height 14
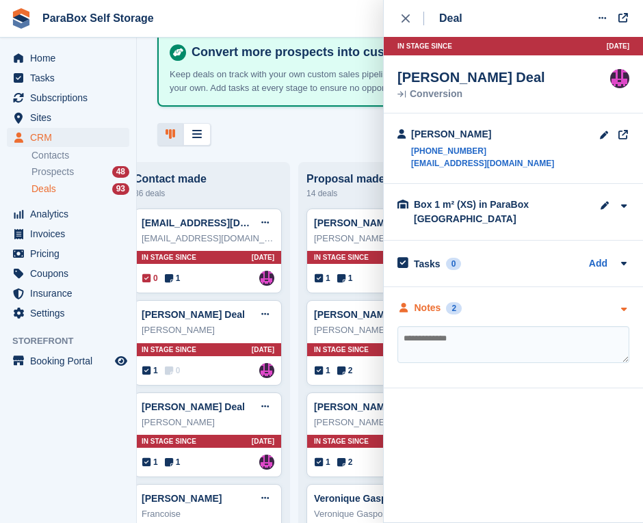
click at [433, 304] on div "Notes" at bounding box center [427, 308] width 27 height 14
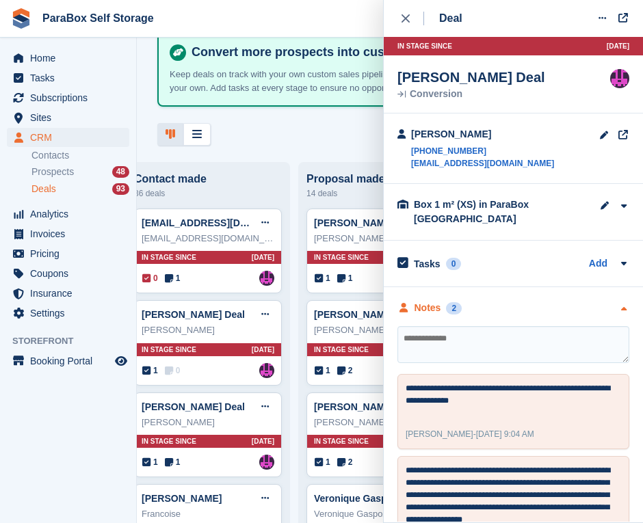
click at [433, 304] on div "Notes" at bounding box center [427, 308] width 27 height 14
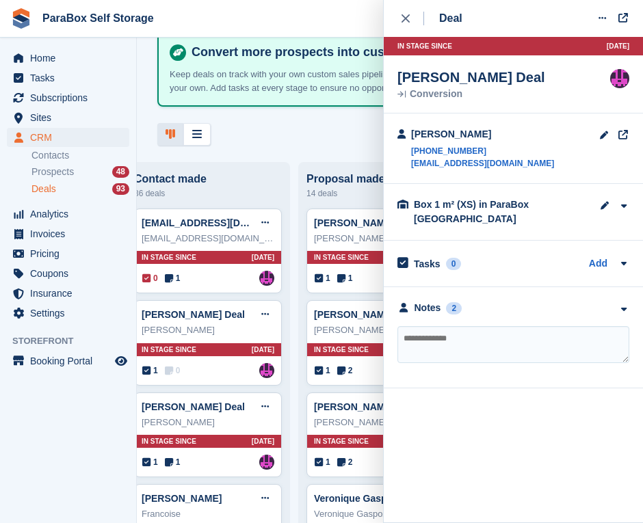
click at [299, 131] on div at bounding box center [389, 134] width 465 height 23
click at [412, 25] on div "close" at bounding box center [412, 19] width 23 height 14
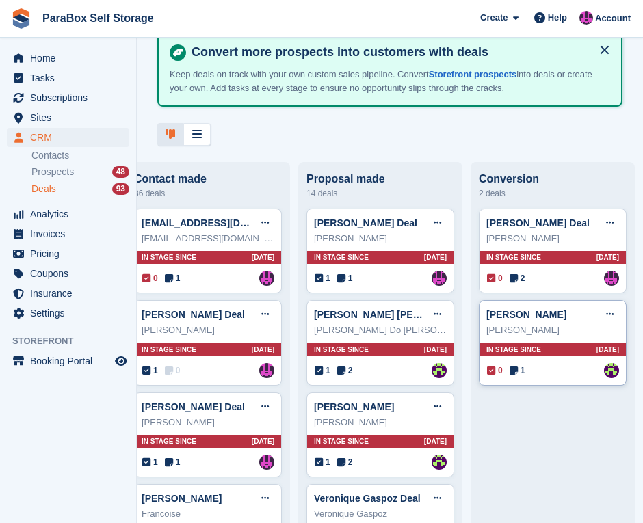
click at [561, 325] on div "[PERSON_NAME]" at bounding box center [552, 330] width 133 height 14
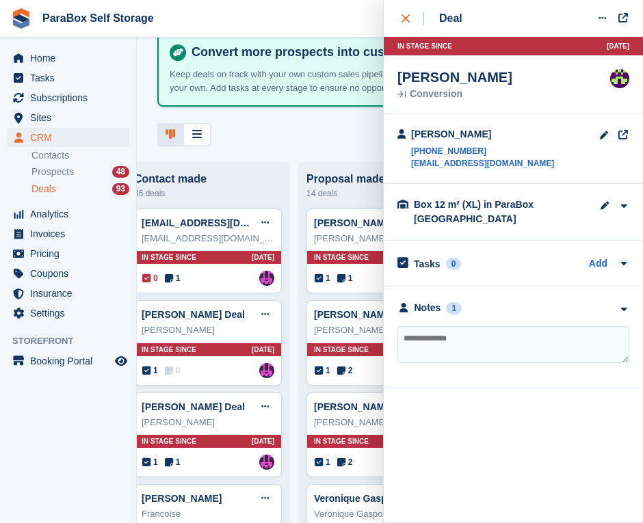
click at [405, 25] on button "close" at bounding box center [412, 18] width 31 height 37
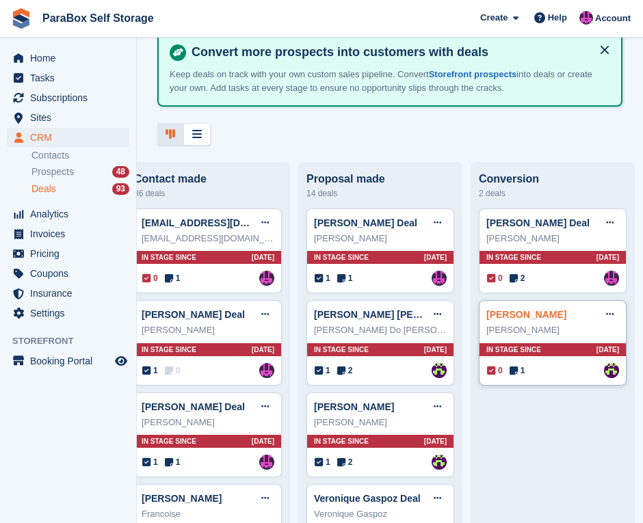
click at [554, 320] on link "[PERSON_NAME]" at bounding box center [526, 314] width 80 height 11
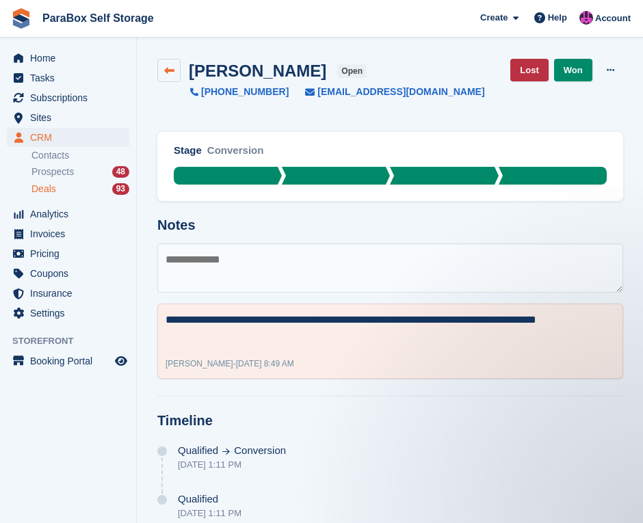
click at [165, 76] on link at bounding box center [168, 70] width 23 height 23
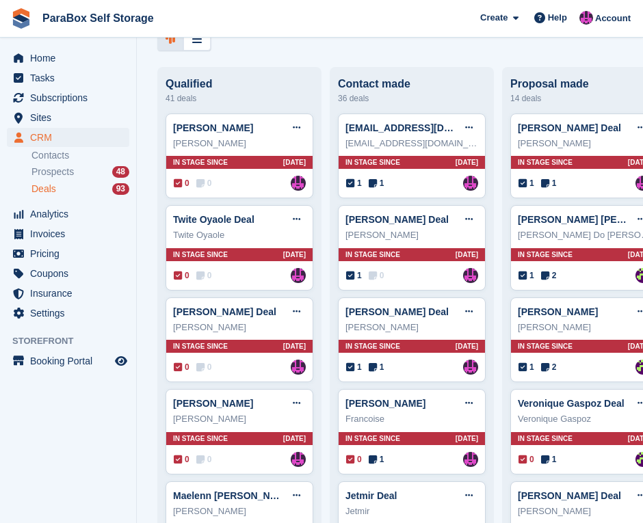
scroll to position [205, 0]
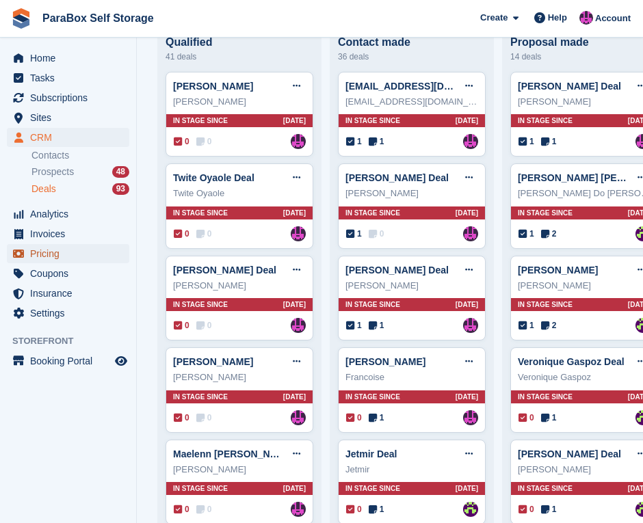
click at [78, 247] on span "Pricing" at bounding box center [71, 253] width 82 height 19
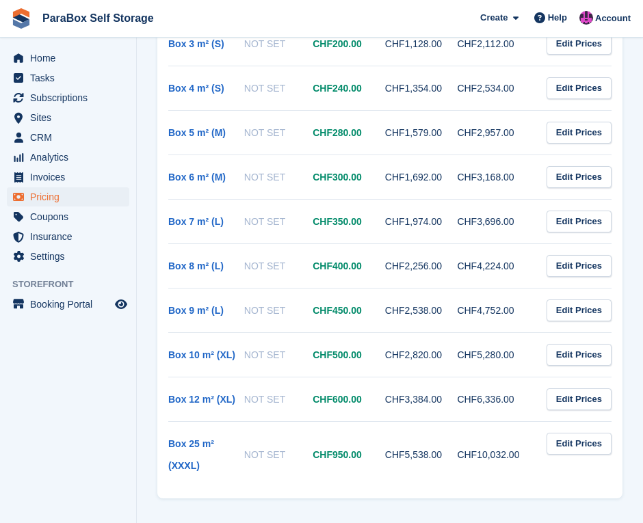
scroll to position [342, 0]
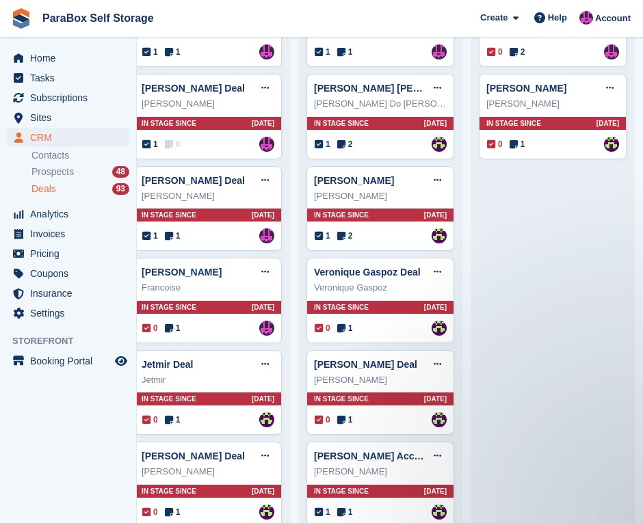
scroll to position [265, 0]
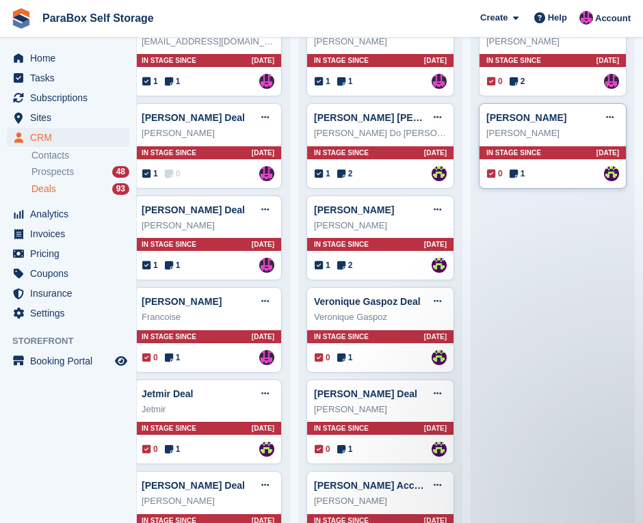
click at [509, 174] on span "1" at bounding box center [517, 174] width 16 height 12
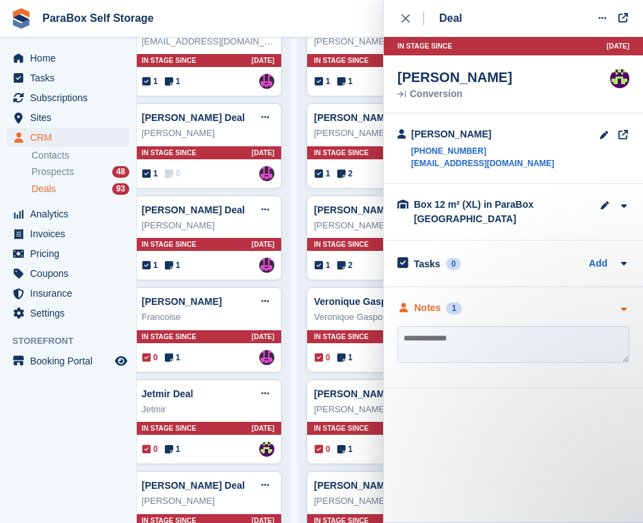
click at [439, 307] on div "Notes" at bounding box center [427, 308] width 27 height 14
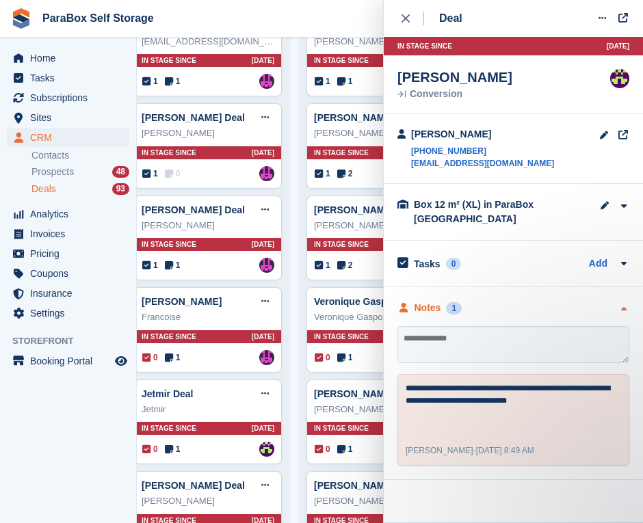
click at [439, 307] on div "Notes" at bounding box center [427, 308] width 27 height 14
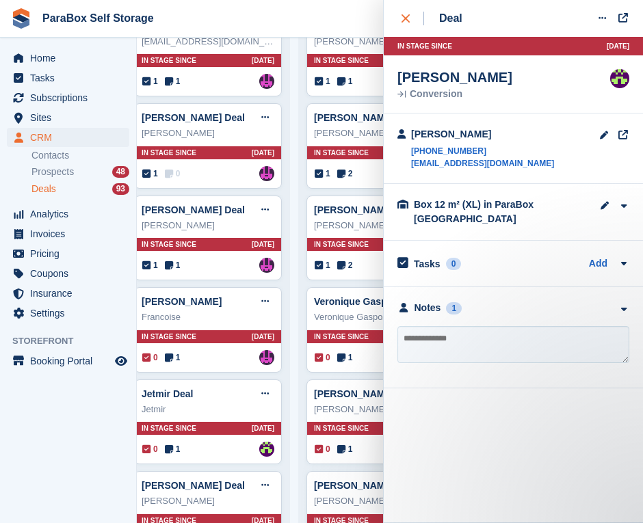
click at [409, 22] on div "close" at bounding box center [412, 19] width 23 height 14
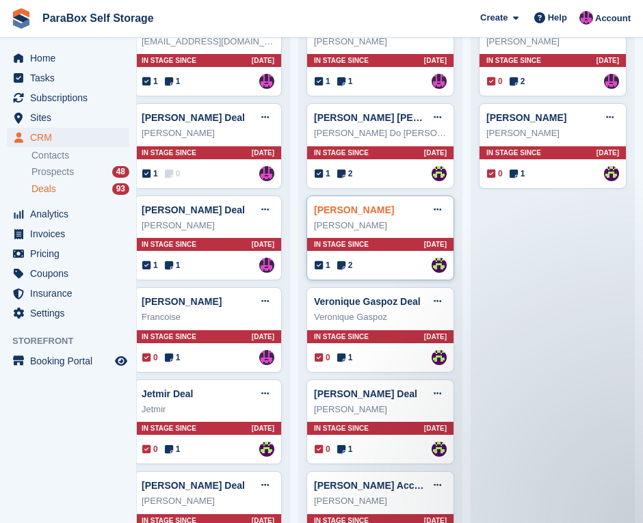
click at [367, 215] on link "[PERSON_NAME]" at bounding box center [354, 209] width 80 height 11
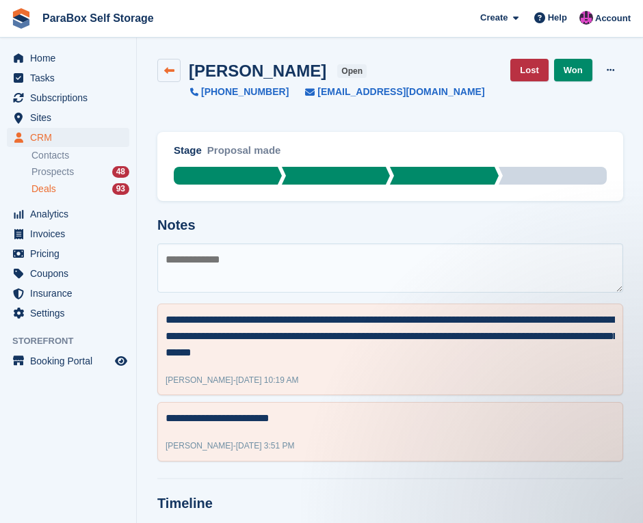
click at [165, 64] on link at bounding box center [168, 70] width 23 height 23
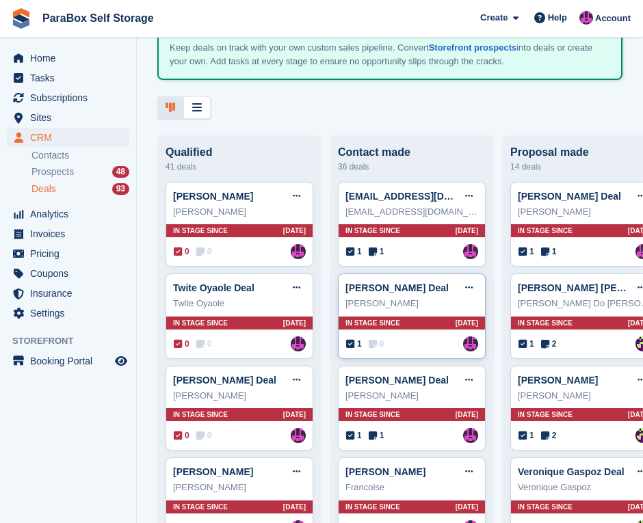
scroll to position [205, 0]
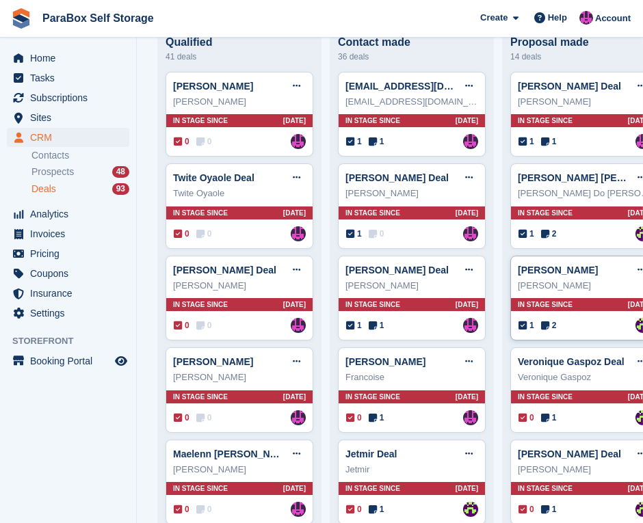
click at [569, 282] on div "[PERSON_NAME]" at bounding box center [584, 286] width 133 height 14
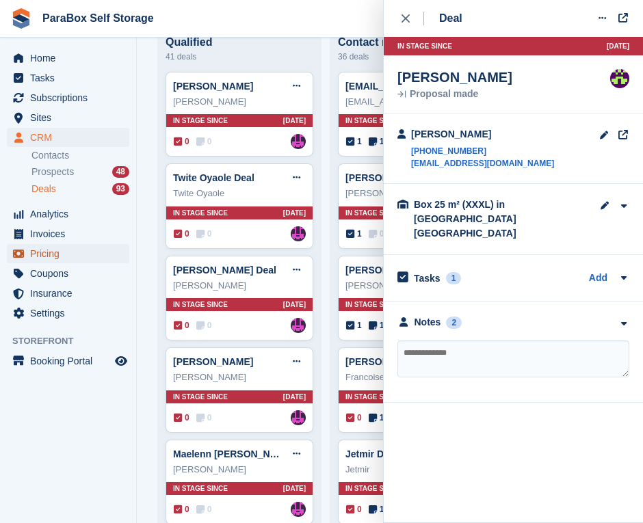
click at [85, 254] on span "Pricing" at bounding box center [71, 253] width 82 height 19
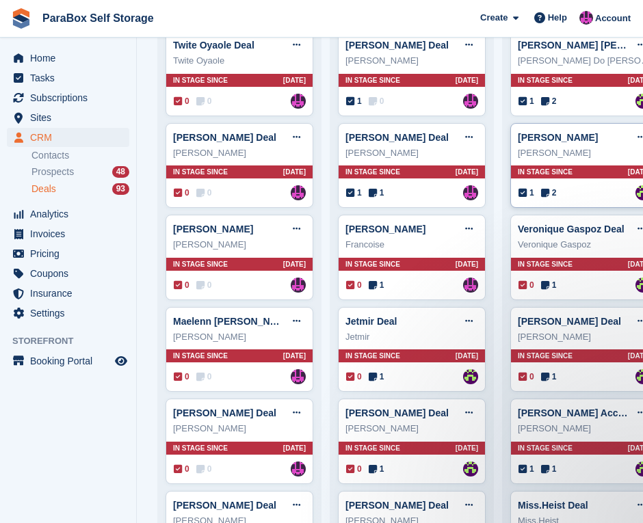
scroll to position [342, 0]
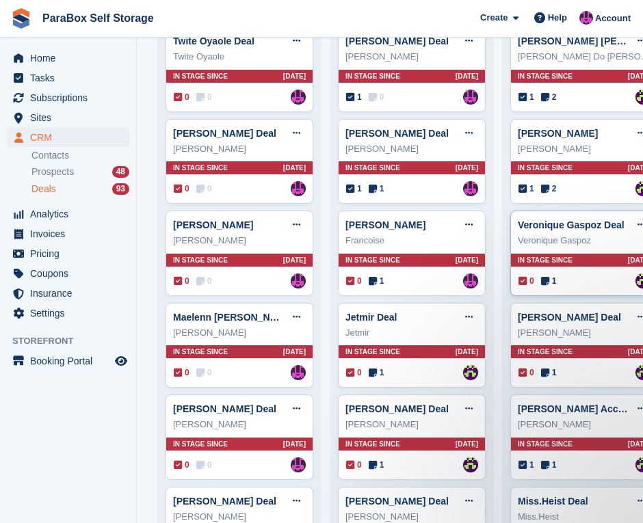
click at [584, 233] on div "Veronique Gaspoz Deal Edit deal [PERSON_NAME] as won [PERSON_NAME] as lost Dele…" at bounding box center [584, 225] width 133 height 21
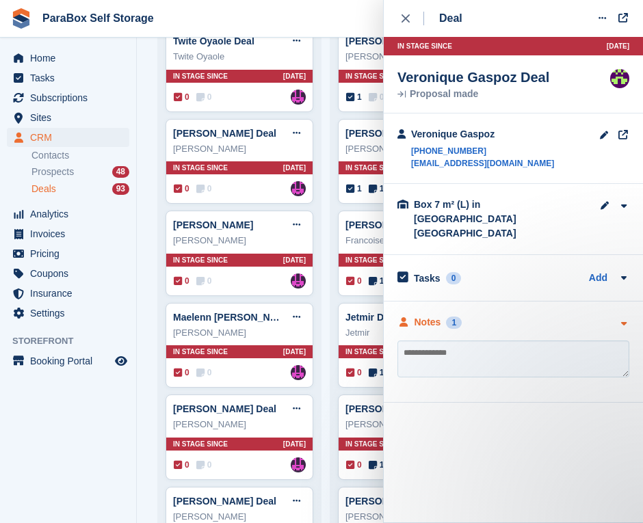
click at [439, 315] on div "Notes" at bounding box center [427, 322] width 27 height 14
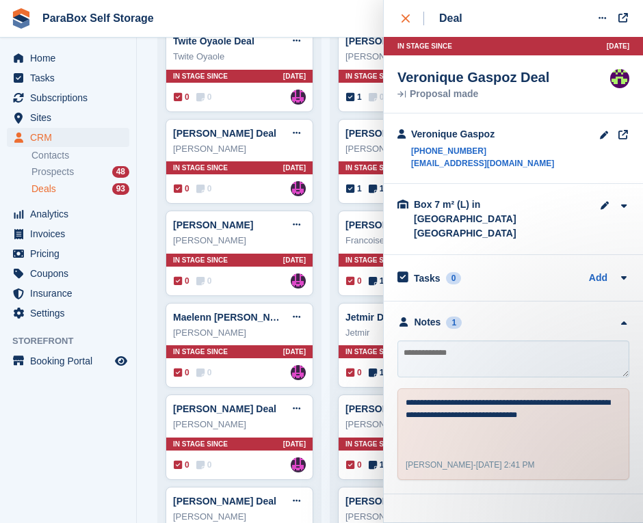
click at [403, 28] on button "close" at bounding box center [412, 18] width 31 height 37
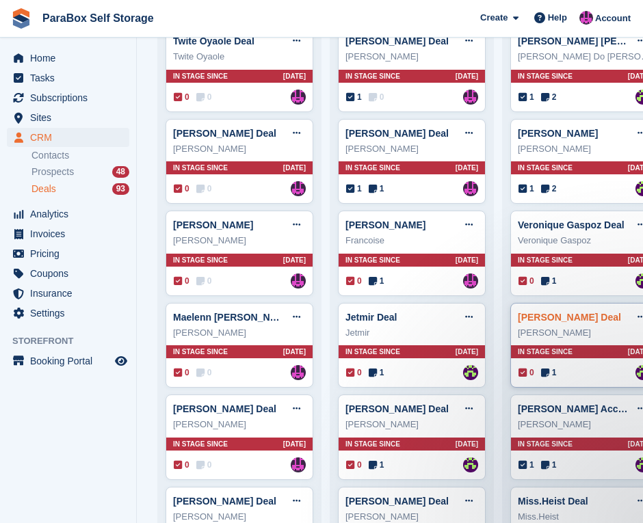
click at [590, 322] on link "[PERSON_NAME] Deal" at bounding box center [569, 317] width 103 height 11
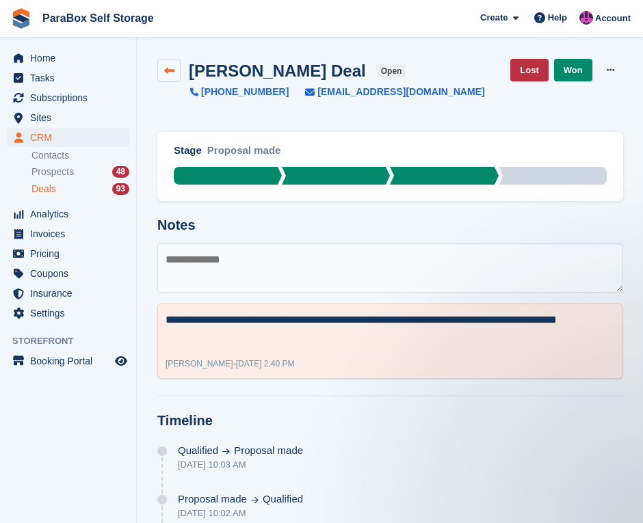
click at [160, 69] on link at bounding box center [168, 70] width 23 height 23
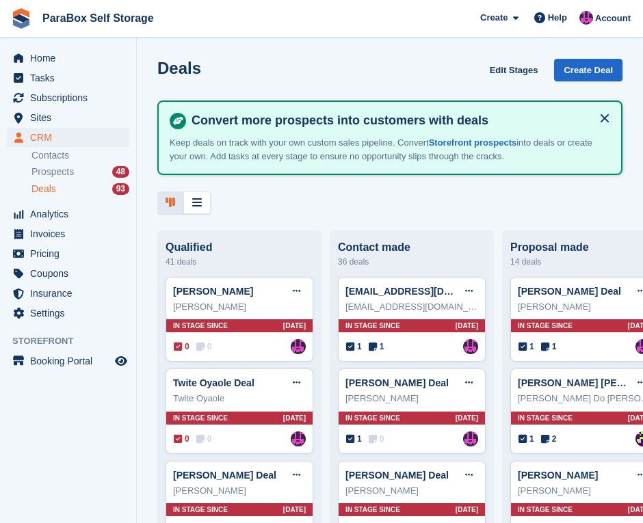
drag, startPoint x: 584, startPoint y: 213, endPoint x: 507, endPoint y: 217, distance: 76.7
click at [507, 217] on div "Deals Edit Stages Create Deal Convert more prospects into customers with deals …" at bounding box center [390, 261] width 506 height 523
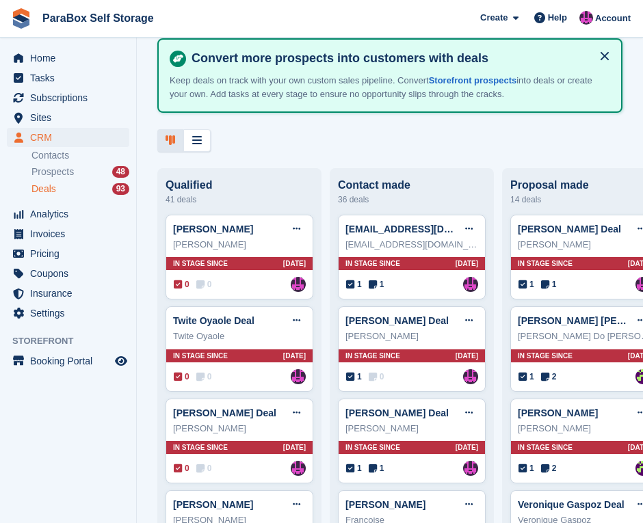
scroll to position [68, 0]
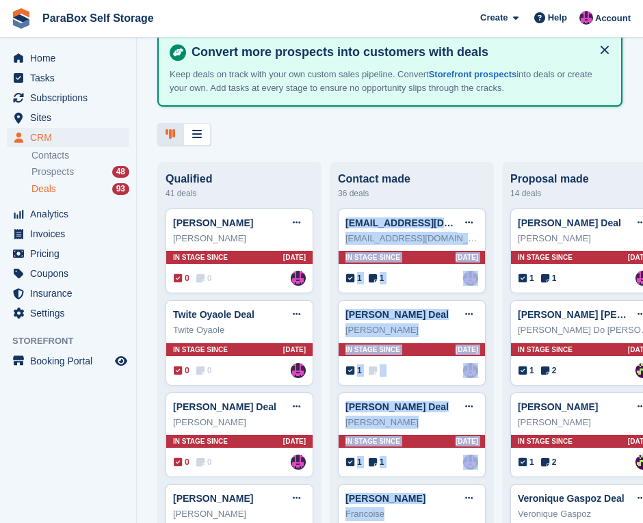
drag, startPoint x: 528, startPoint y: 215, endPoint x: 454, endPoint y: 204, distance: 75.3
click at [454, 204] on div "Deals Edit Stages Create Deal Convert more prospects into customers with deals …" at bounding box center [390, 261] width 506 height 523
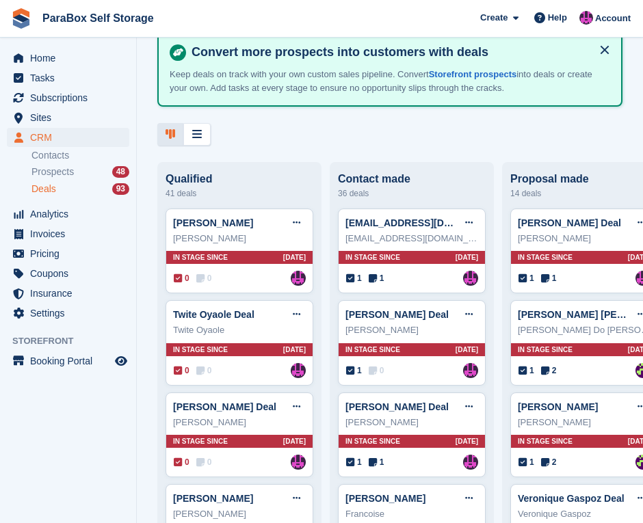
drag, startPoint x: 541, startPoint y: 163, endPoint x: 587, endPoint y: 166, distance: 45.9
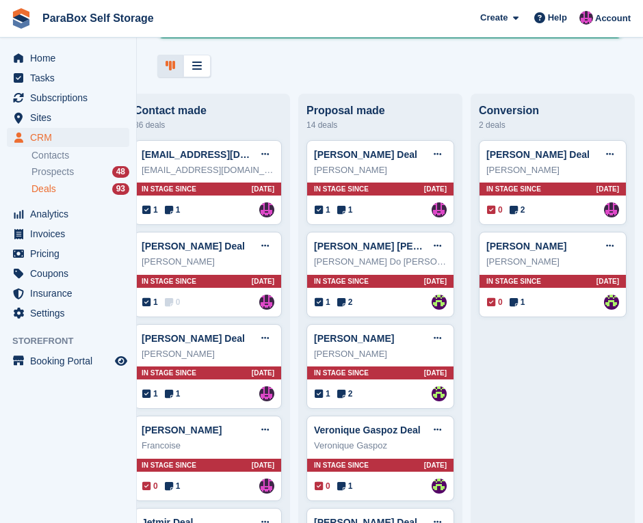
scroll to position [96, 0]
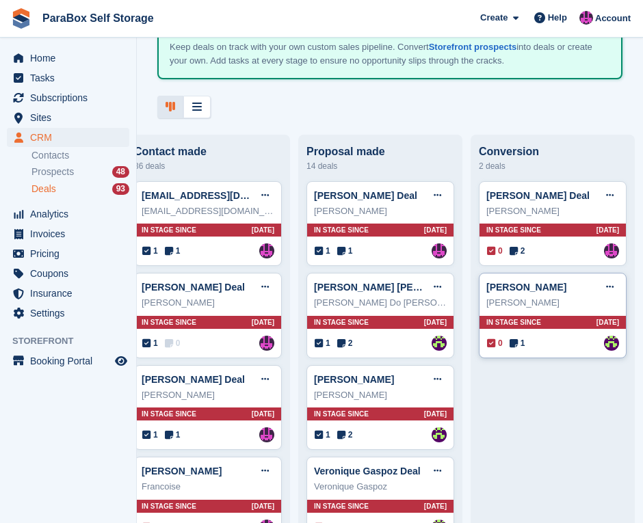
click at [541, 307] on div "[PERSON_NAME]" at bounding box center [552, 303] width 133 height 14
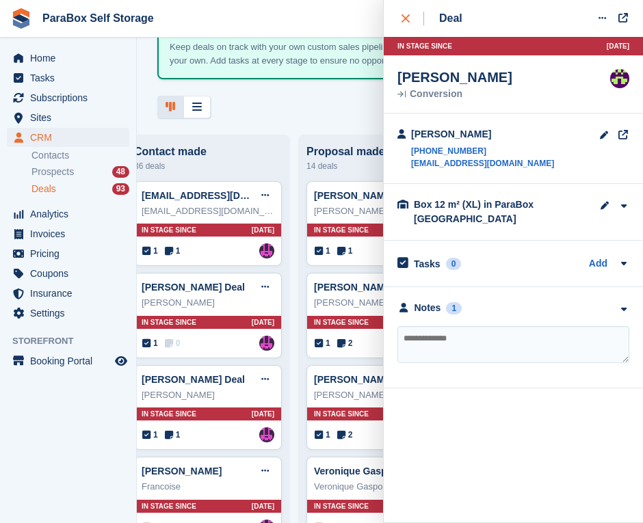
click at [405, 23] on div "close" at bounding box center [412, 19] width 23 height 14
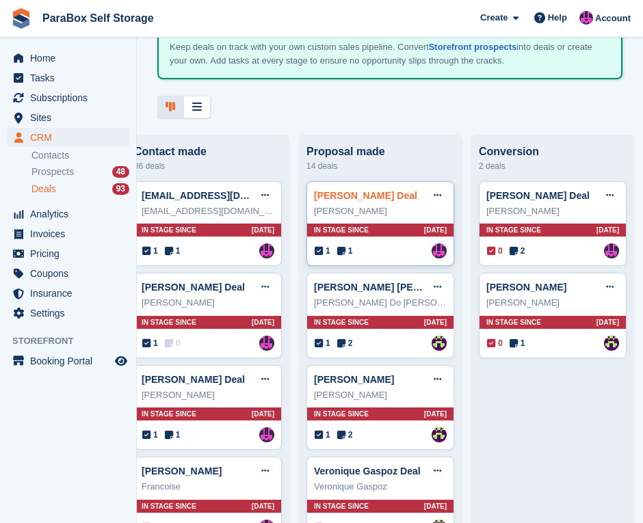
click at [345, 199] on link "[PERSON_NAME] Deal" at bounding box center [365, 195] width 103 height 11
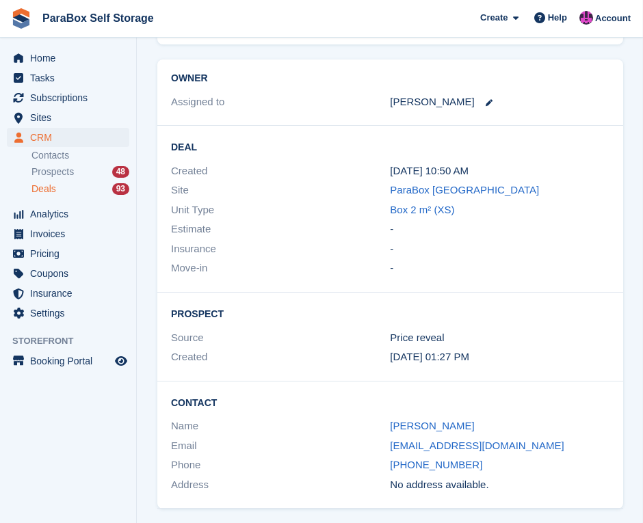
scroll to position [535, 0]
